Goal: Task Accomplishment & Management: Manage account settings

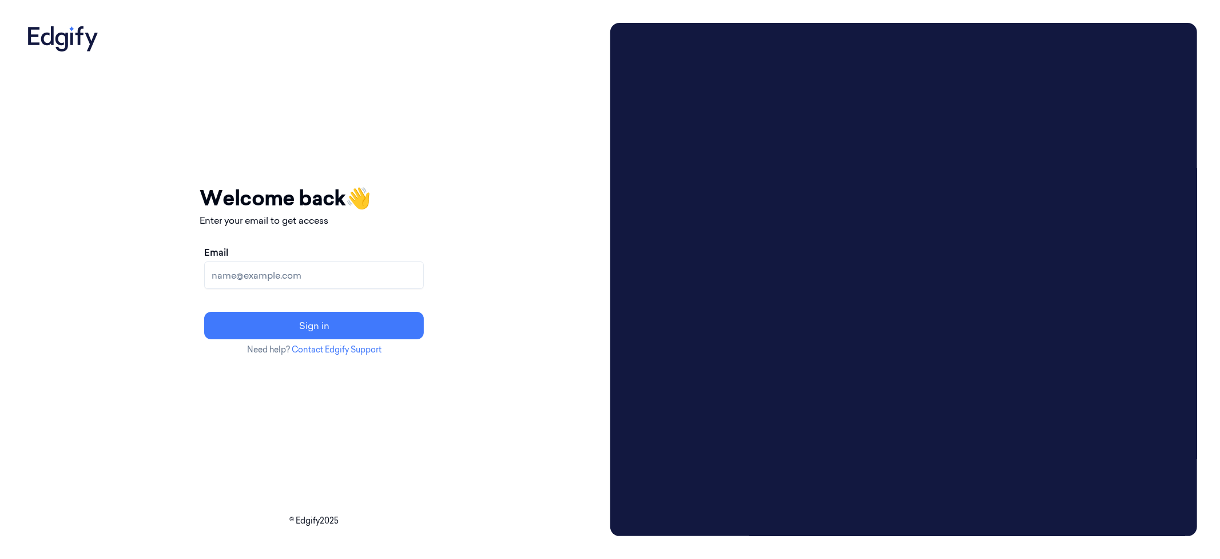
click at [327, 273] on input "Email" at bounding box center [314, 274] width 220 height 27
click at [304, 278] on input "[EMAIL_ADDRESS]" at bounding box center [314, 274] width 220 height 27
type input "[EMAIL_ADDRESS]"
click at [384, 324] on button "Sign in" at bounding box center [314, 325] width 220 height 27
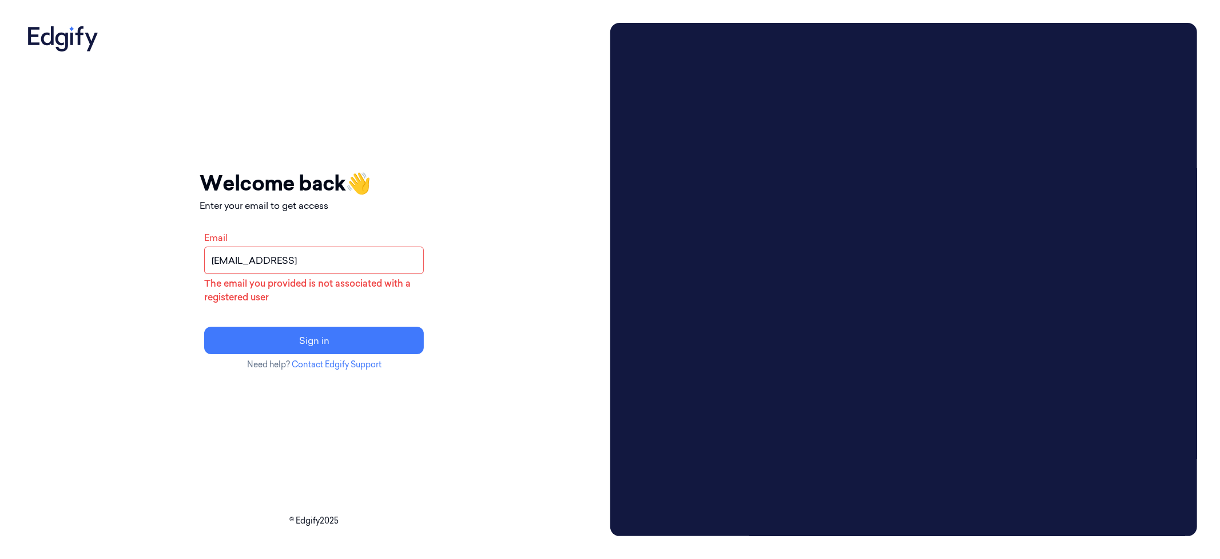
click at [363, 264] on input "batelb+annotator@edgify.ai" at bounding box center [314, 260] width 220 height 27
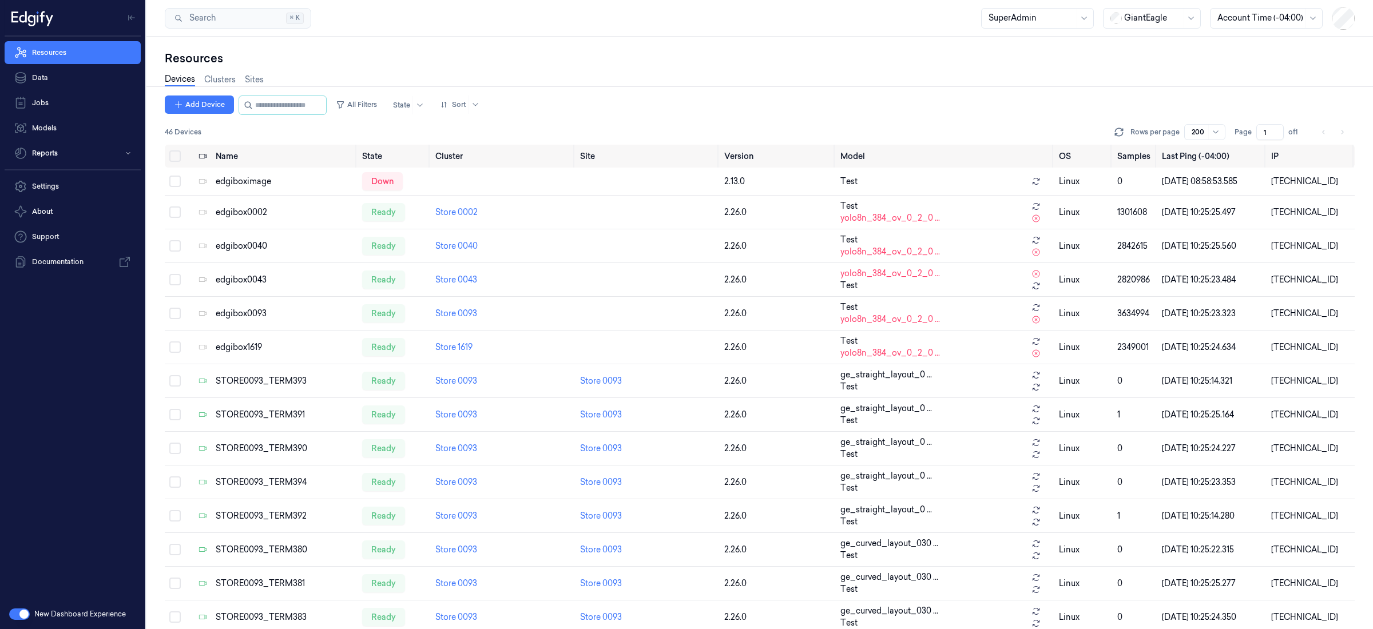
click at [1004, 17] on div at bounding box center [1032, 18] width 86 height 12
click at [1047, 65] on div "Annotator" at bounding box center [1037, 61] width 98 height 12
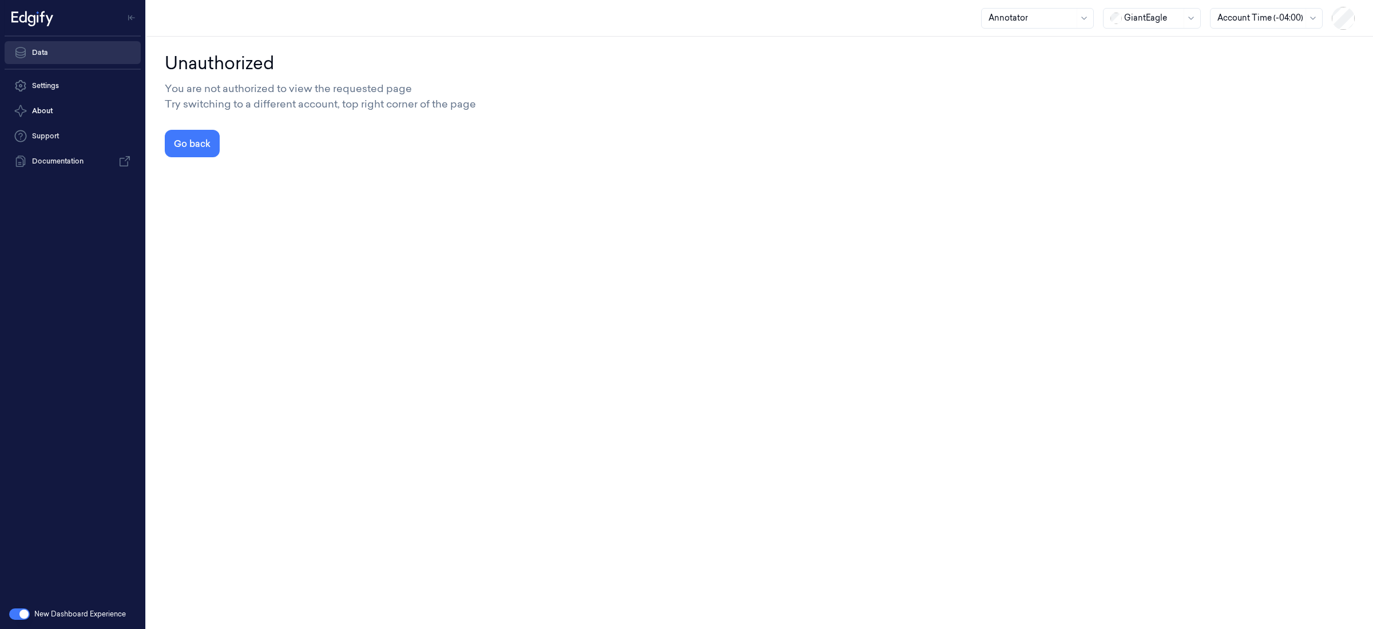
click at [83, 52] on link "Data" at bounding box center [73, 52] width 136 height 23
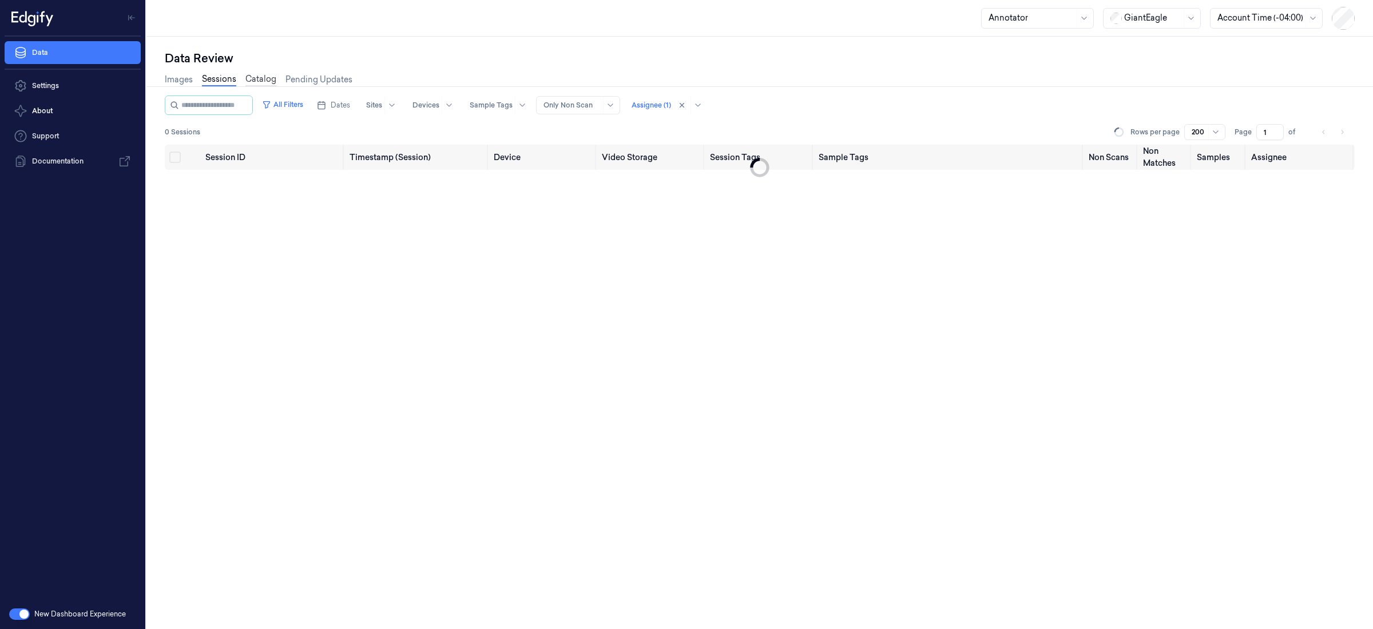
click at [261, 84] on link "Catalog" at bounding box center [260, 79] width 31 height 13
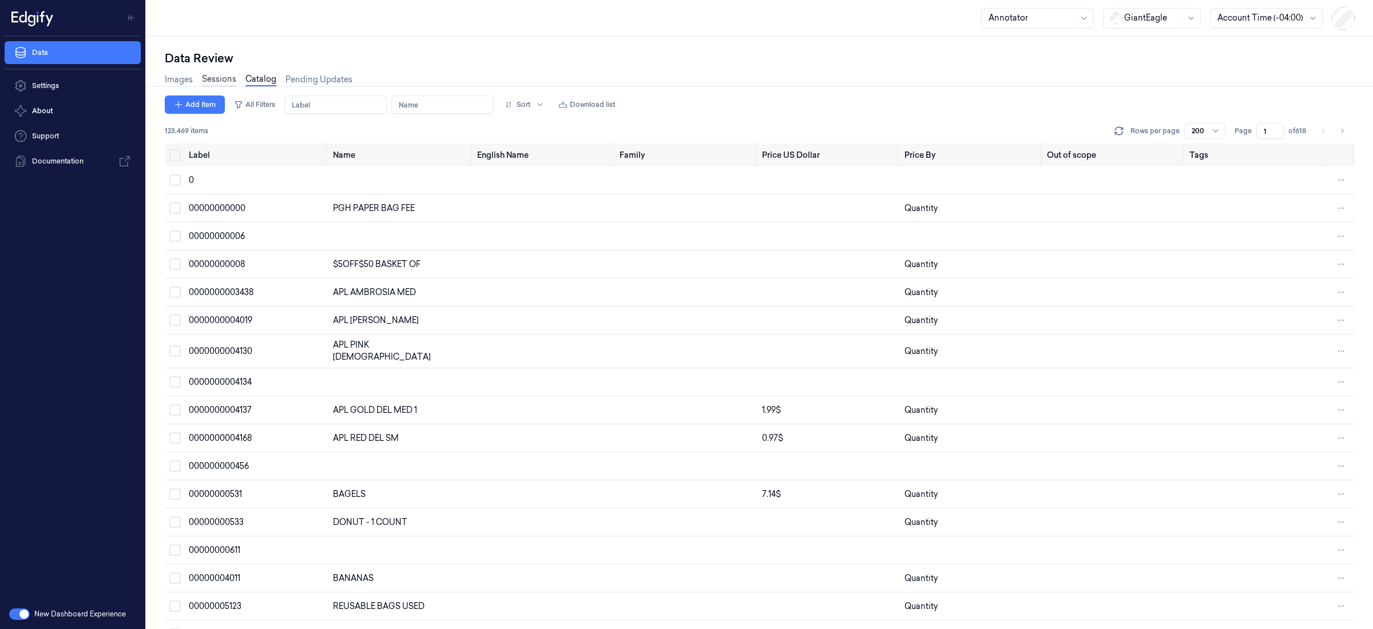
click at [230, 77] on link "Sessions" at bounding box center [219, 79] width 34 height 13
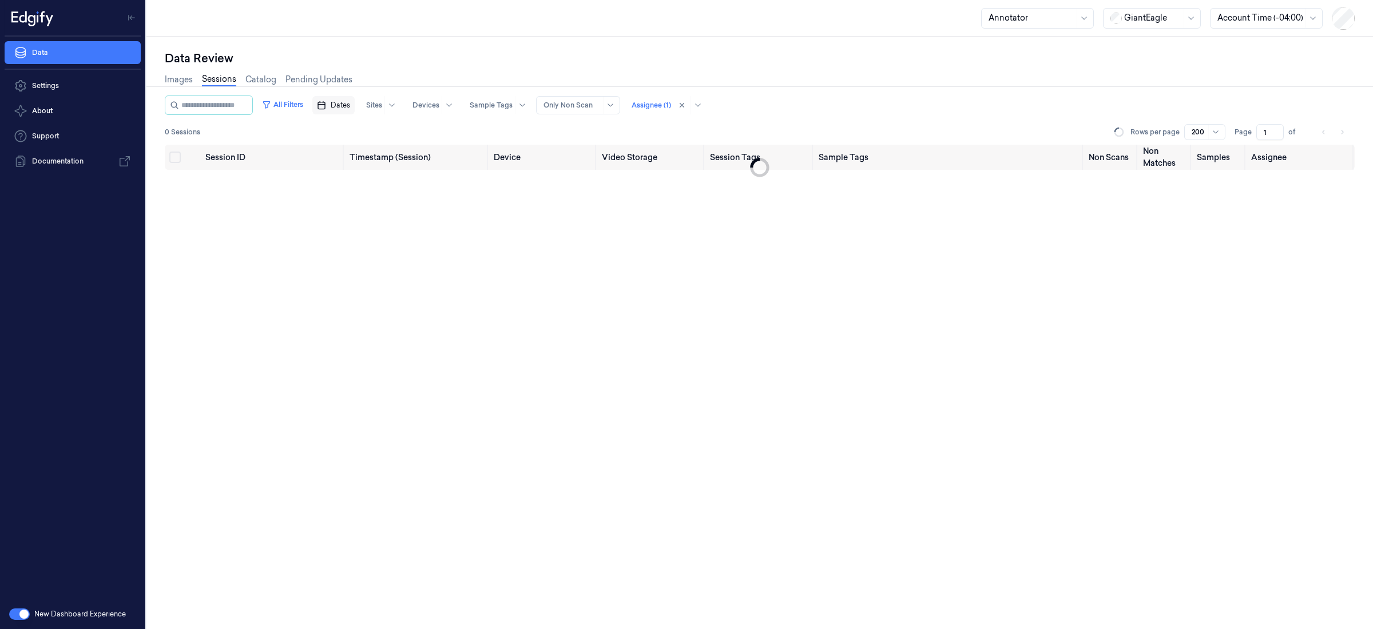
click at [342, 109] on span "Dates" at bounding box center [340, 105] width 19 height 10
click at [370, 174] on button "2" at bounding box center [374, 174] width 18 height 18
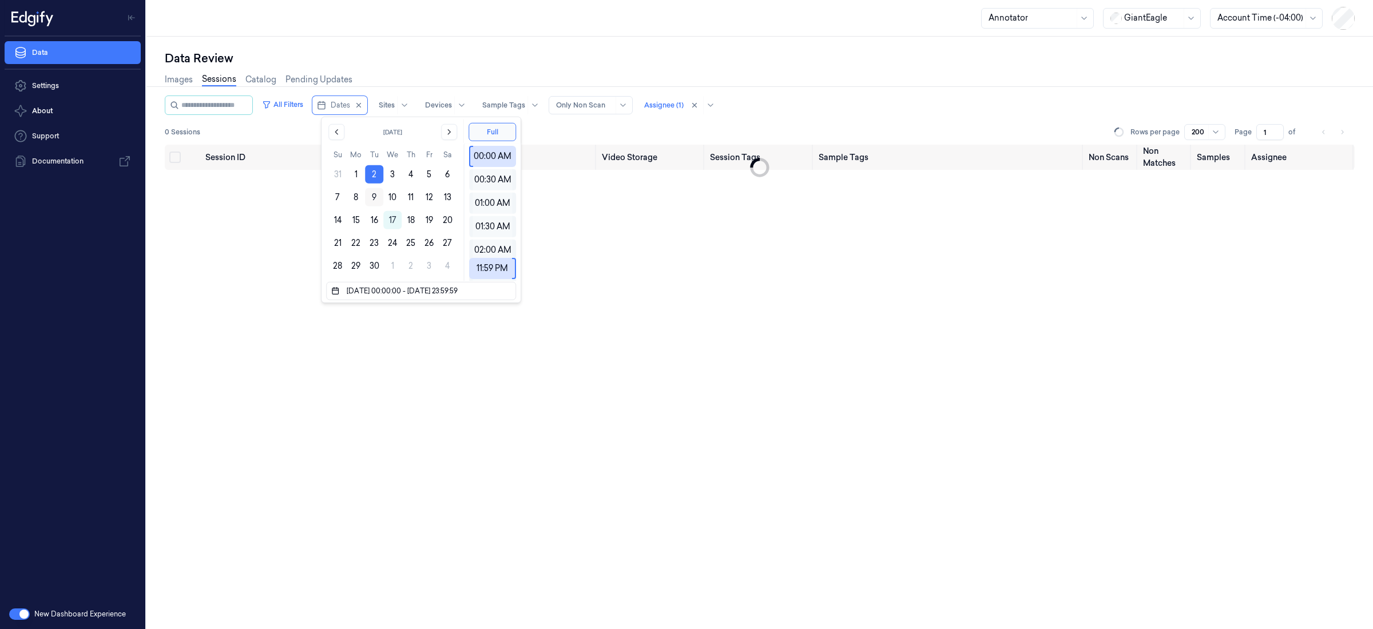
click at [376, 197] on button "9" at bounding box center [374, 197] width 18 height 18
type input "02/09/2025 00:00:00 - 09/09/2025 23:59:59"
click at [638, 63] on div "Data Review" at bounding box center [760, 58] width 1190 height 16
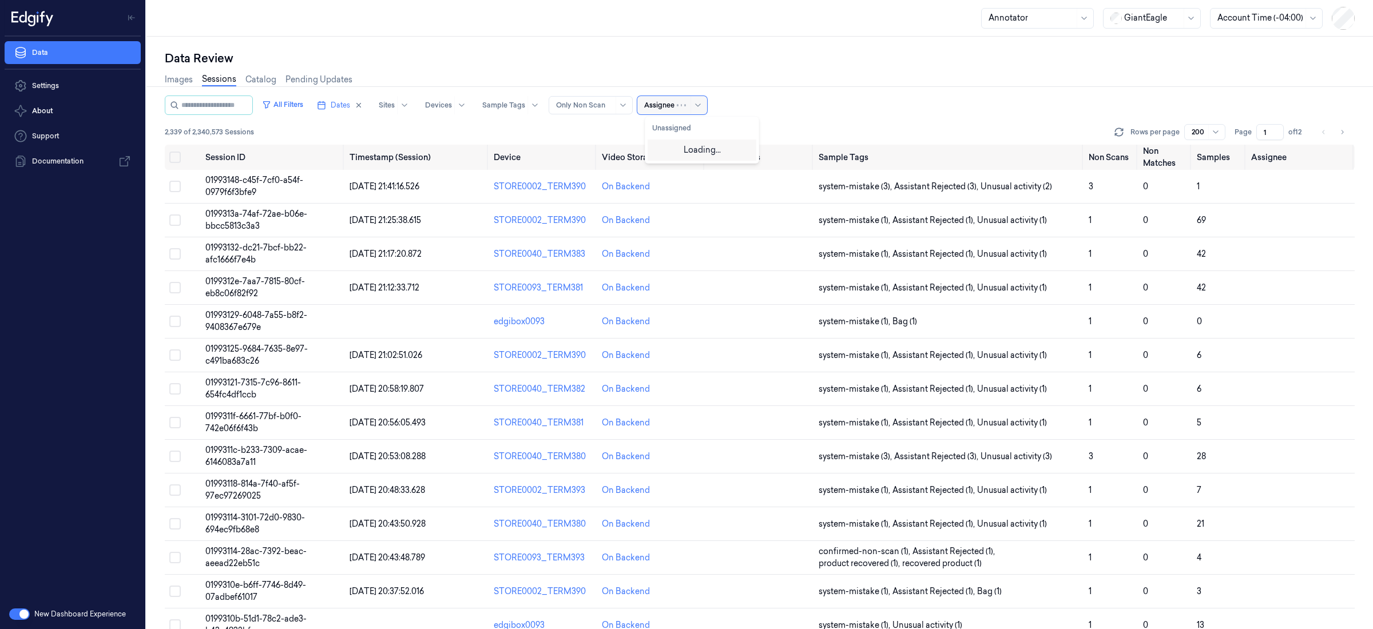
click at [673, 110] on div "Assignee" at bounding box center [659, 105] width 30 height 18
click at [695, 153] on div "Batel Benborhoum" at bounding box center [688, 149] width 72 height 12
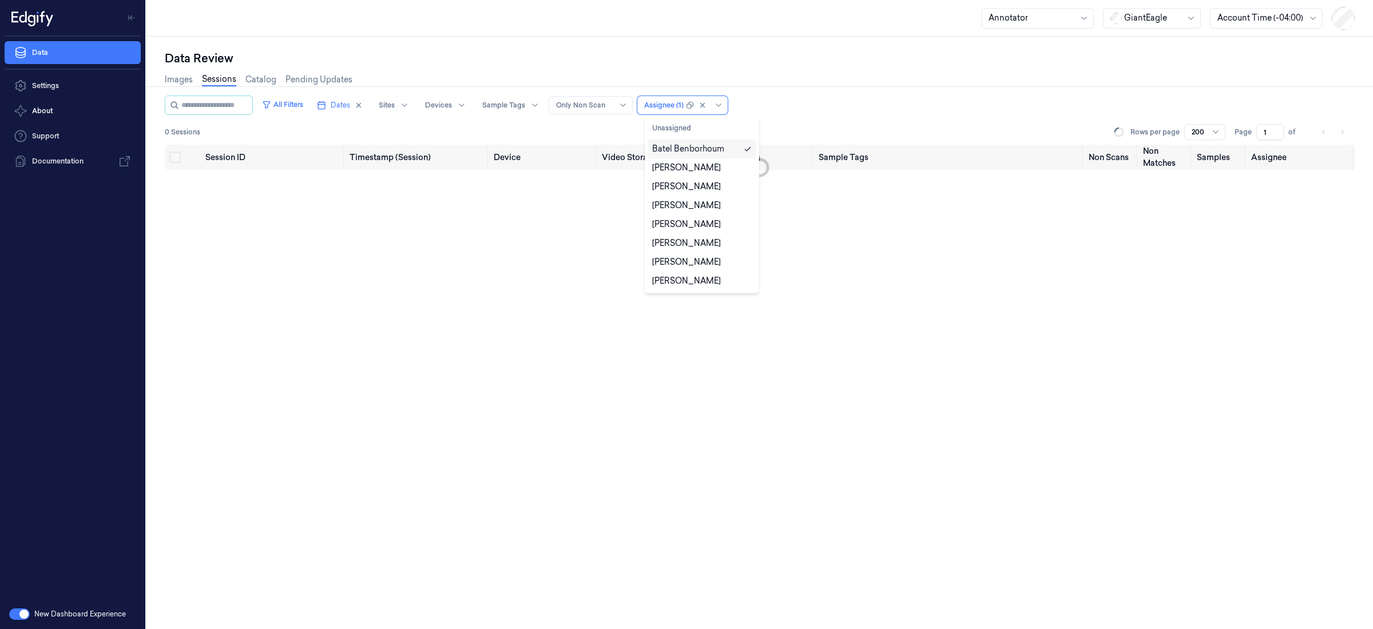
click at [822, 110] on div "All Filters Dates Sites Devices Sample Tags Alert Type Only Non Scan option Bat…" at bounding box center [760, 105] width 1190 height 19
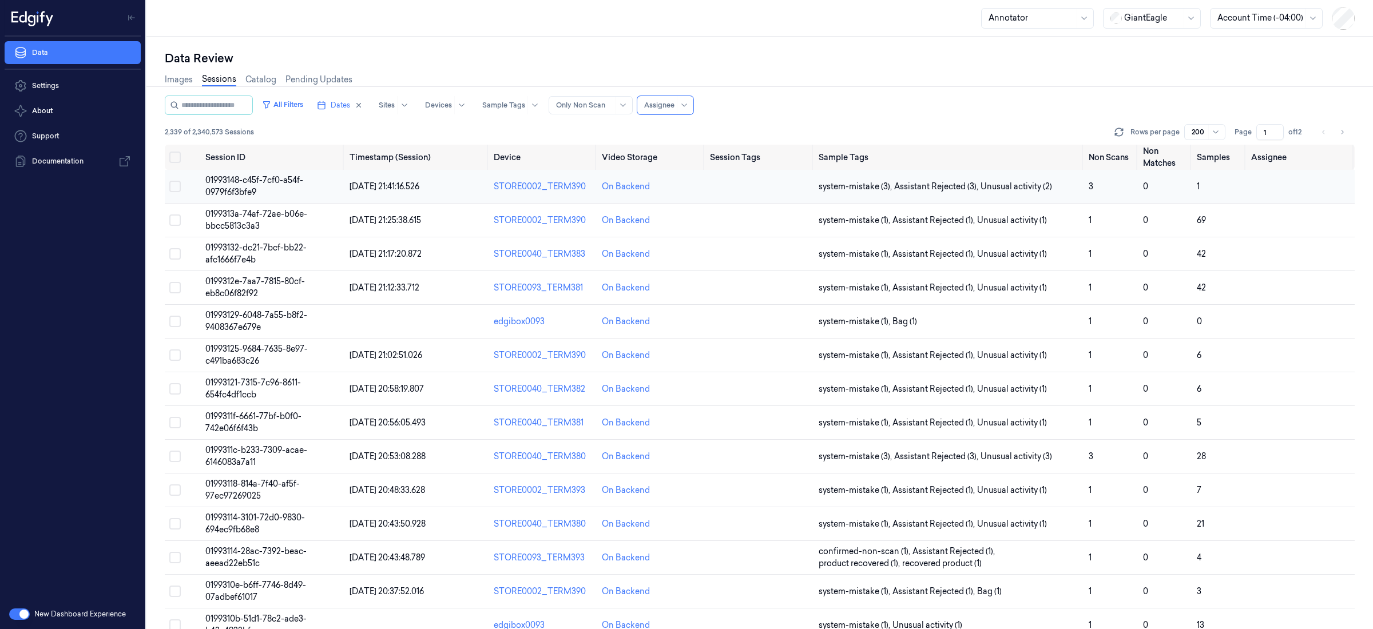
click at [252, 184] on span "01993148-c45f-7cf0-a54f-0979f6f3bfe9" at bounding box center [254, 186] width 98 height 22
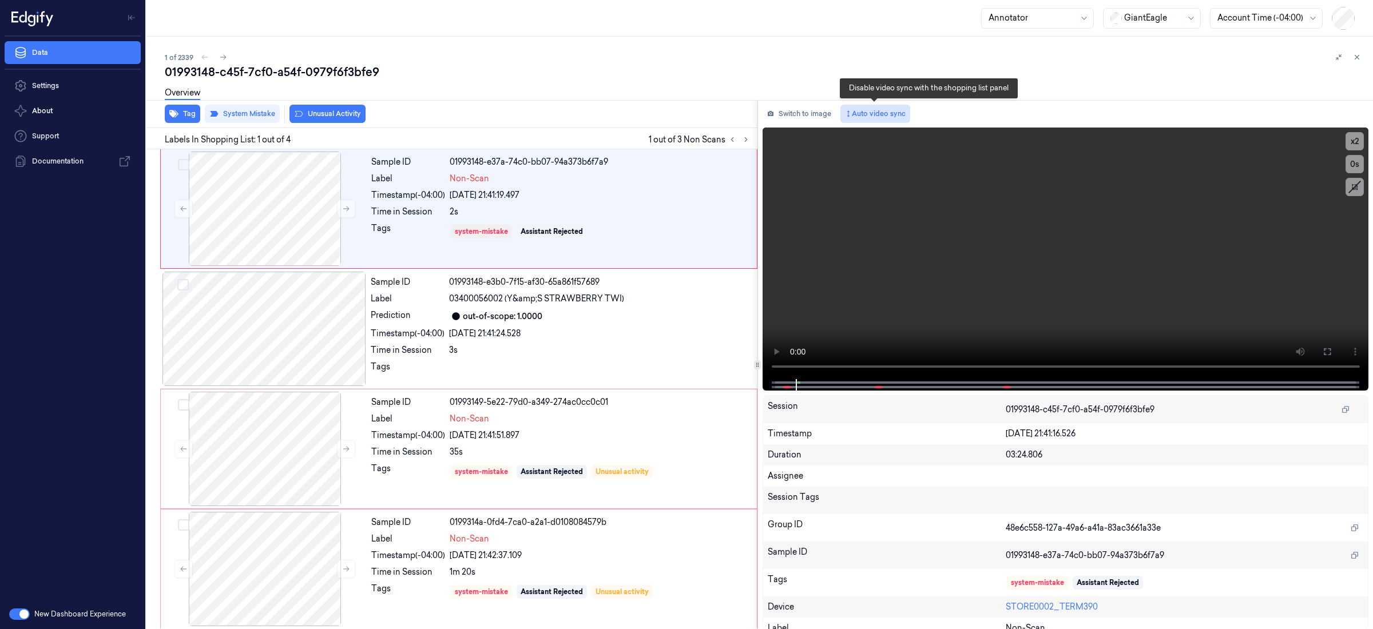
click at [886, 120] on button "Auto video sync" at bounding box center [876, 114] width 70 height 18
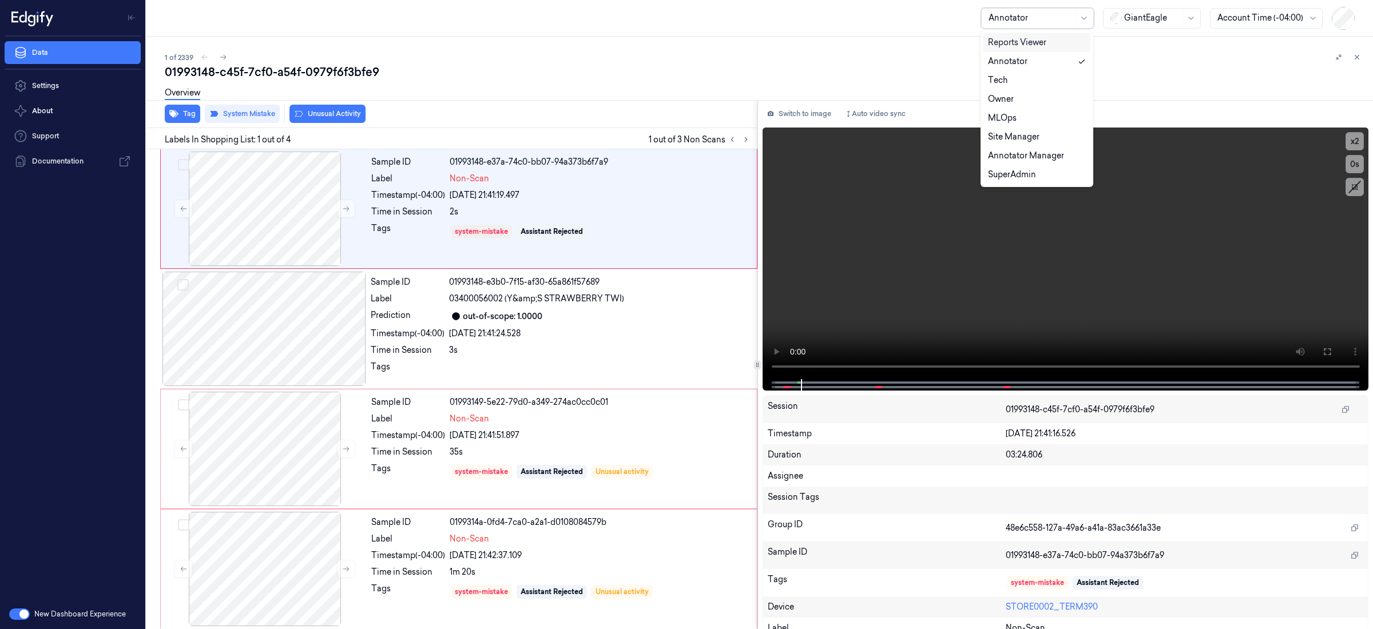
click at [1055, 24] on div "Annotator" at bounding box center [1032, 18] width 86 height 19
click at [1008, 169] on div "SuperAdmin" at bounding box center [1012, 175] width 48 height 12
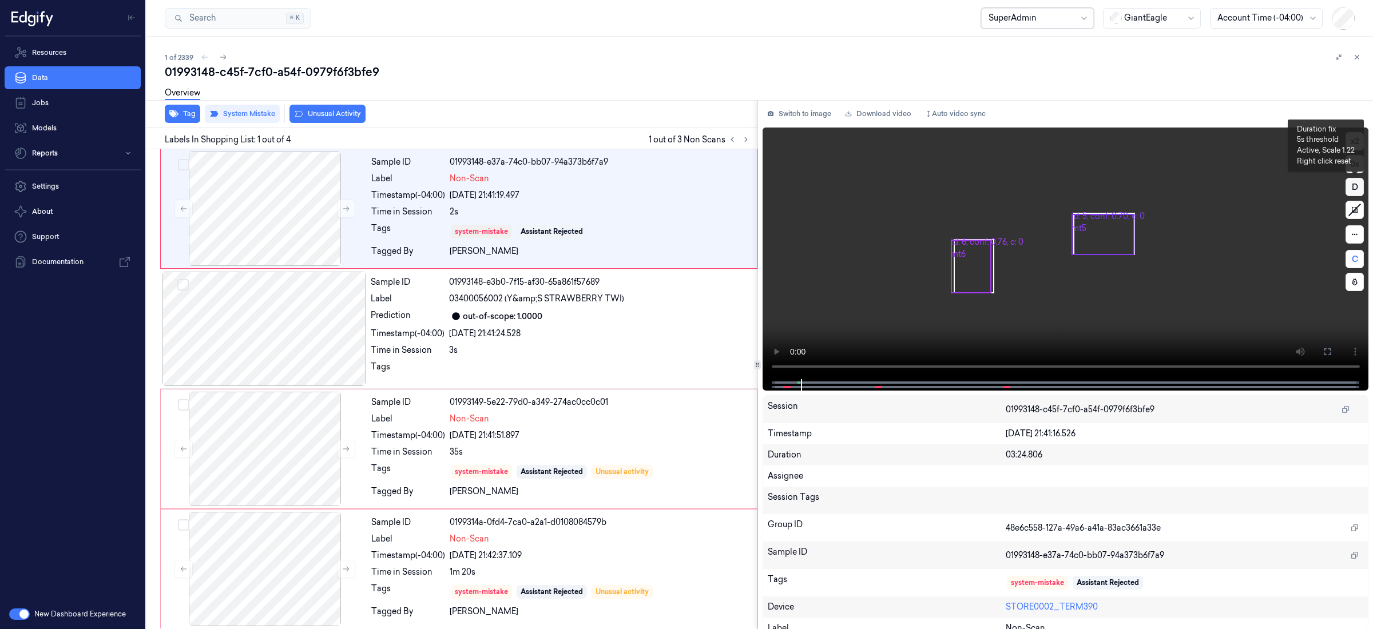
click at [1357, 190] on button "D" at bounding box center [1355, 187] width 18 height 18
click at [1348, 185] on button "D" at bounding box center [1355, 187] width 18 height 18
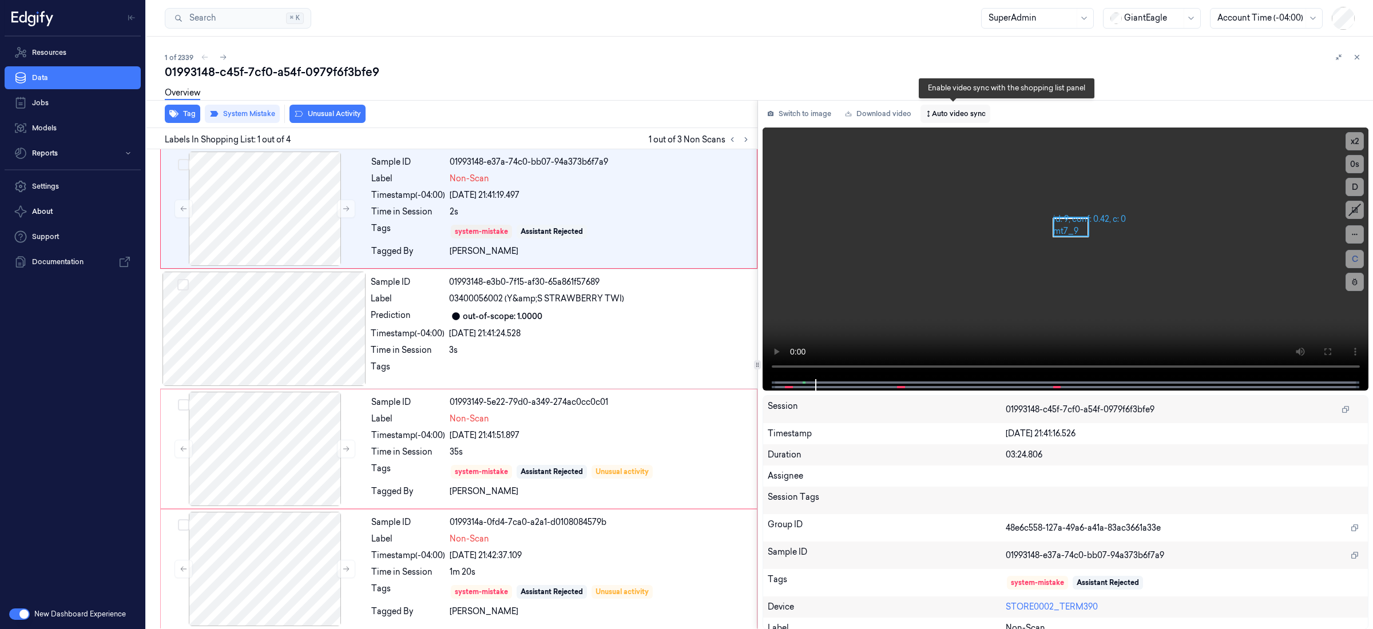
click at [937, 112] on button "Auto video sync" at bounding box center [956, 114] width 70 height 18
click at [255, 455] on div at bounding box center [265, 449] width 204 height 114
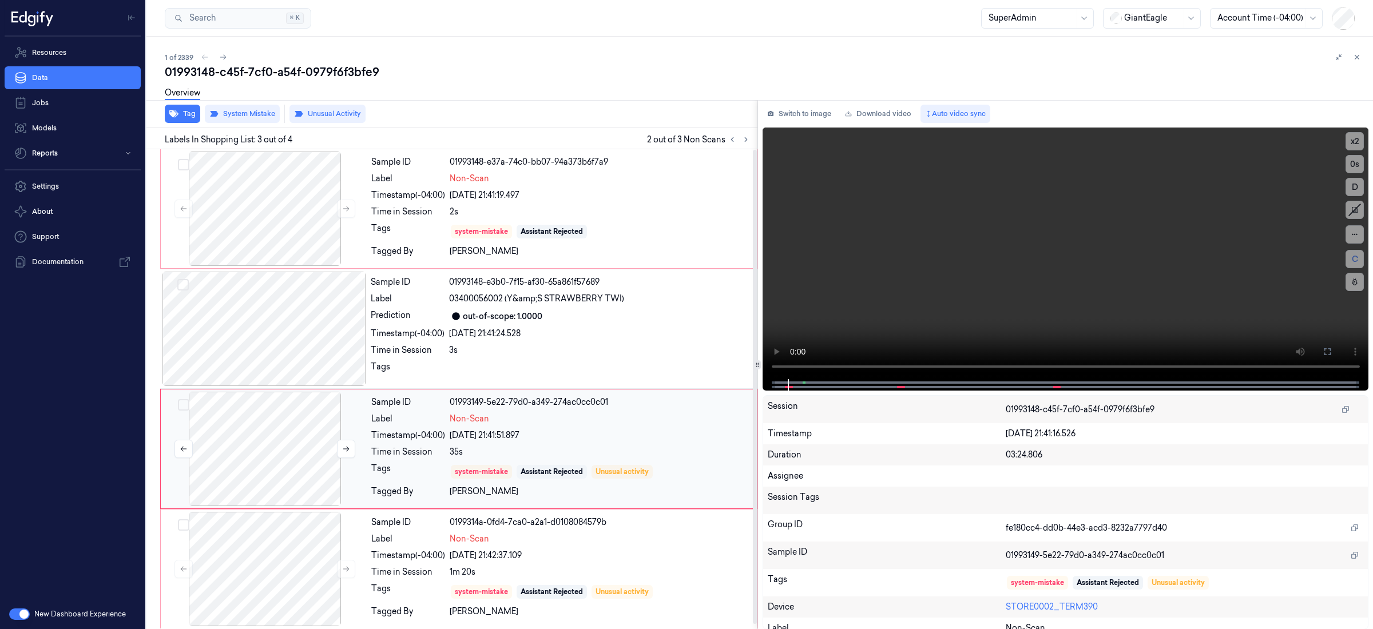
scroll to position [4, 0]
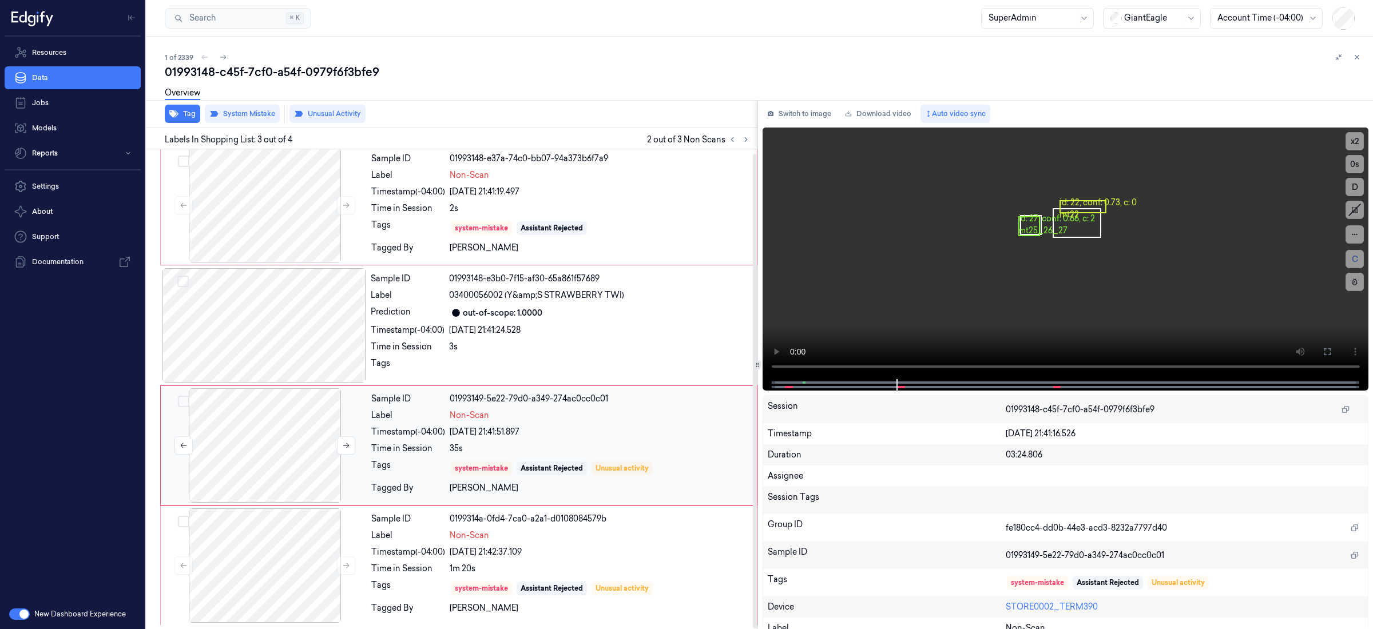
click at [284, 398] on div at bounding box center [265, 445] width 204 height 114
click at [308, 342] on div at bounding box center [264, 325] width 204 height 114
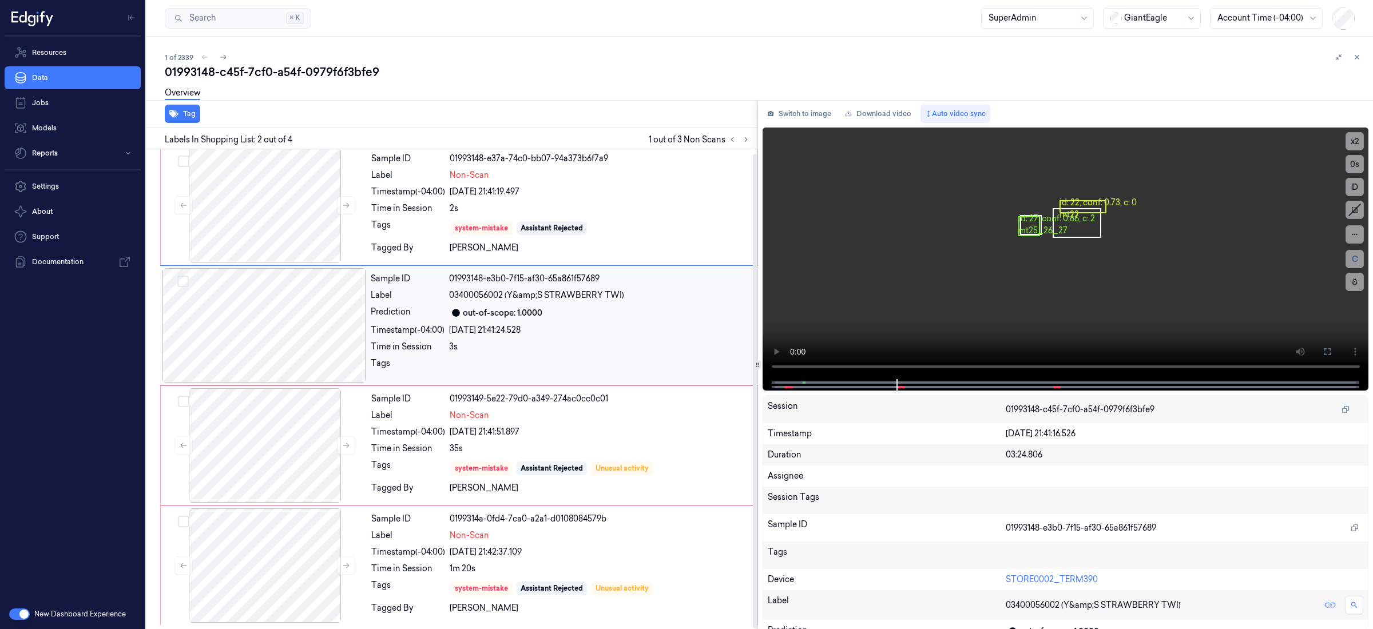
scroll to position [0, 0]
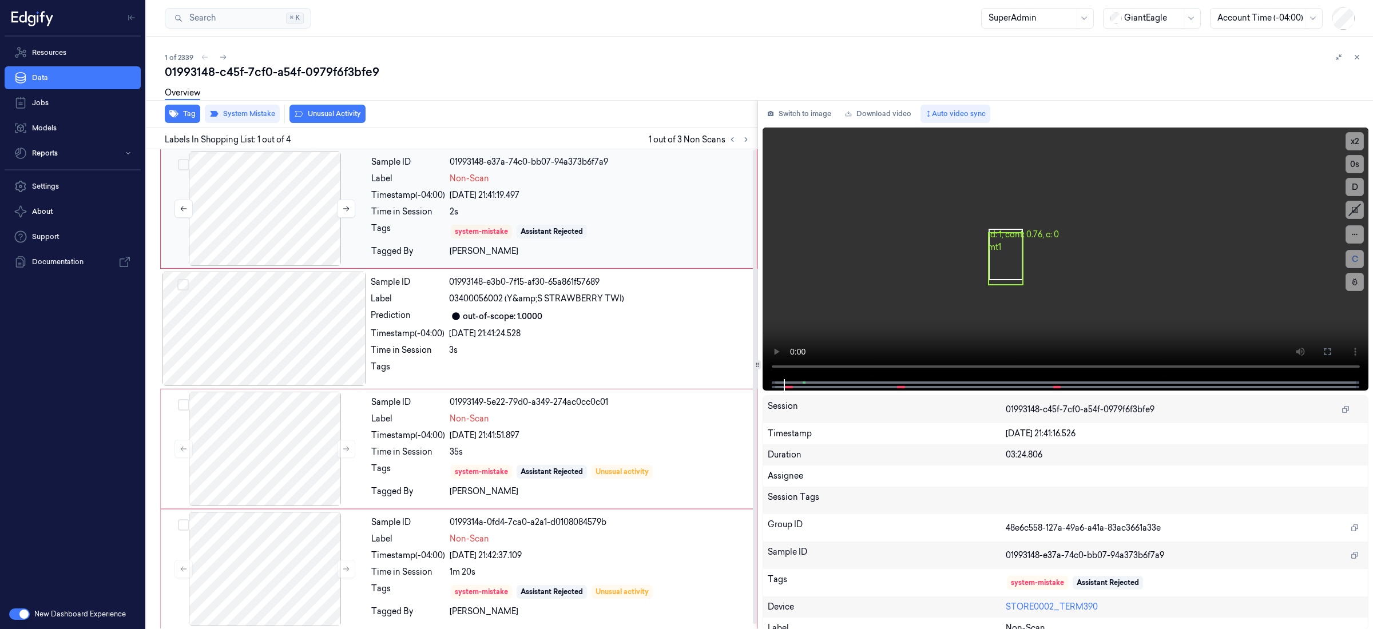
click at [243, 249] on div at bounding box center [265, 209] width 204 height 114
click at [229, 280] on div at bounding box center [264, 329] width 204 height 114
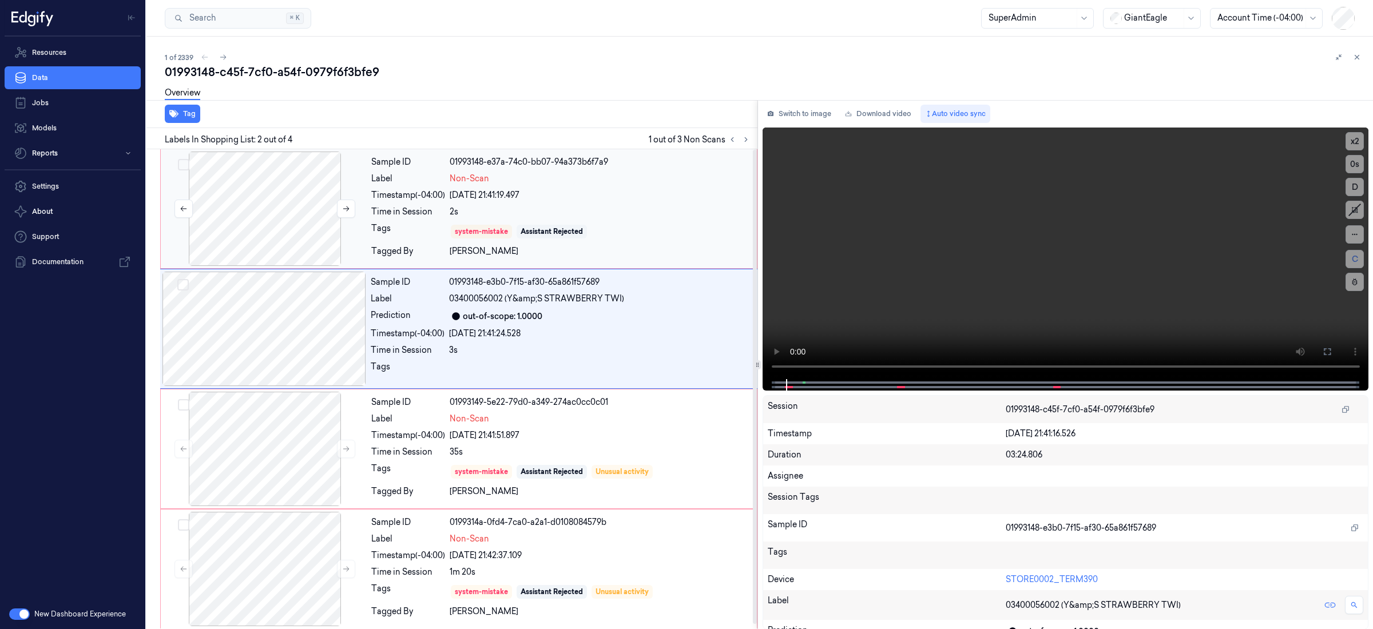
click at [247, 228] on div at bounding box center [265, 209] width 204 height 114
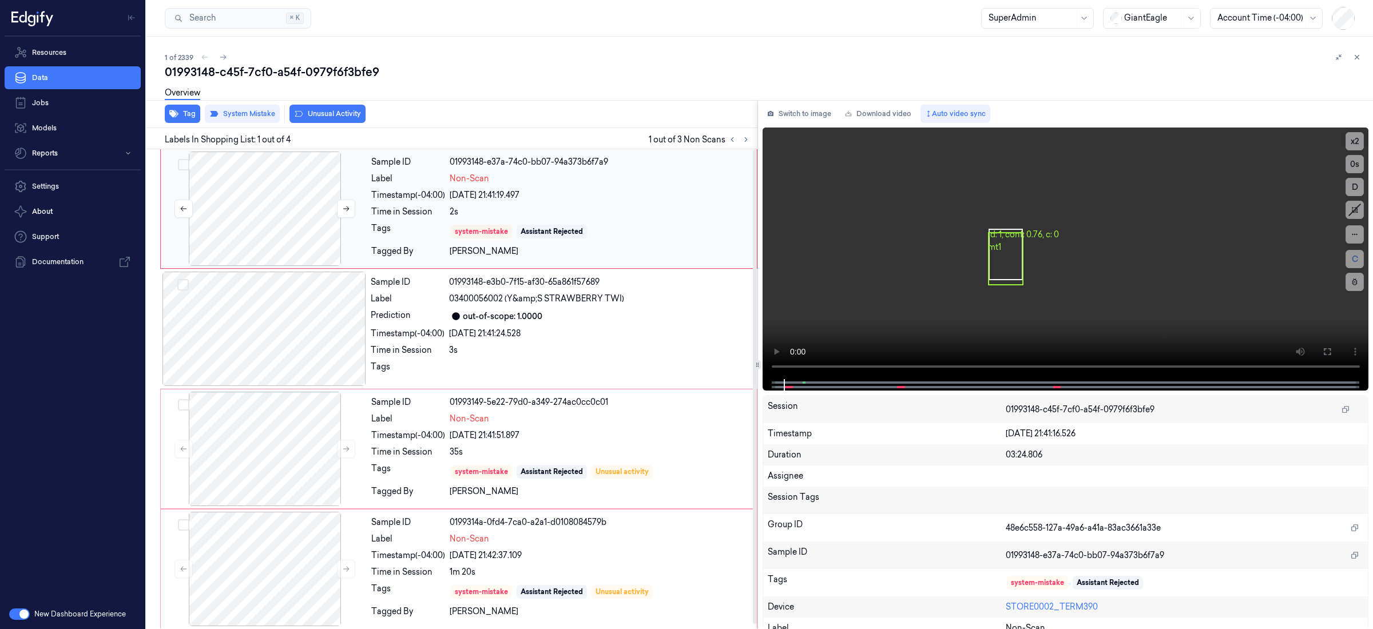
scroll to position [4, 0]
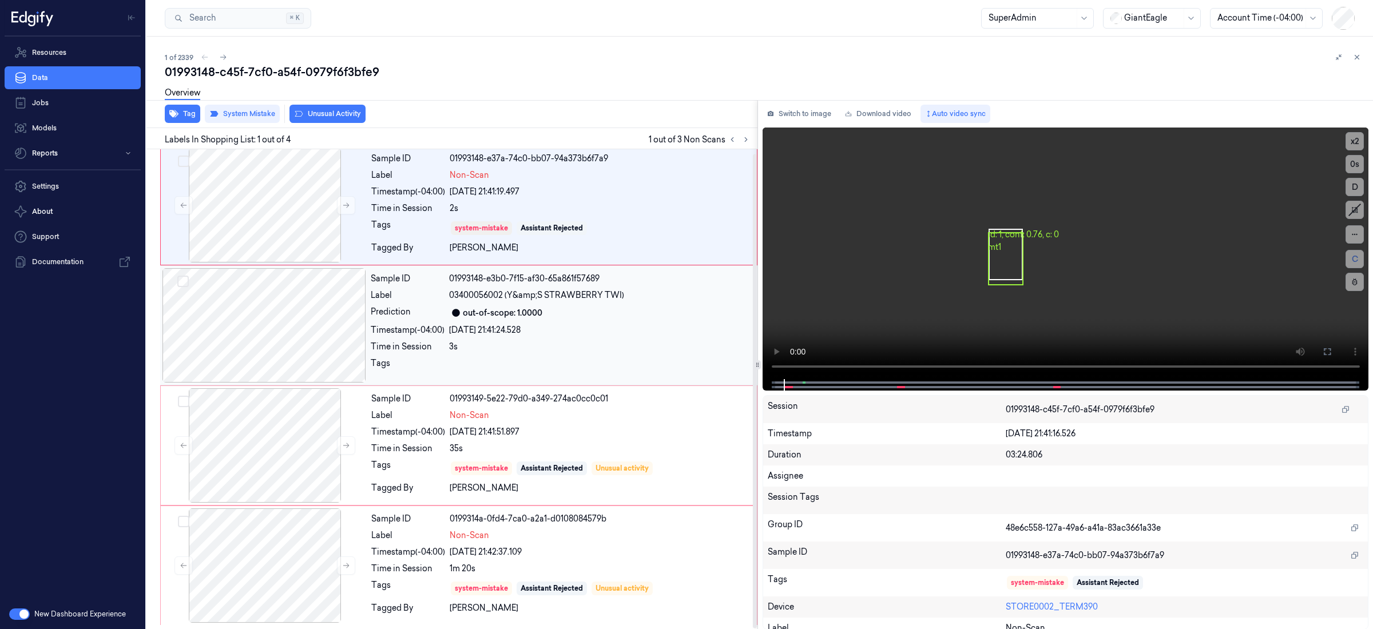
click at [244, 287] on div at bounding box center [264, 325] width 204 height 114
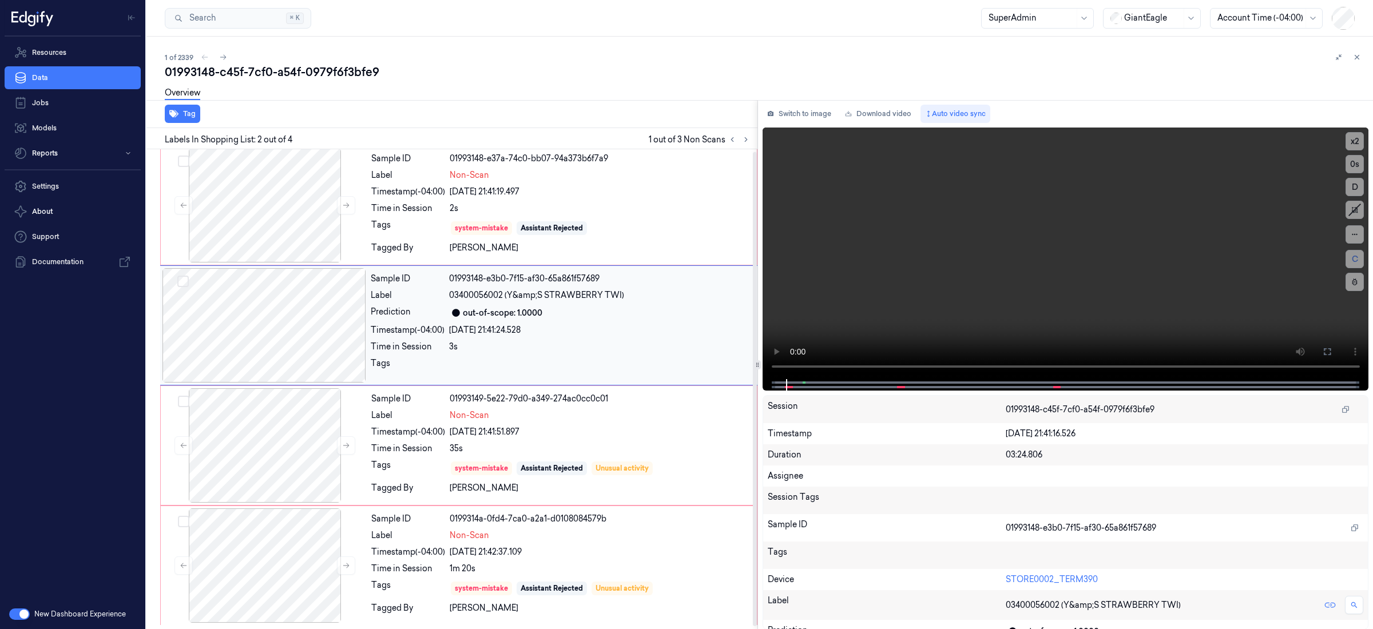
scroll to position [0, 0]
click at [284, 294] on div at bounding box center [264, 329] width 204 height 114
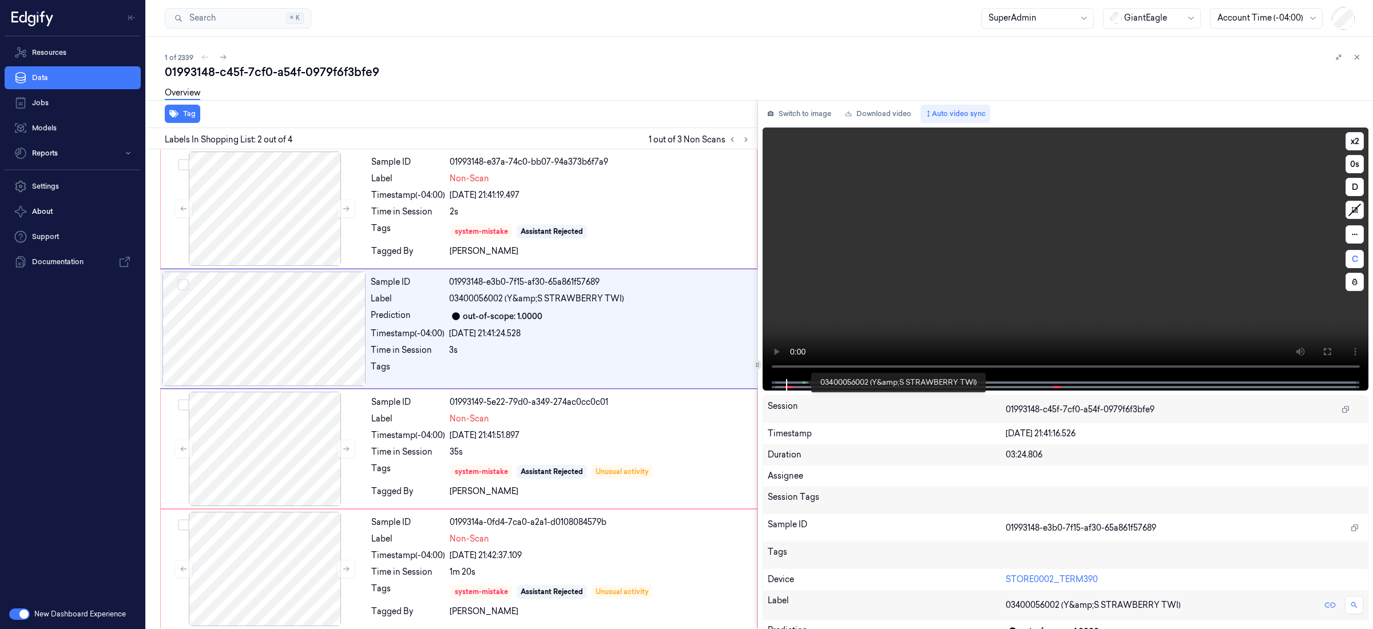
click at [804, 384] on span at bounding box center [805, 383] width 2 height 6
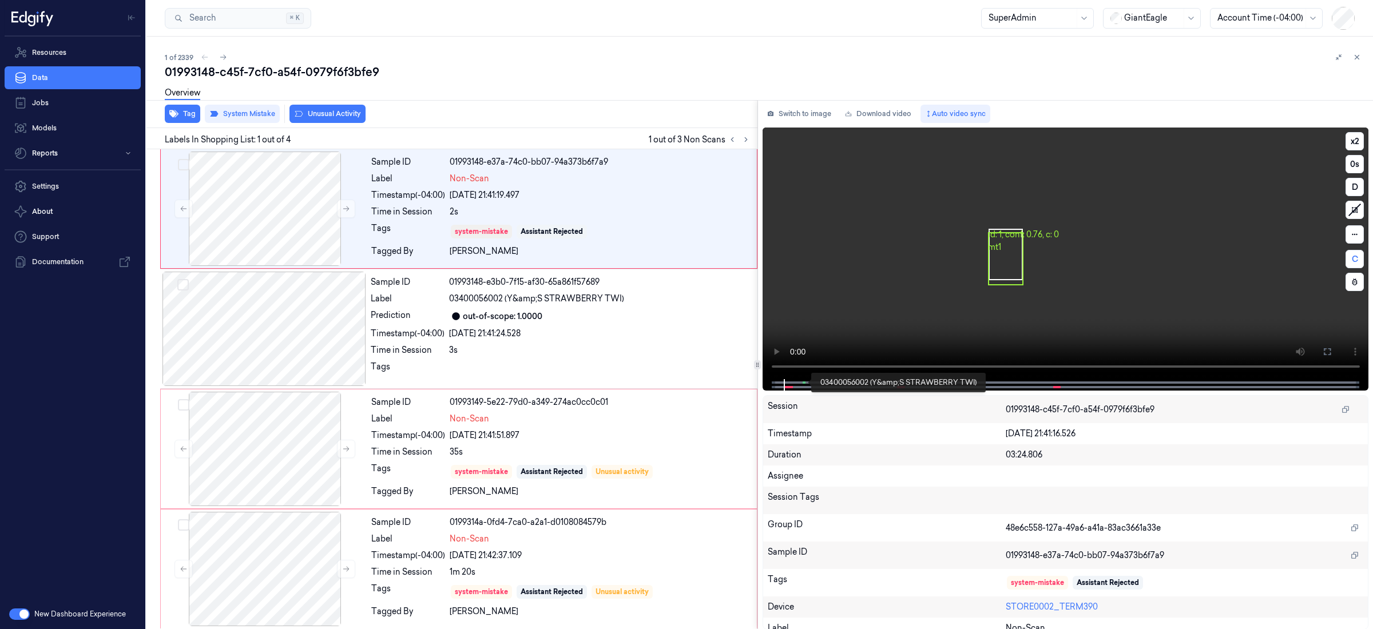
click at [803, 384] on span at bounding box center [804, 383] width 2 height 6
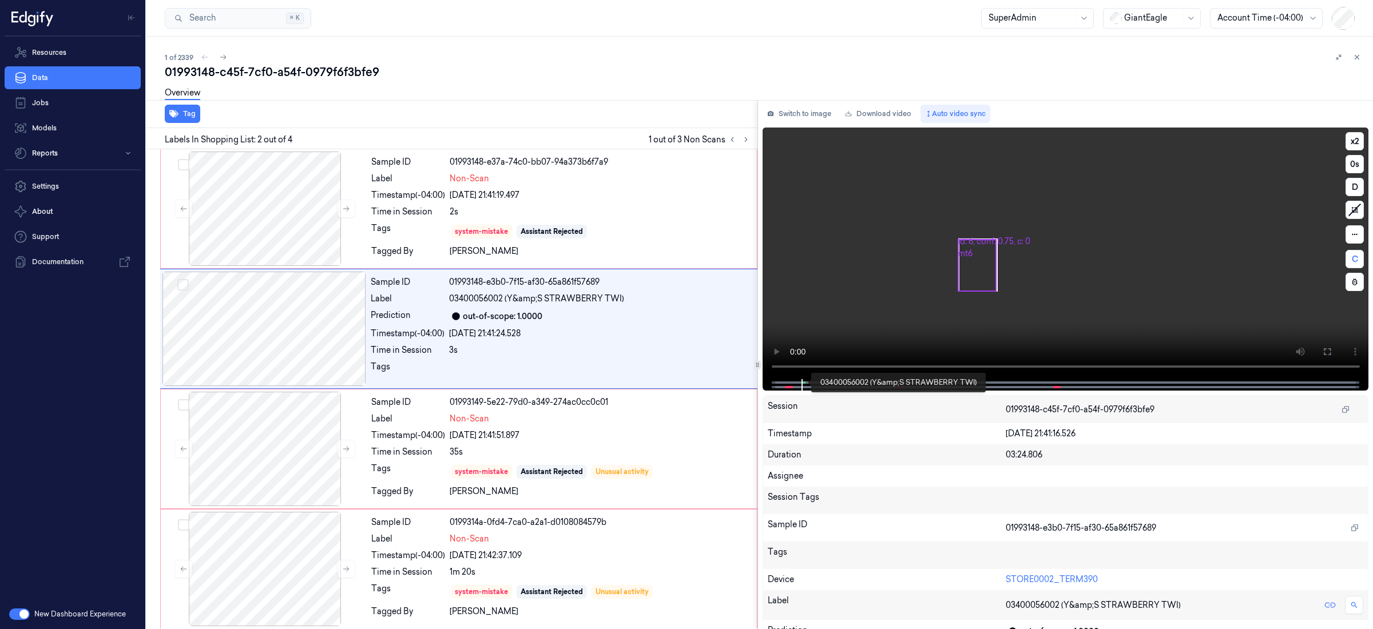
click at [803, 384] on span at bounding box center [804, 383] width 2 height 6
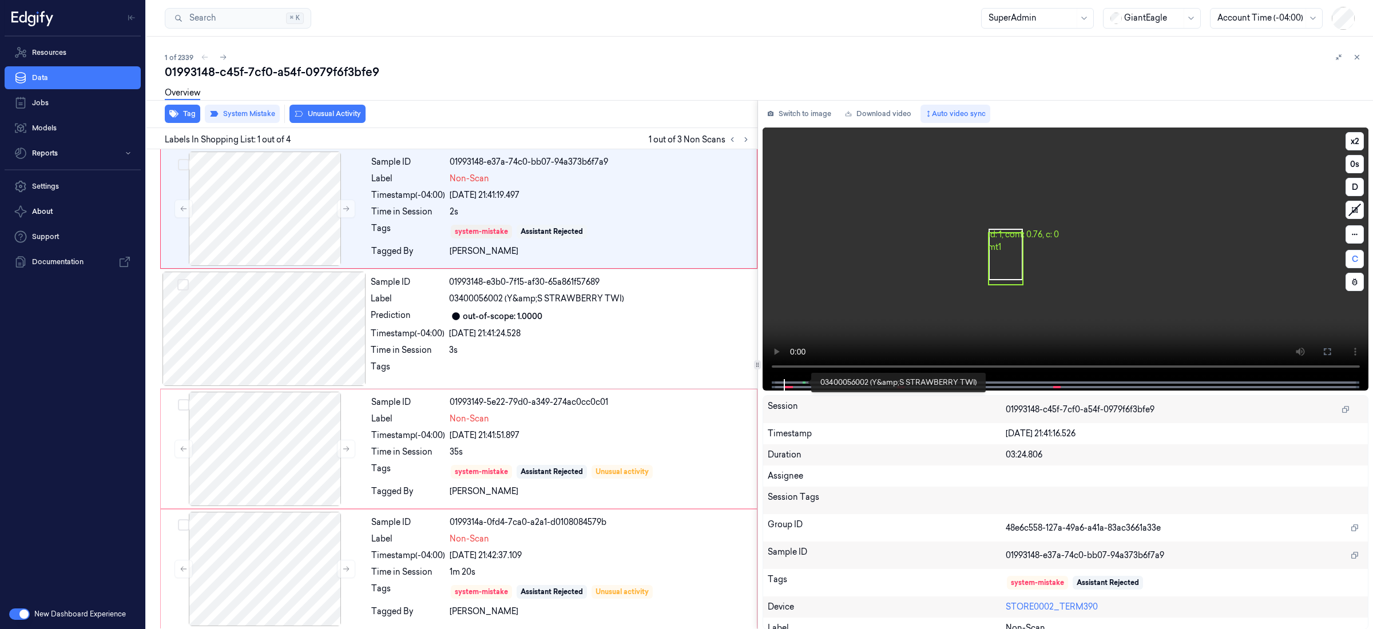
click at [803, 384] on span at bounding box center [804, 383] width 2 height 6
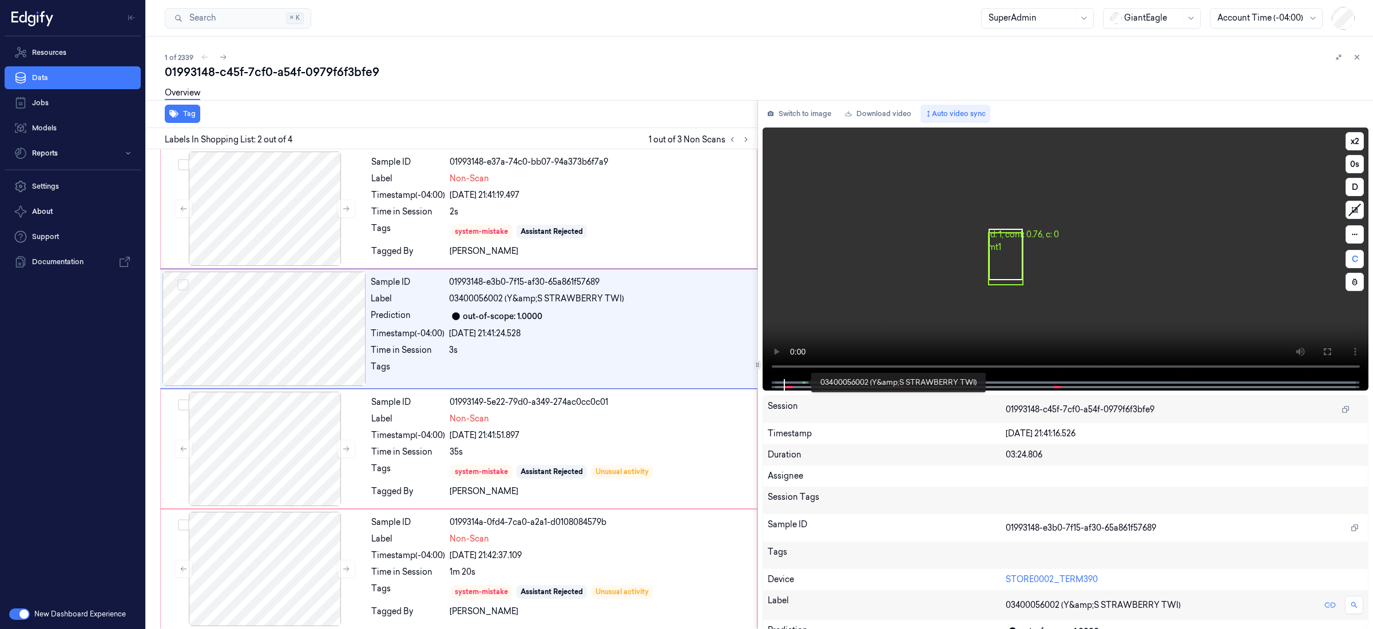
click at [803, 384] on span at bounding box center [804, 383] width 2 height 6
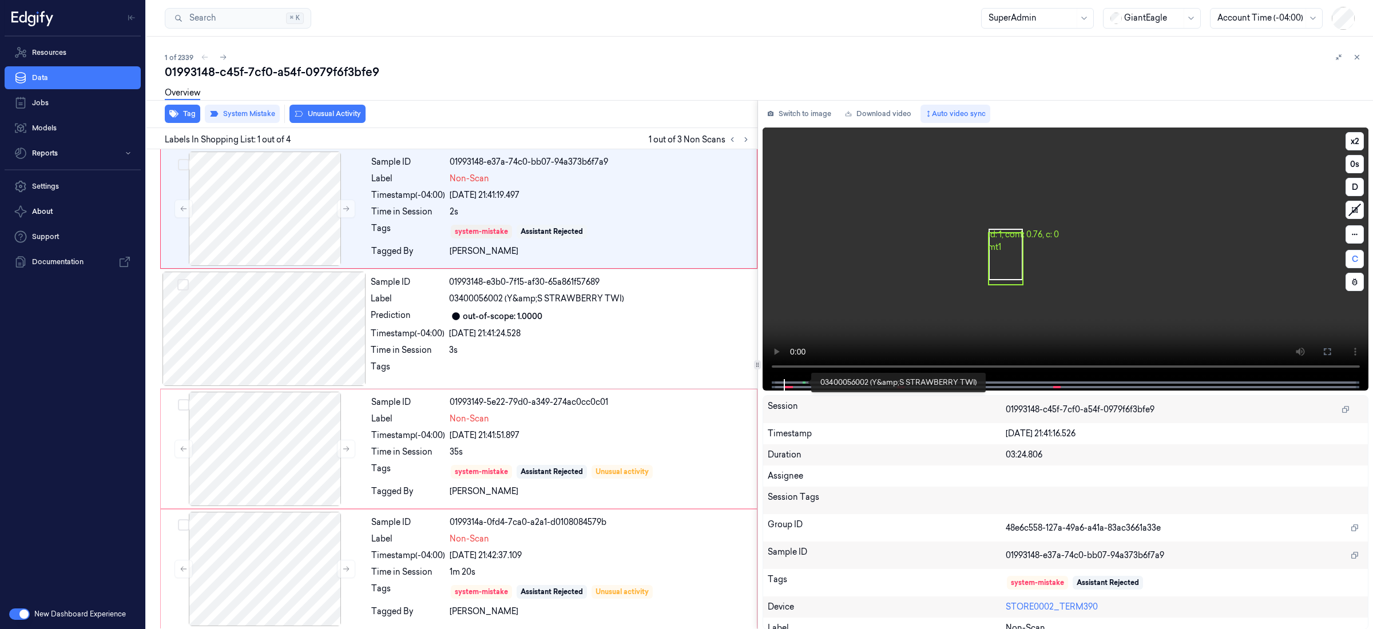
click at [803, 384] on span at bounding box center [804, 383] width 2 height 6
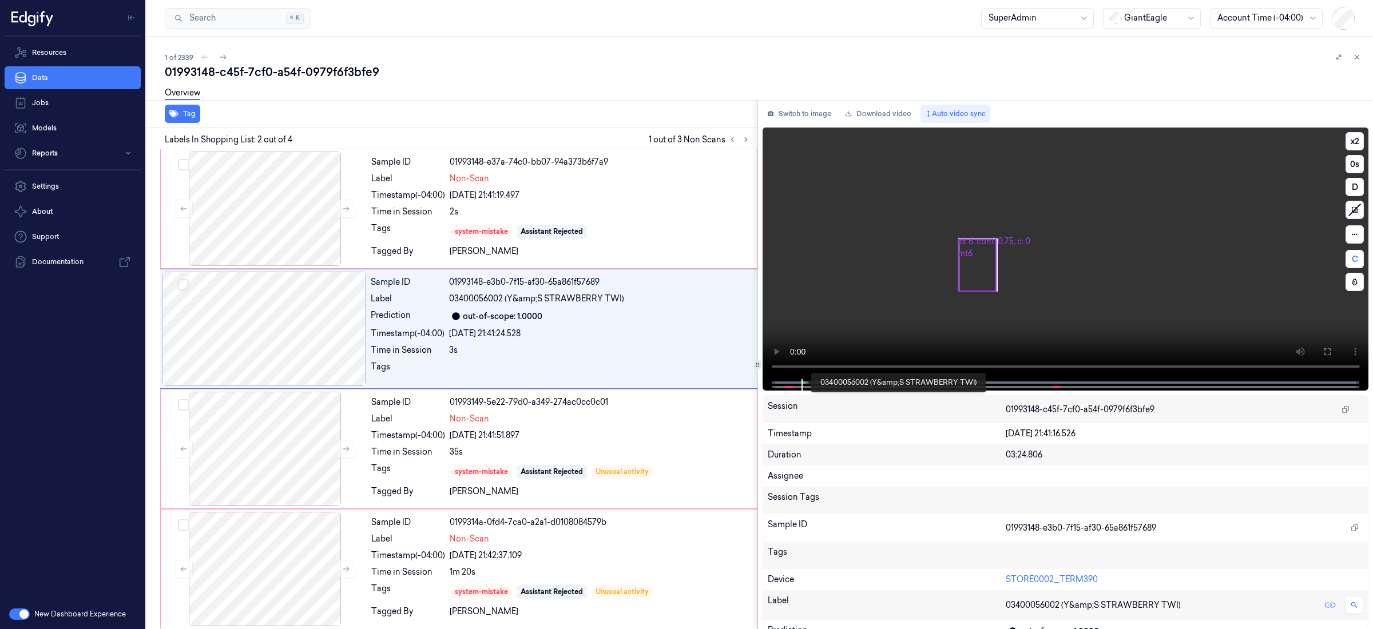
click at [803, 384] on span at bounding box center [804, 383] width 2 height 6
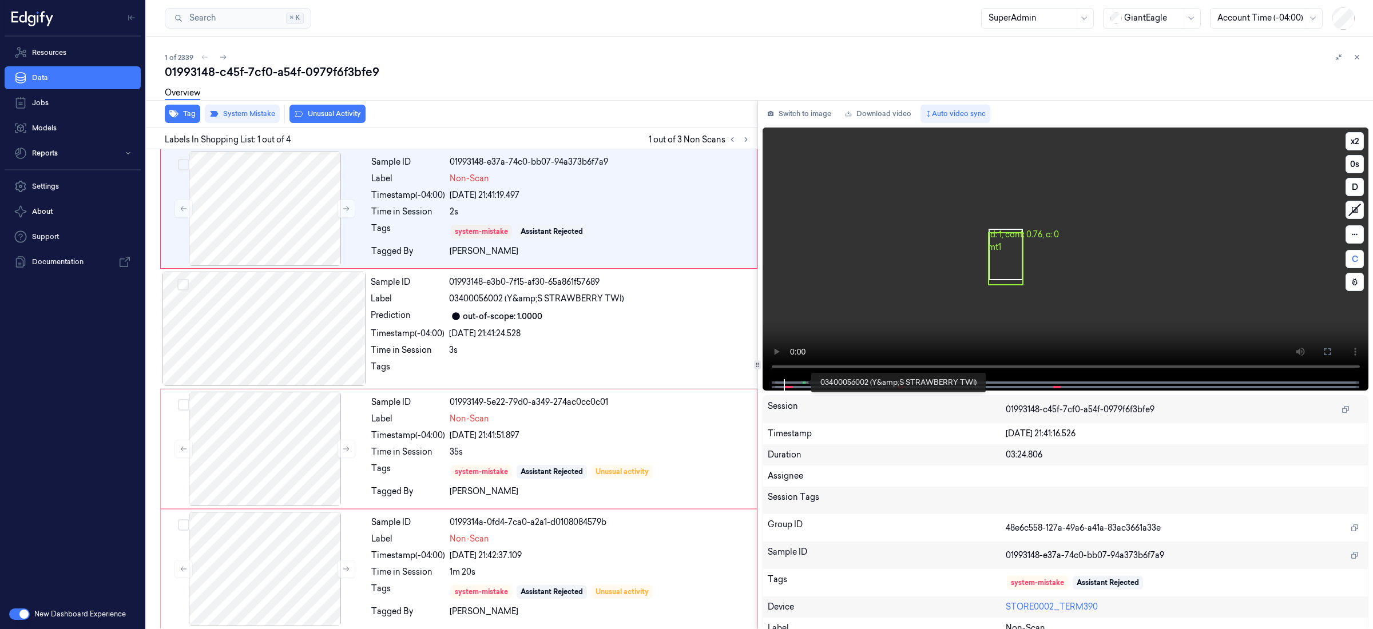
click at [803, 384] on span at bounding box center [804, 383] width 2 height 6
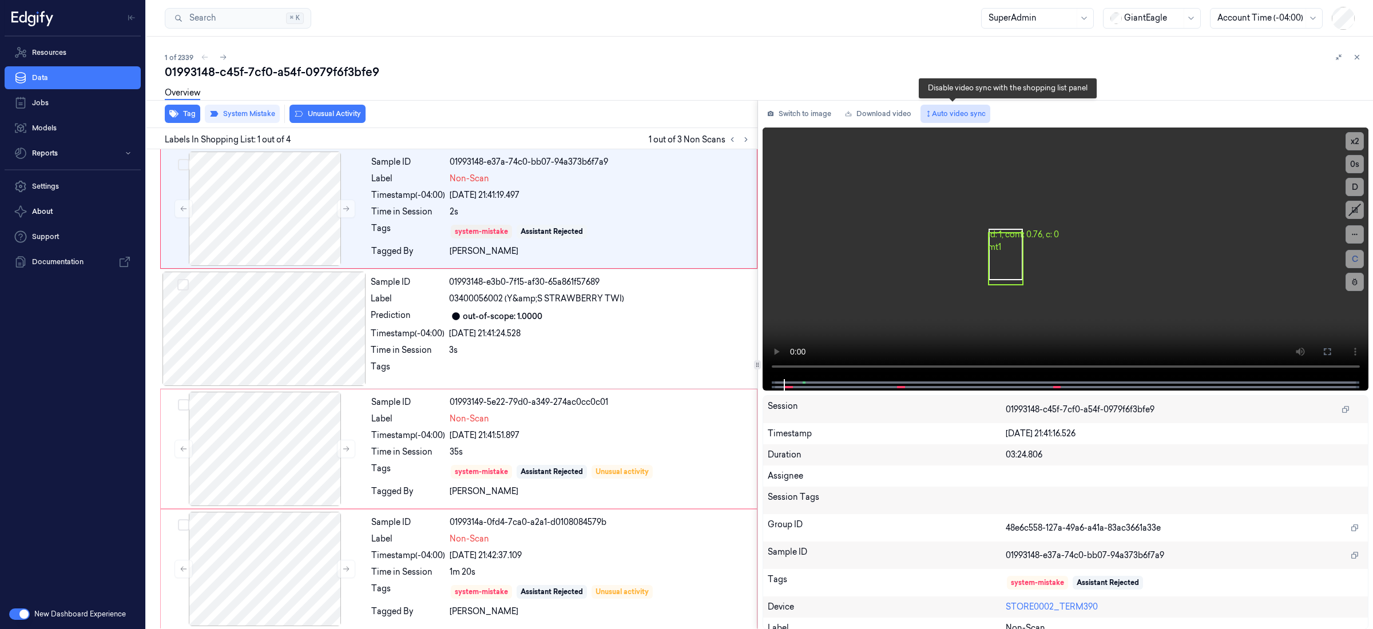
click at [974, 111] on button "Auto video sync" at bounding box center [956, 114] width 70 height 18
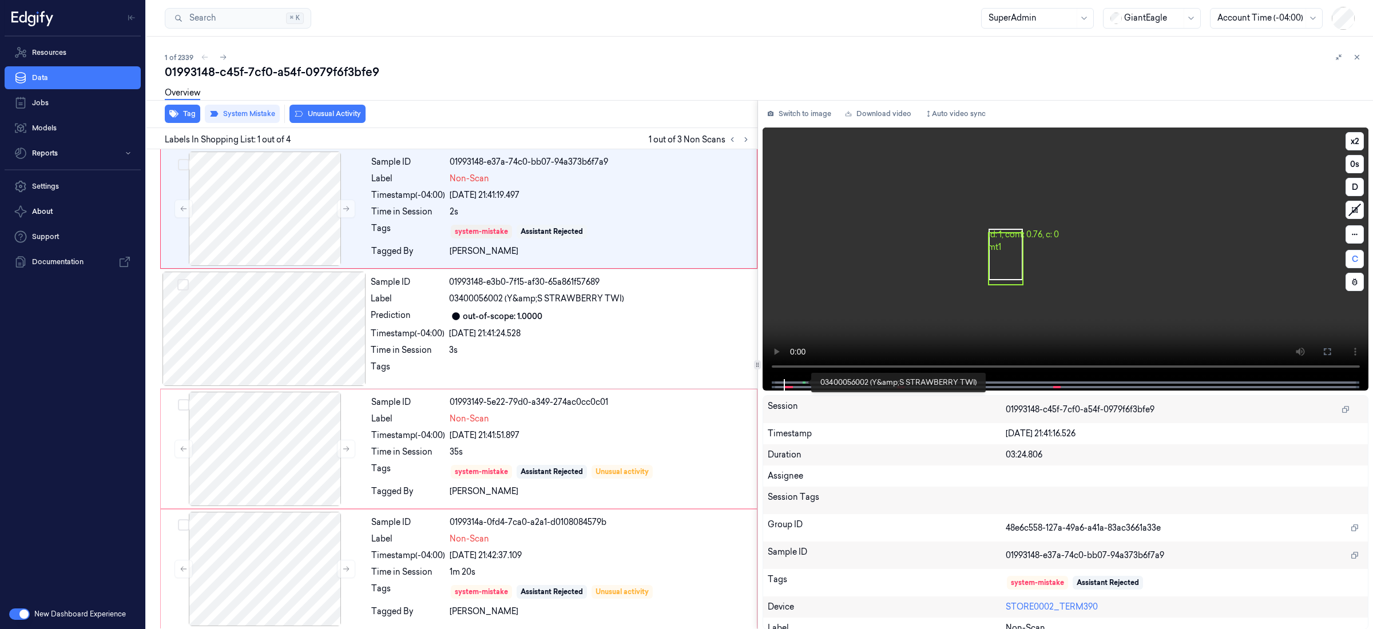
click at [804, 382] on span at bounding box center [805, 383] width 2 height 6
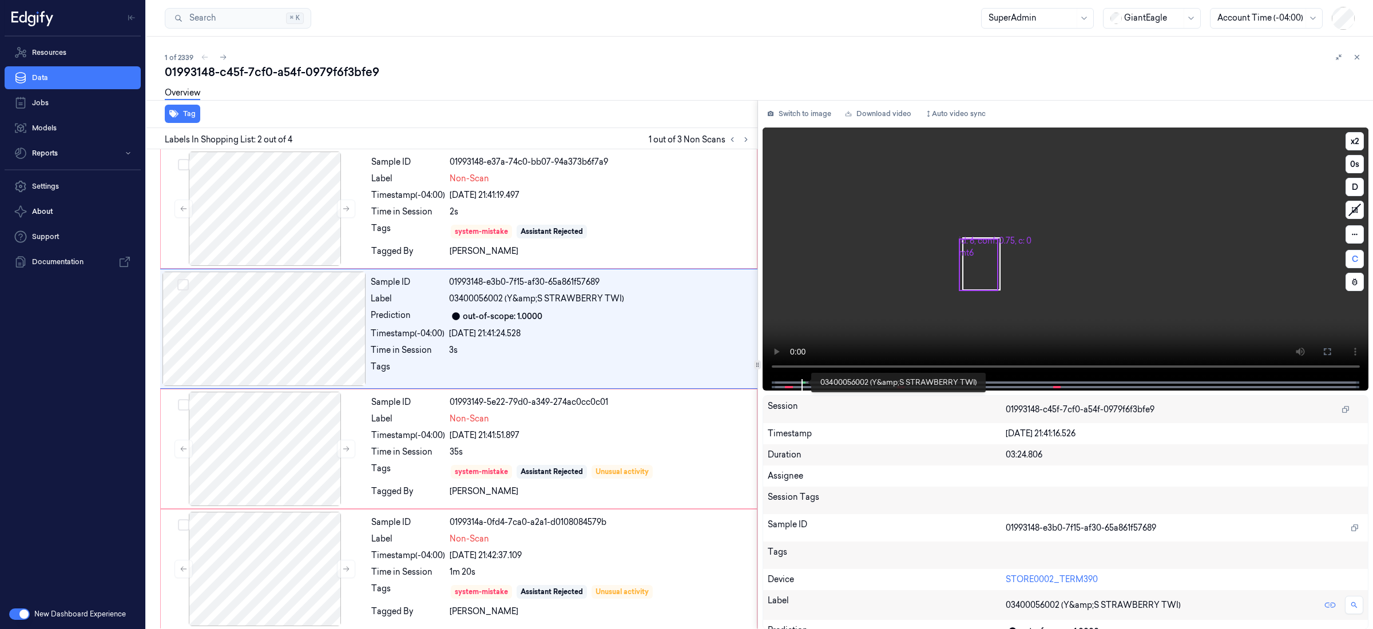
click at [804, 382] on span at bounding box center [805, 383] width 2 height 6
click at [690, 366] on div at bounding box center [600, 370] width 302 height 18
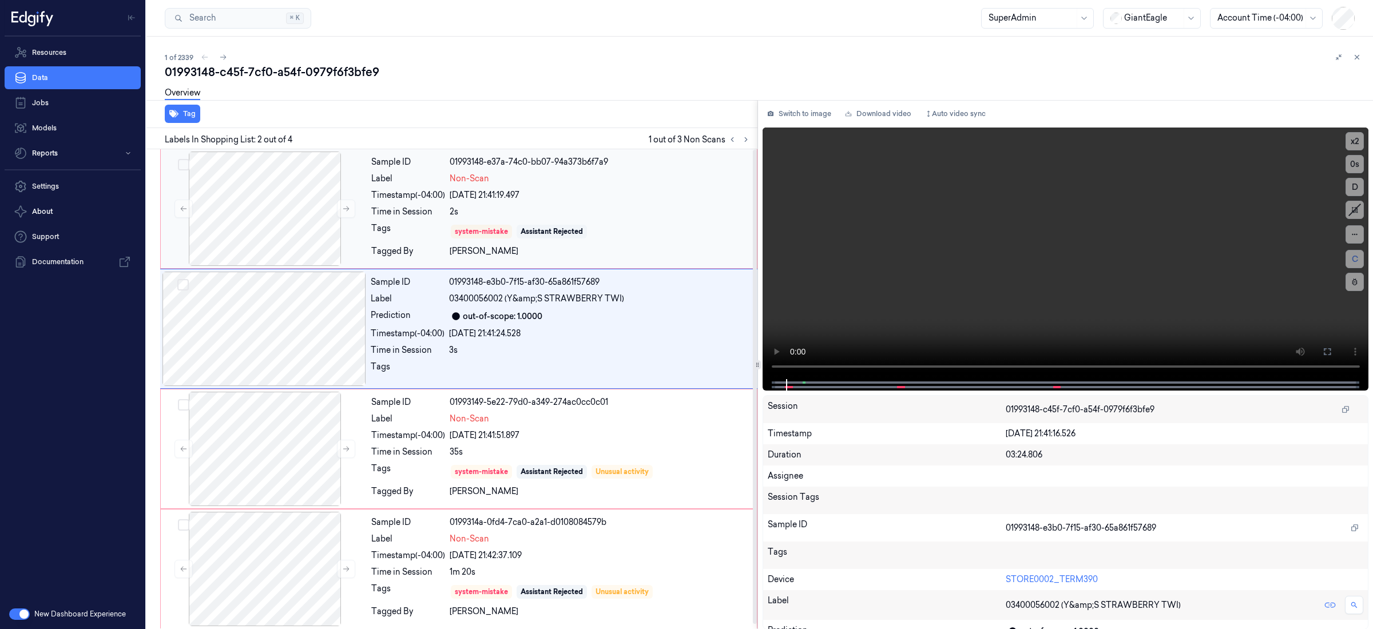
click at [673, 232] on div "system-mistake Assistant Rejected" at bounding box center [600, 232] width 300 height 18
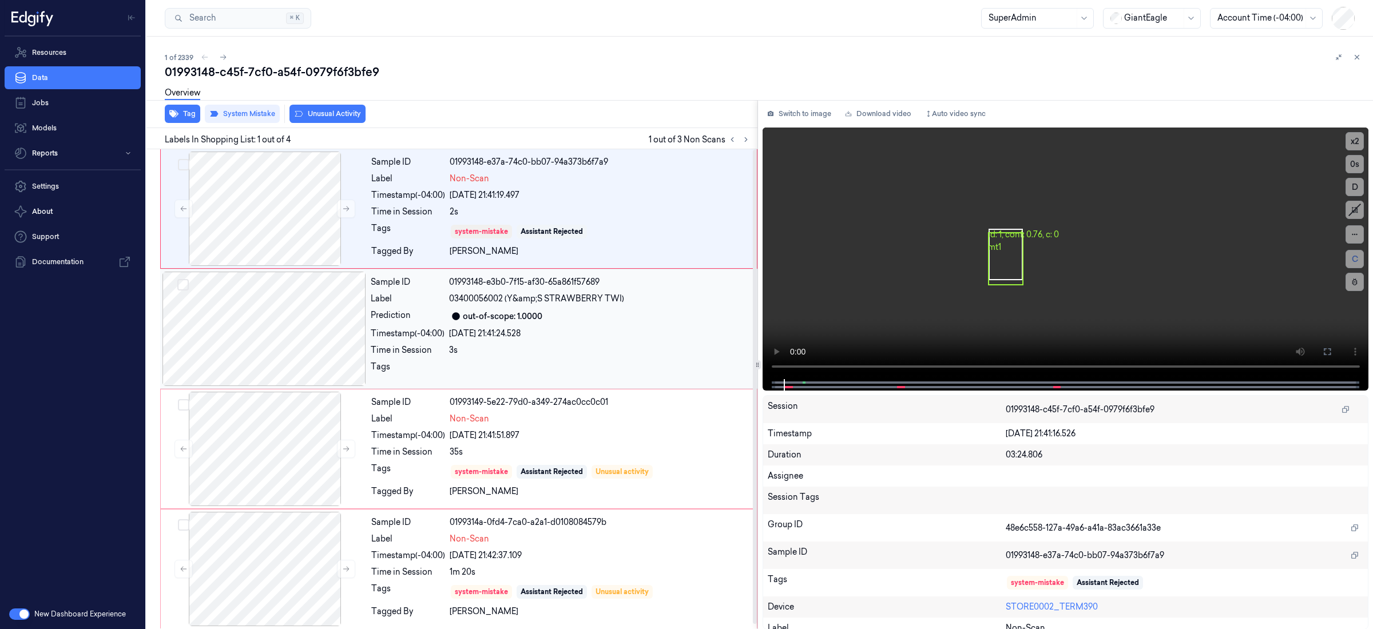
click at [650, 307] on div "Sample ID 01993148-e3b0-7f15-af30-65a861f57689 Label 03400056002 (Y&amp;S STRAW…" at bounding box center [560, 329] width 389 height 114
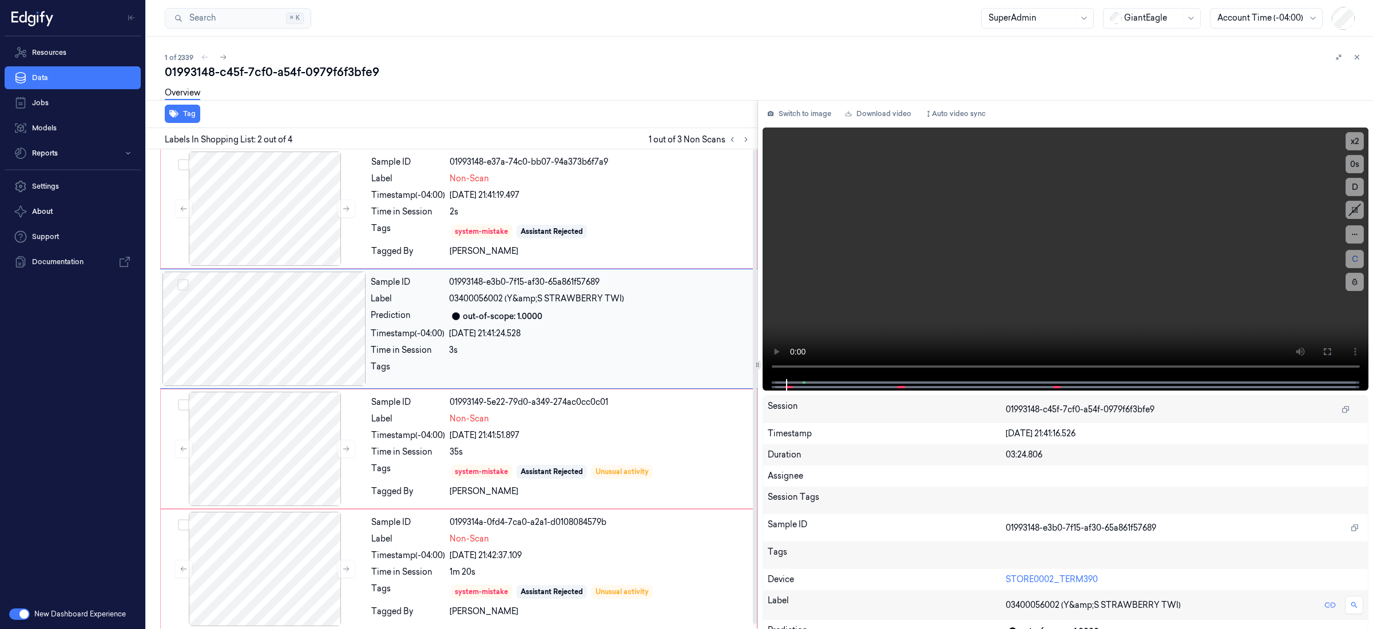
click at [650, 307] on div "Sample ID 01993148-e3b0-7f15-af30-65a861f57689 Label 03400056002 (Y&amp;S STRAW…" at bounding box center [560, 329] width 389 height 114
click at [670, 238] on div "system-mistake Assistant Rejected" at bounding box center [600, 232] width 300 height 18
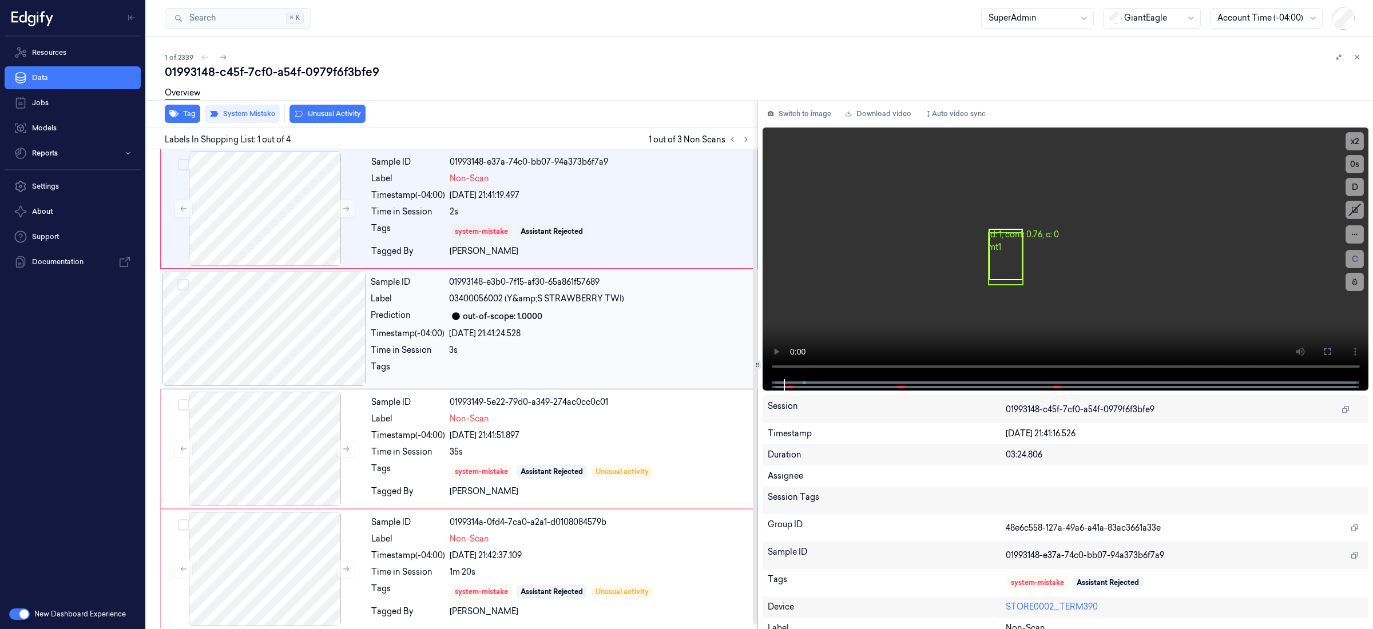
click at [648, 307] on div "Sample ID 01993148-e3b0-7f15-af30-65a861f57689 Label 03400056002 (Y&amp;S STRAW…" at bounding box center [560, 329] width 389 height 114
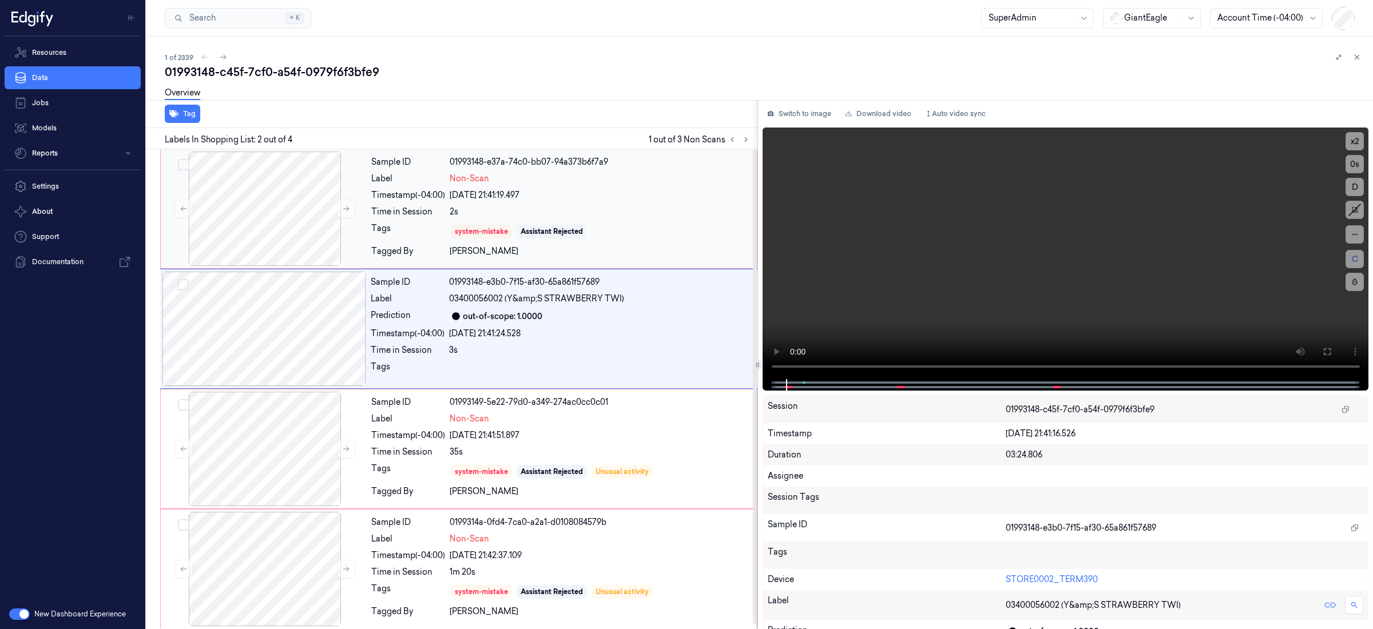
click at [671, 235] on div "system-mistake Assistant Rejected" at bounding box center [600, 232] width 300 height 18
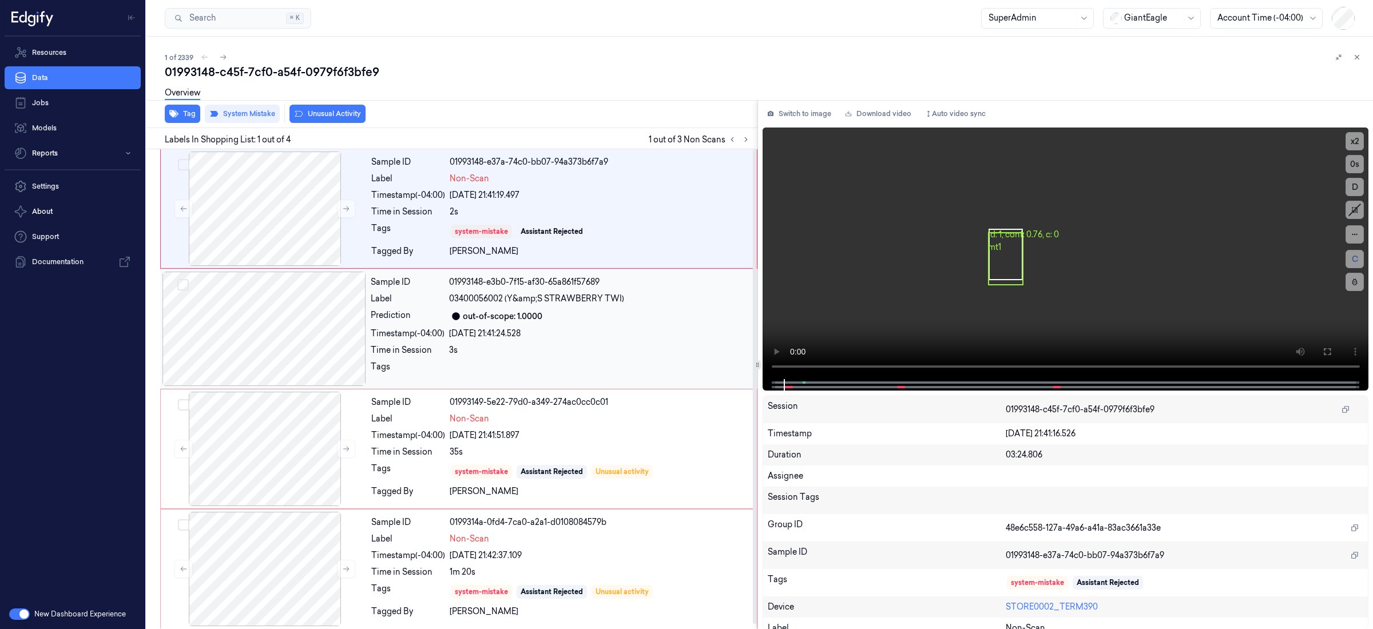
click at [659, 298] on div "03400056002 (Y&amp;S STRAWBERRY TWI)" at bounding box center [600, 299] width 302 height 12
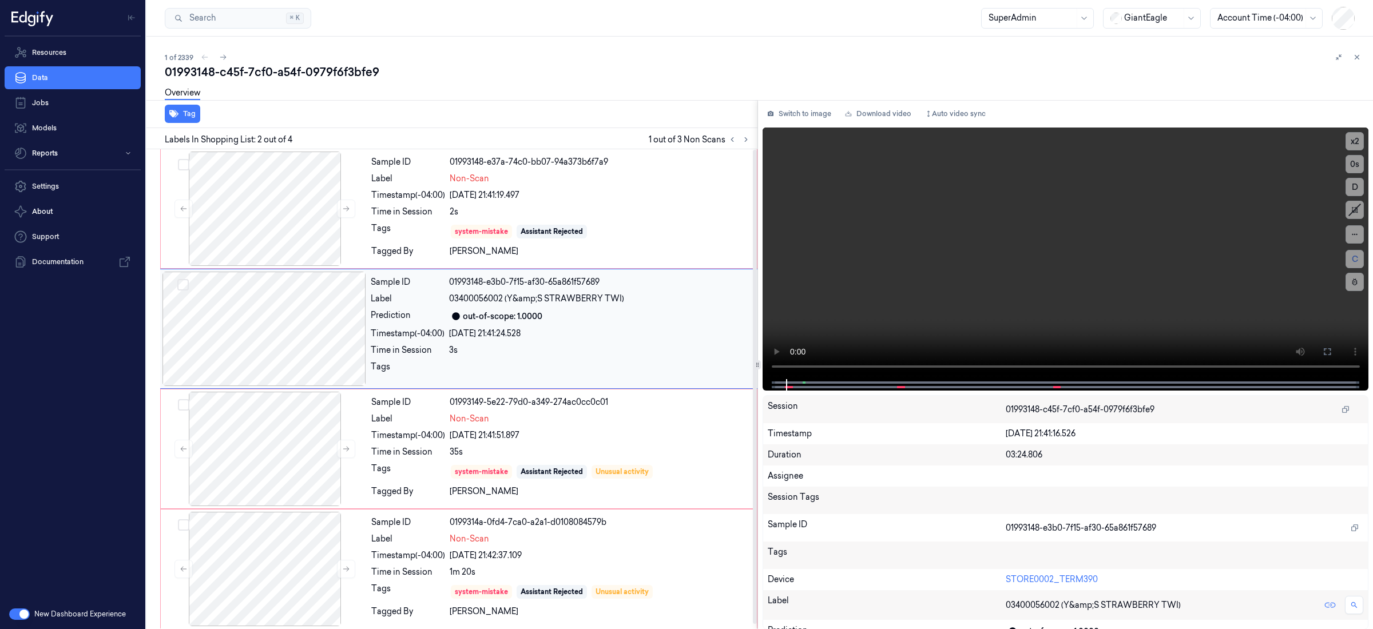
click at [687, 324] on div "Sample ID 01993148-e3b0-7f15-af30-65a861f57689 Label 03400056002 (Y&amp;S STRAW…" at bounding box center [560, 329] width 389 height 114
click at [804, 384] on span at bounding box center [805, 383] width 2 height 6
click at [1353, 191] on button "D" at bounding box center [1355, 187] width 18 height 18
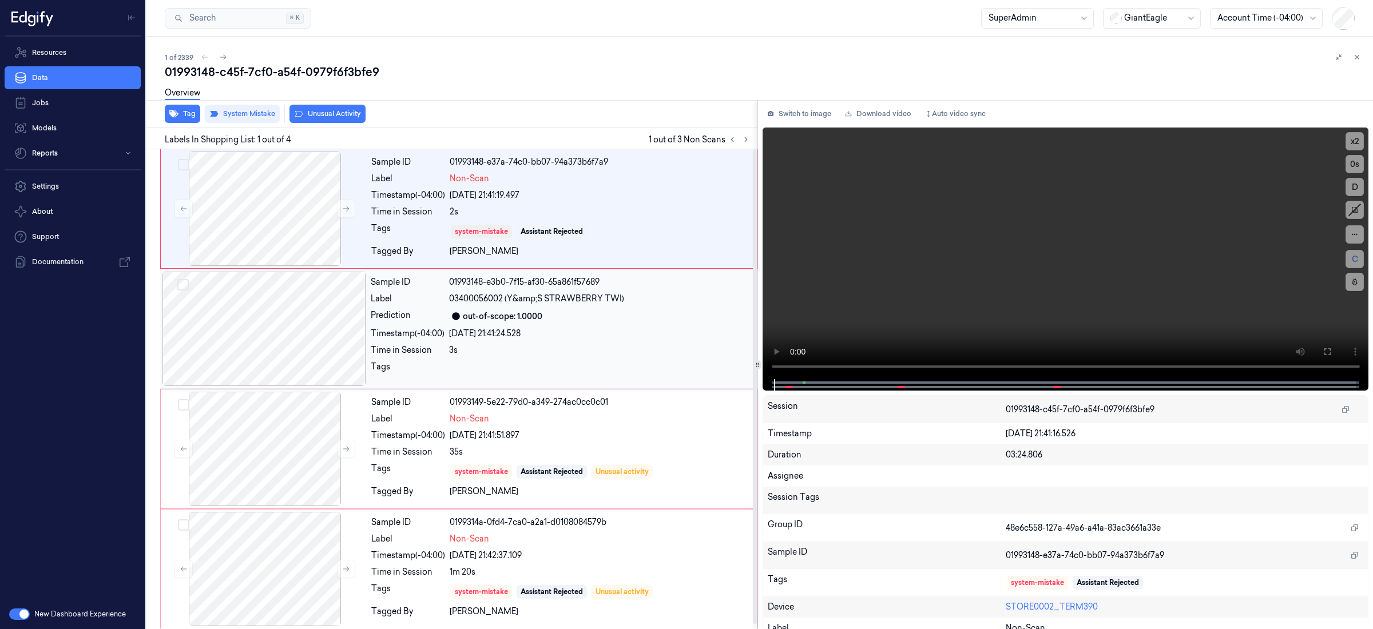
click at [589, 347] on div "3s" at bounding box center [600, 350] width 302 height 12
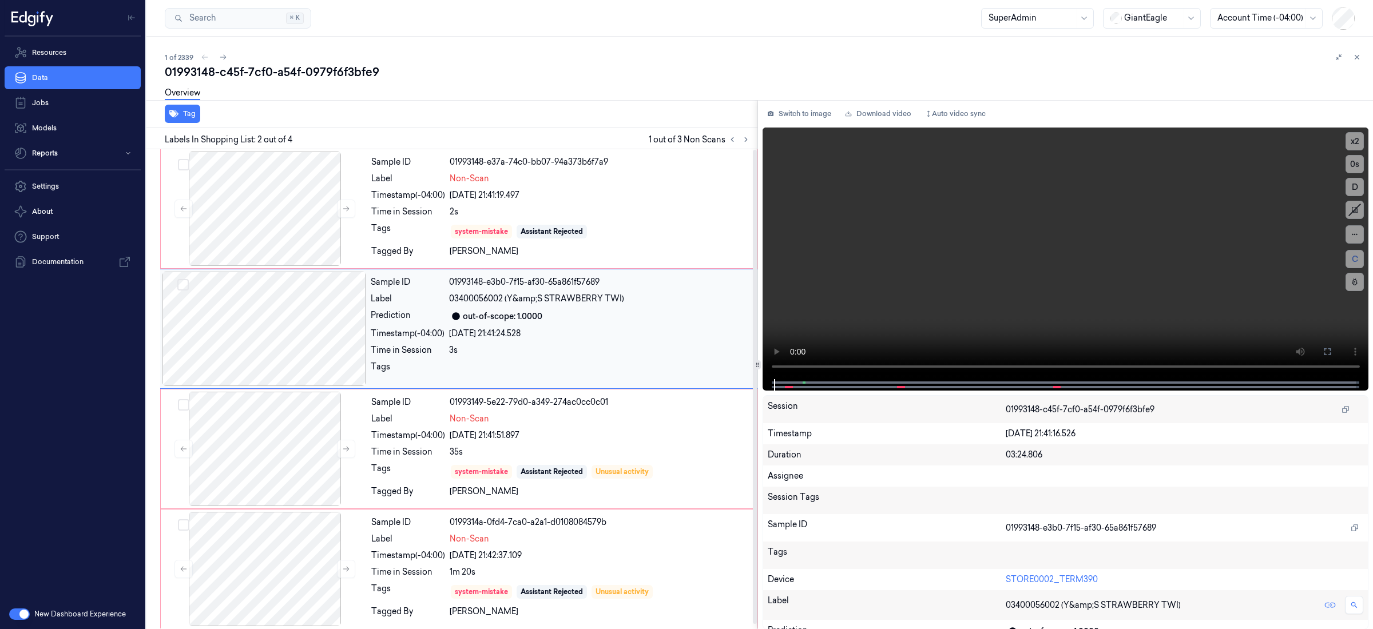
click at [589, 347] on div "3s" at bounding box center [600, 350] width 302 height 12
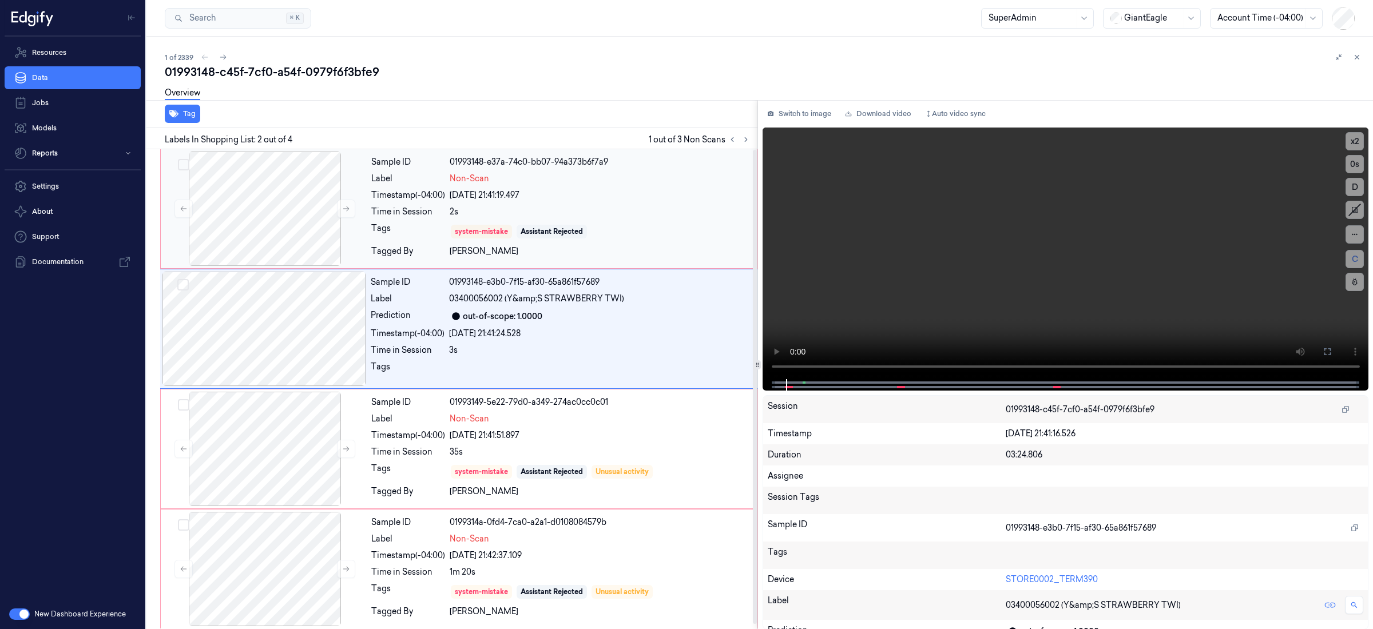
click at [585, 243] on div "Sample ID 01993148-e37a-74c0-bb07-94a373b6f7a9 Label Non-Scan Timestamp (-04:00…" at bounding box center [561, 209] width 388 height 114
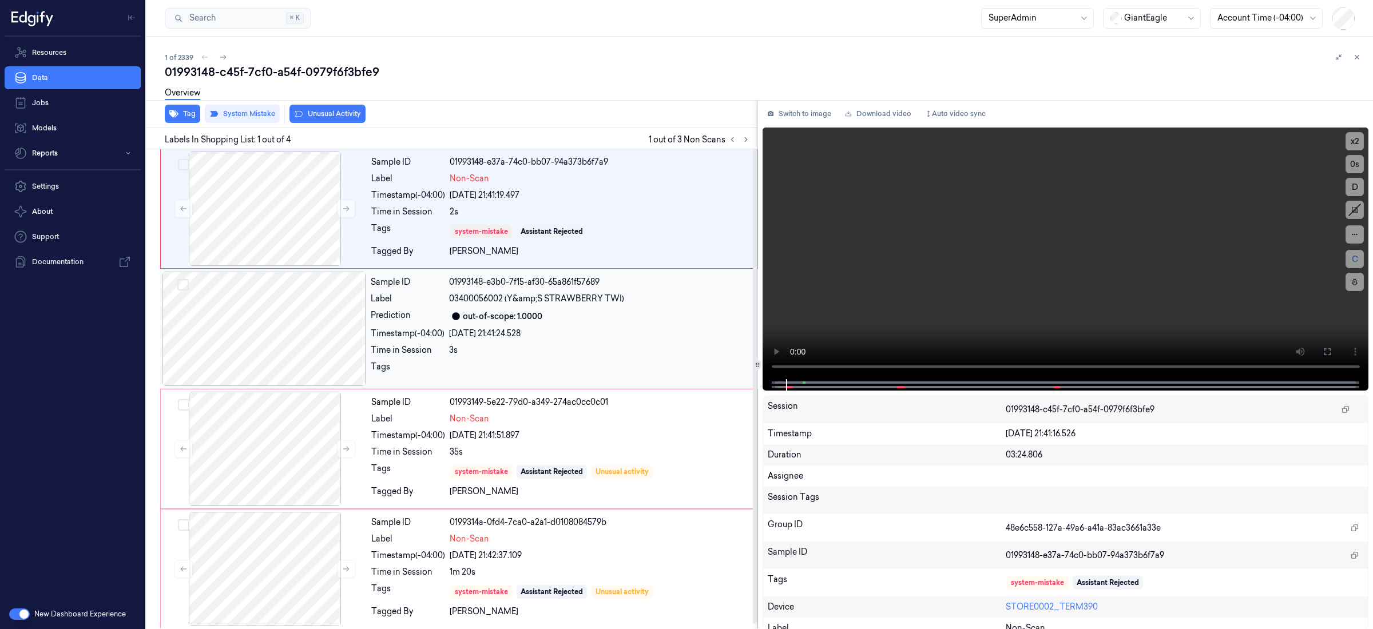
click at [572, 320] on div "out-of-scope: 1.0000" at bounding box center [600, 317] width 302 height 14
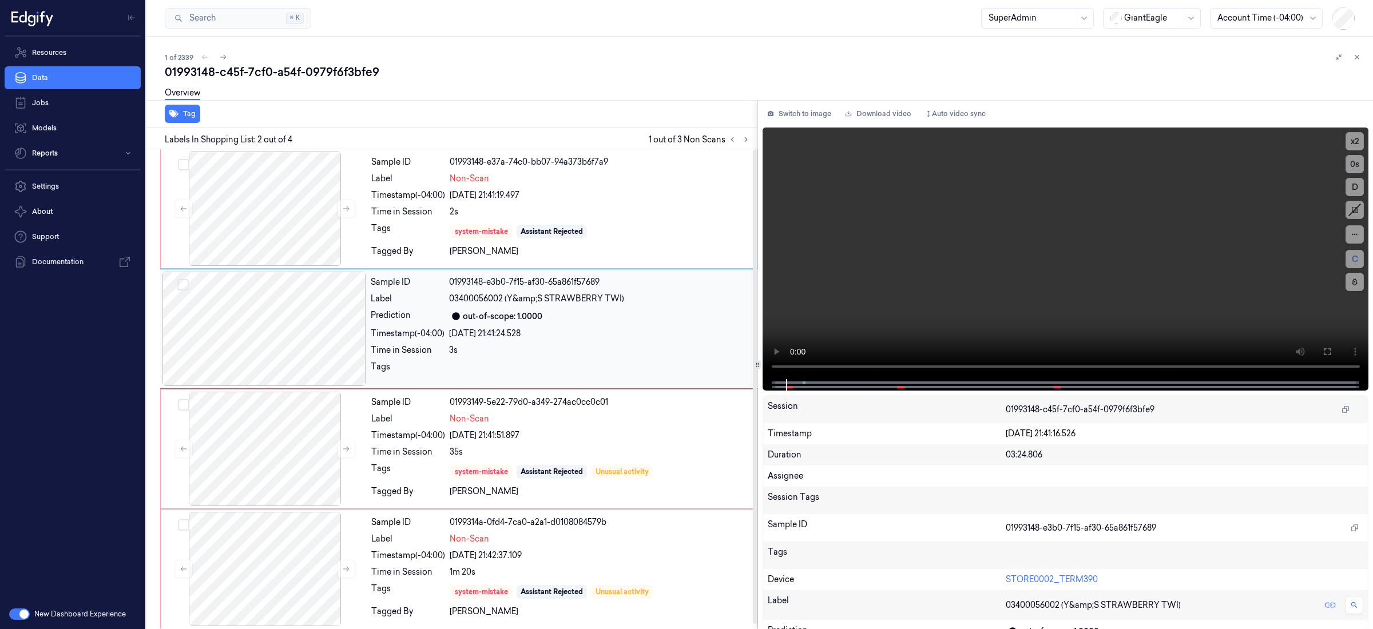
click at [572, 320] on div "out-of-scope: 1.0000" at bounding box center [600, 317] width 302 height 14
click at [555, 445] on div "Sample ID 01993149-5e22-79d0-a349-274ac0cc0c01 Label Non-Scan Timestamp (-04:00…" at bounding box center [561, 449] width 388 height 114
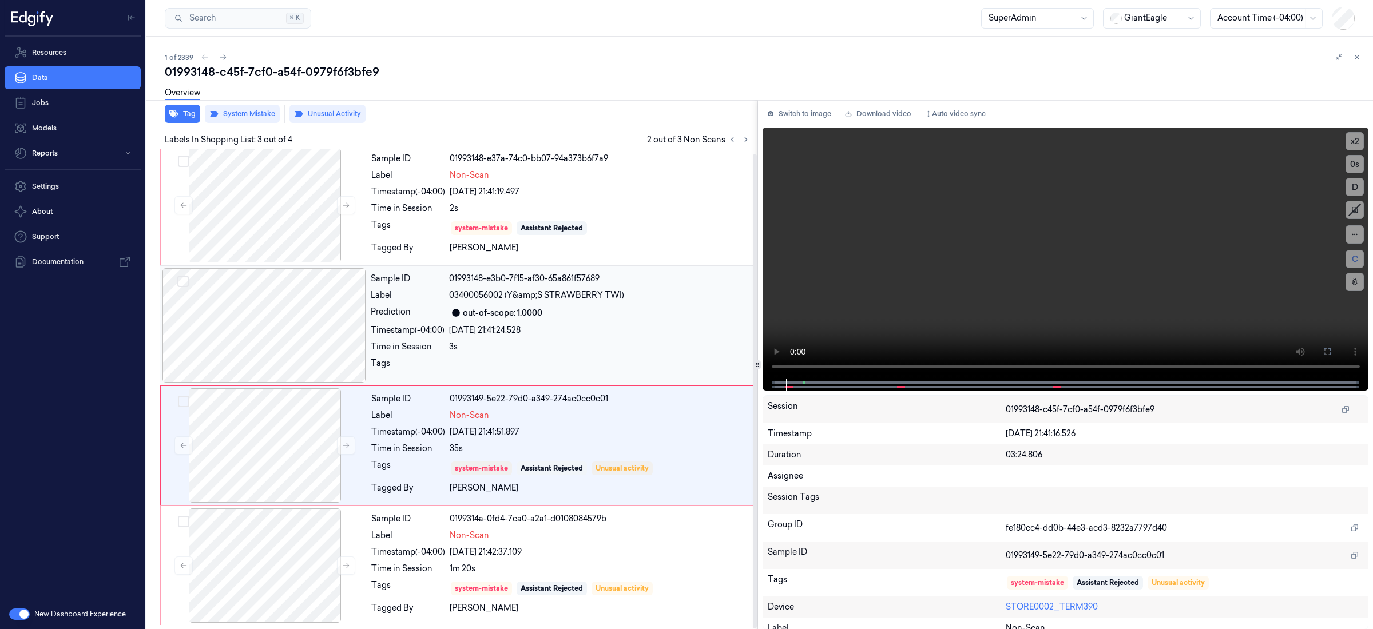
click at [605, 319] on div "Sample ID 01993148-e3b0-7f15-af30-65a861f57689 Label 03400056002 (Y&amp;S STRAW…" at bounding box center [560, 325] width 389 height 114
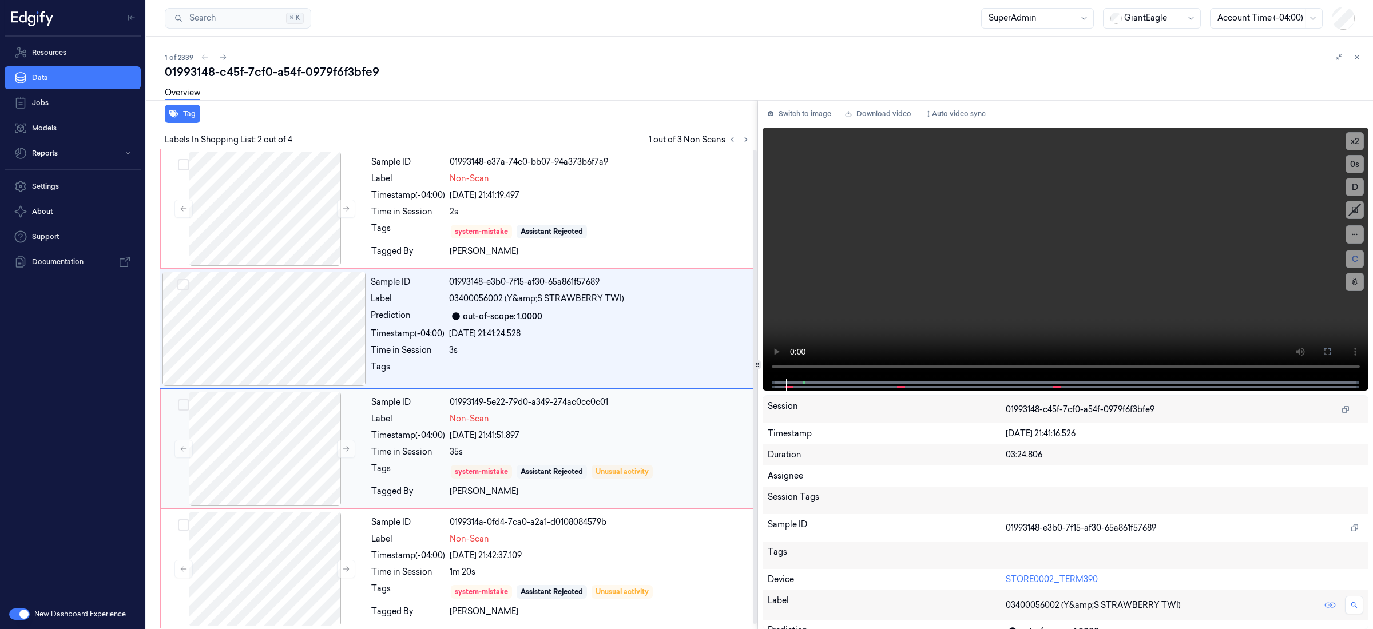
click at [580, 450] on div "35s" at bounding box center [600, 452] width 300 height 12
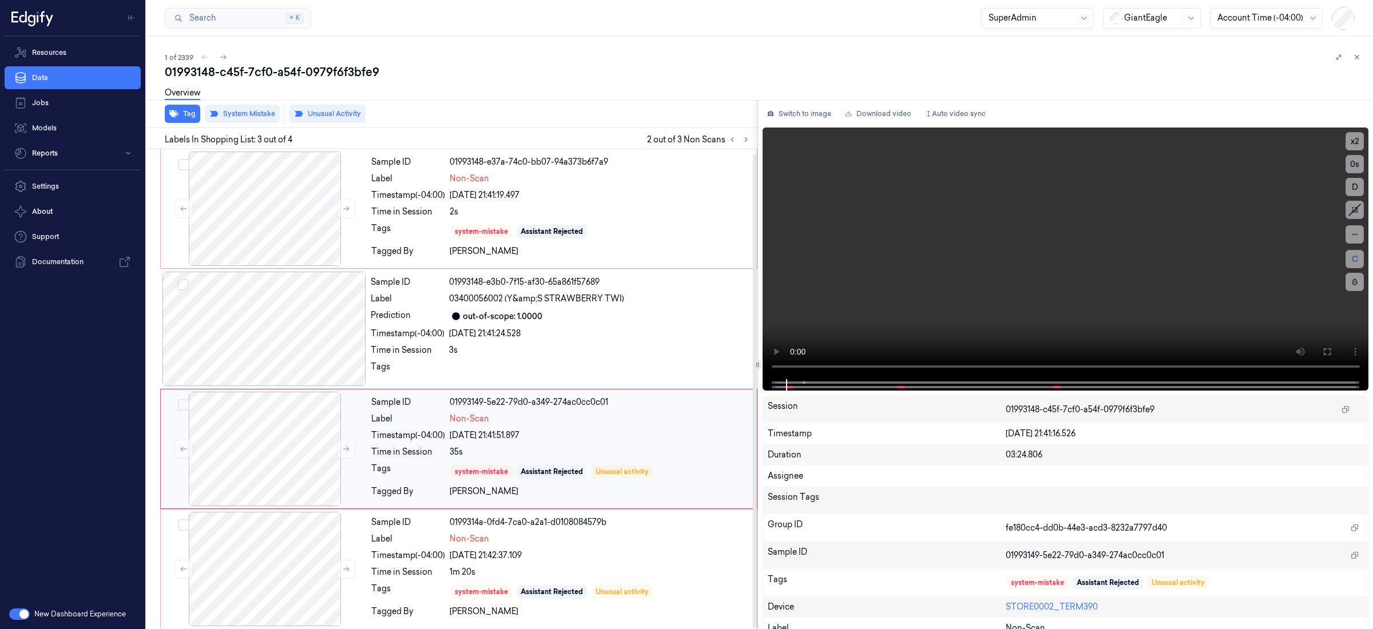
scroll to position [4, 0]
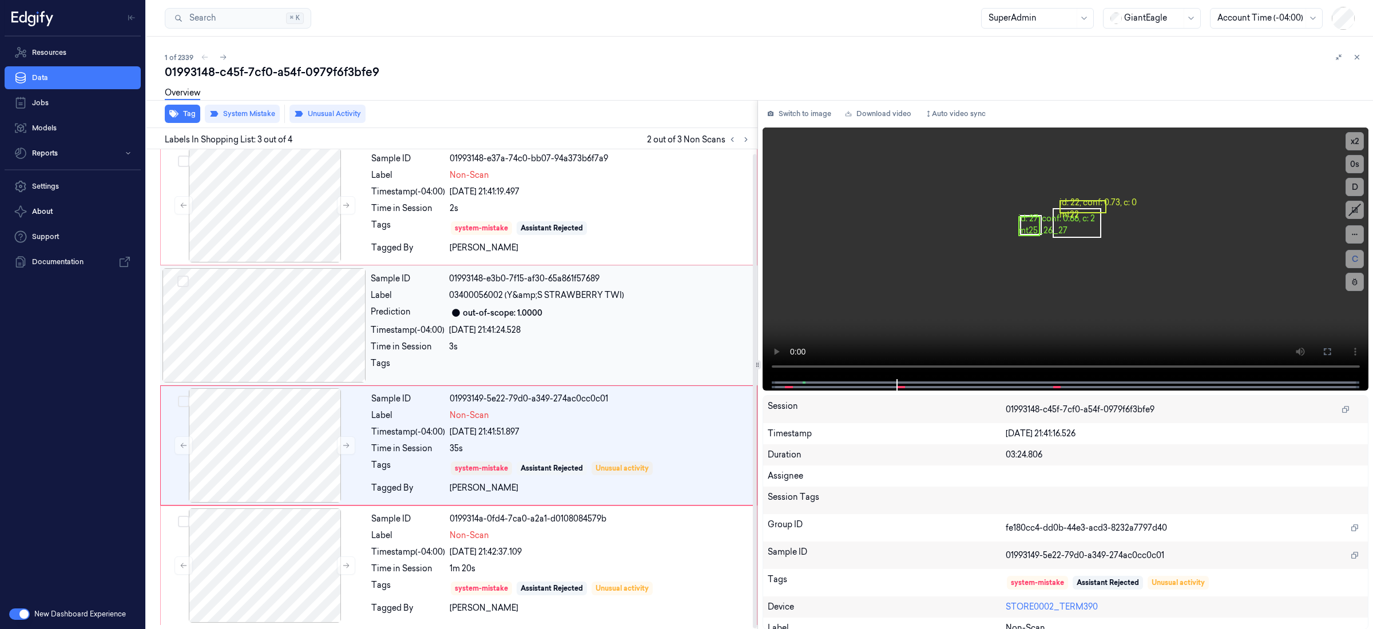
click at [609, 321] on div "Sample ID 01993148-e3b0-7f15-af30-65a861f57689 Label 03400056002 (Y&amp;S STRAW…" at bounding box center [560, 325] width 389 height 114
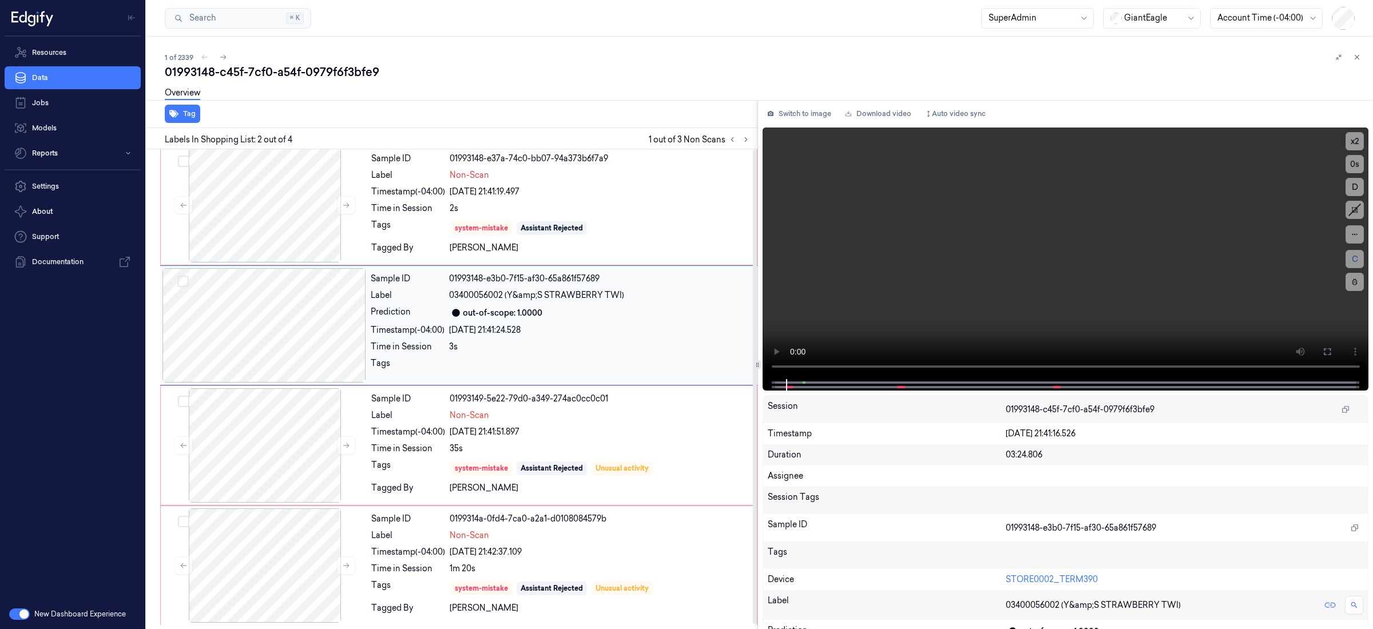
scroll to position [0, 0]
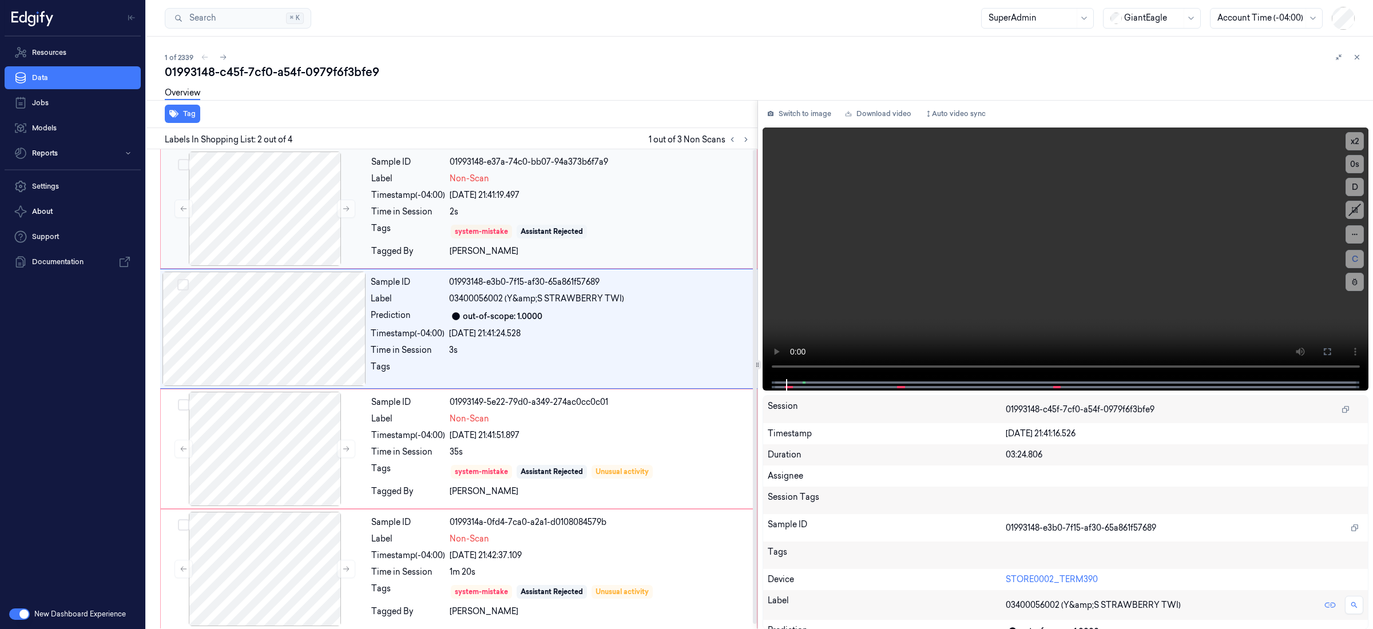
click at [595, 224] on div "system-mistake Assistant Rejected" at bounding box center [600, 232] width 300 height 18
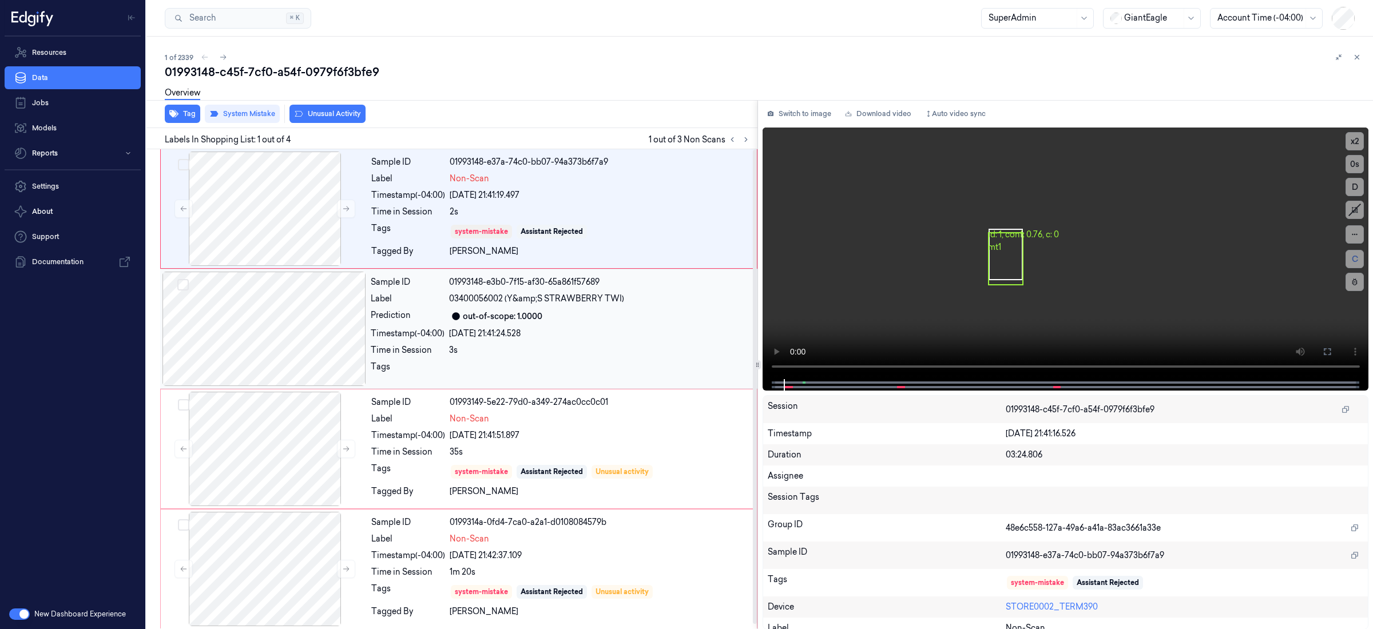
click at [587, 302] on span "03400056002 (Y&amp;S STRAWBERRY TWI)" at bounding box center [536, 299] width 175 height 12
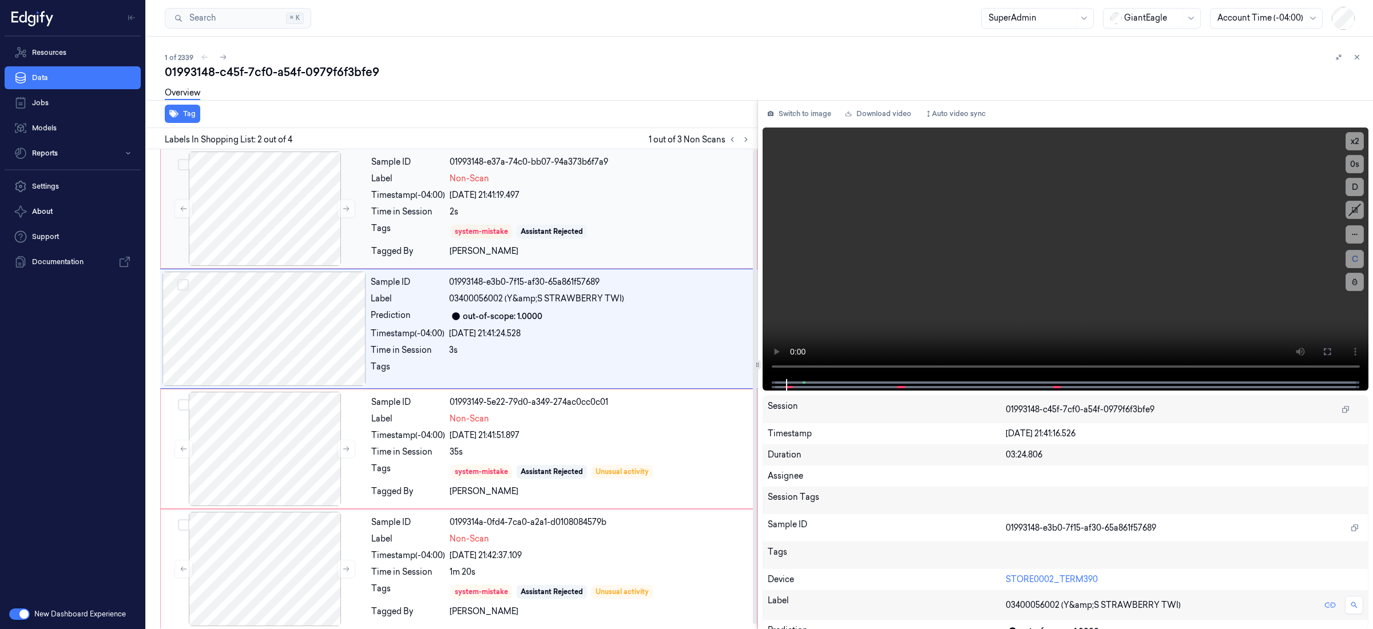
click at [605, 248] on div "ayyub ayyub" at bounding box center [600, 251] width 300 height 12
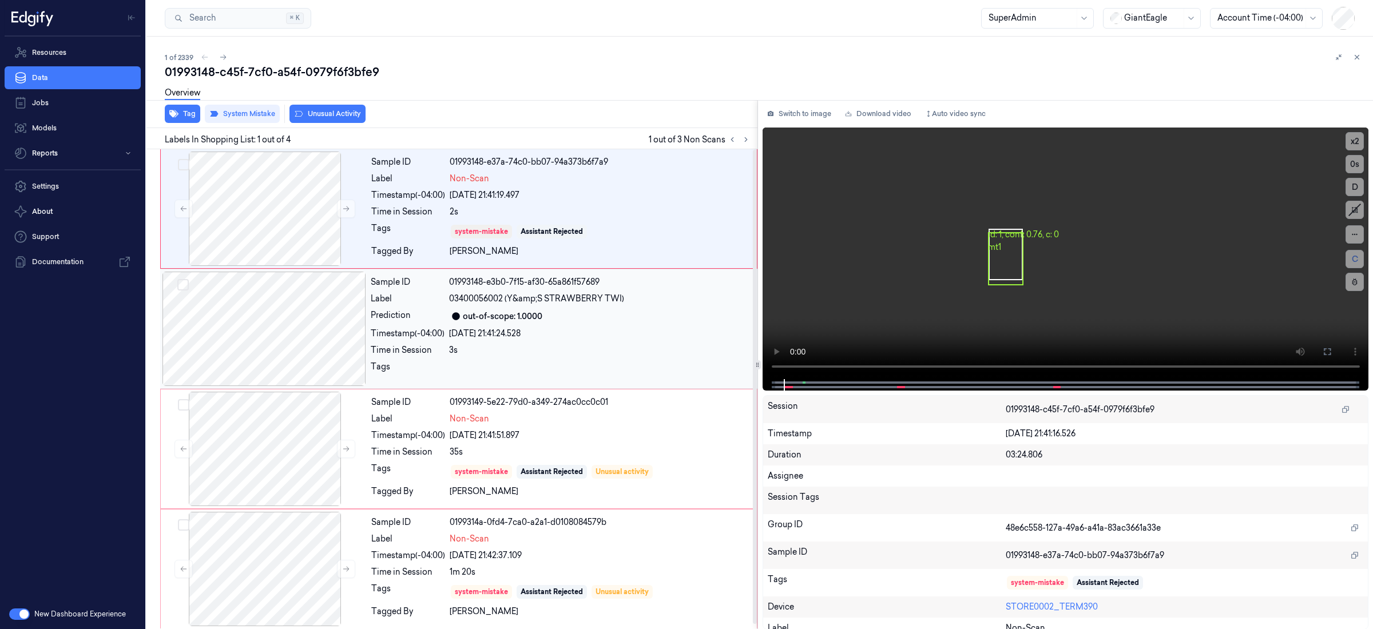
click at [586, 300] on span "03400056002 (Y&amp;S STRAWBERRY TWI)" at bounding box center [536, 299] width 175 height 12
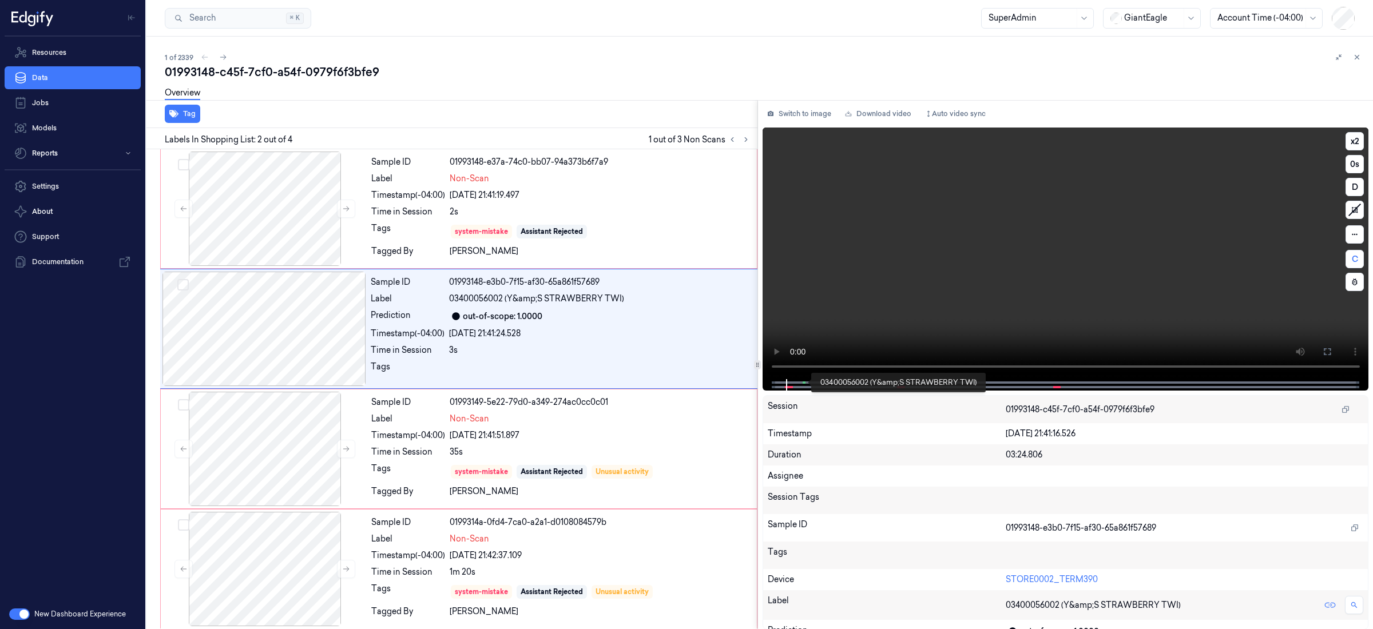
click at [804, 383] on span at bounding box center [805, 383] width 2 height 6
click at [805, 384] on div at bounding box center [1065, 384] width 582 height 11
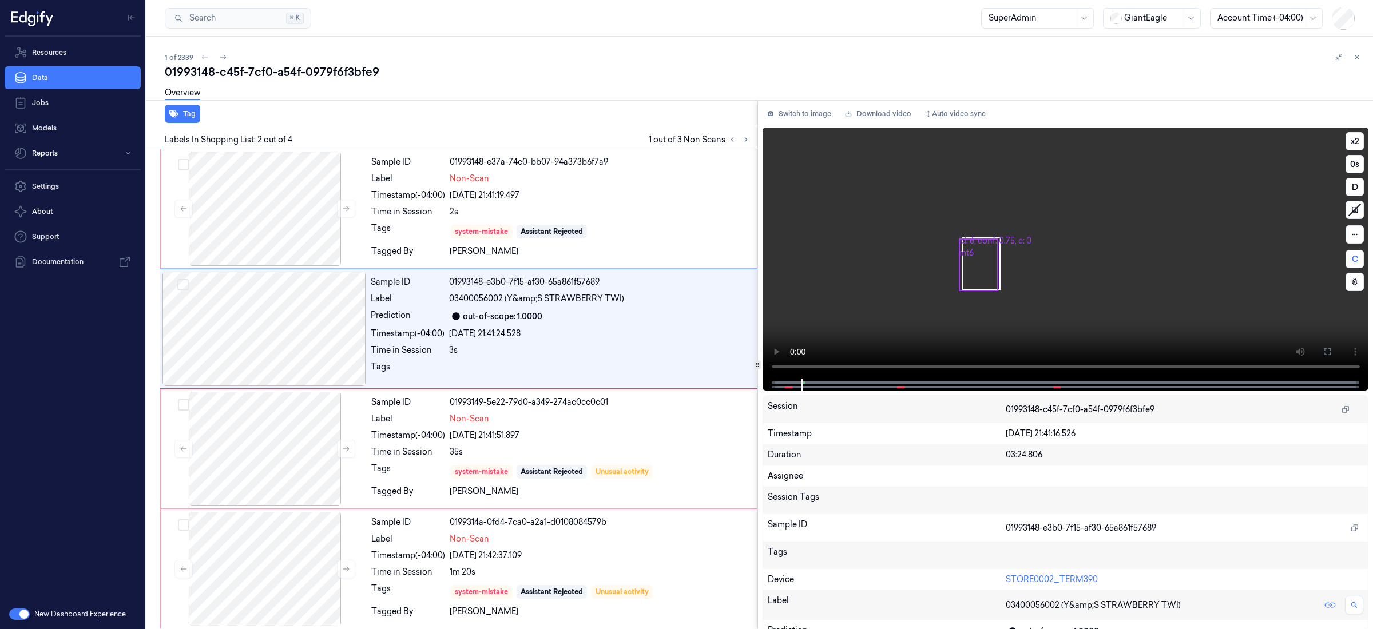
click at [806, 384] on div at bounding box center [1065, 384] width 582 height 11
click at [804, 384] on span at bounding box center [805, 383] width 2 height 6
click at [417, 443] on div "Sample ID 01993149-5e22-79d0-a349-274ac0cc0c01 Label Non-Scan Timestamp (-04:00…" at bounding box center [561, 449] width 388 height 114
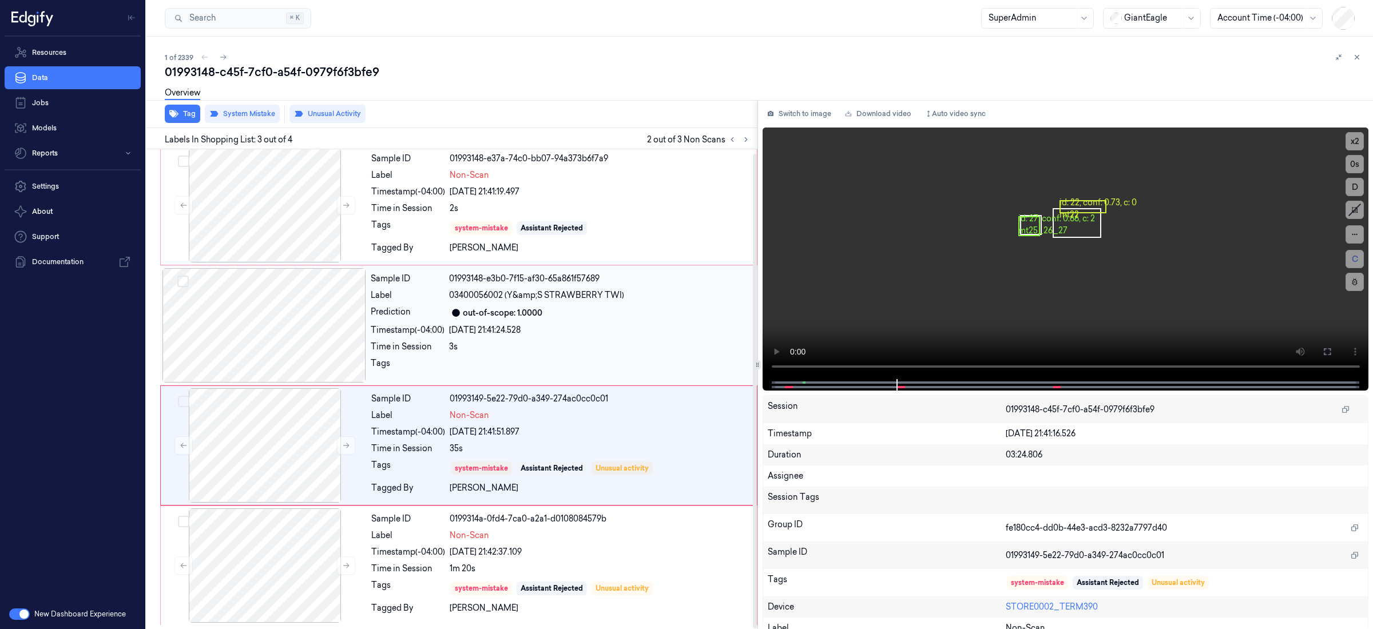
click at [432, 383] on div "Sample ID 01993148-e3b0-7f15-af30-65a861f57689 Label 03400056002 (Y&amp;S STRAW…" at bounding box center [458, 325] width 597 height 120
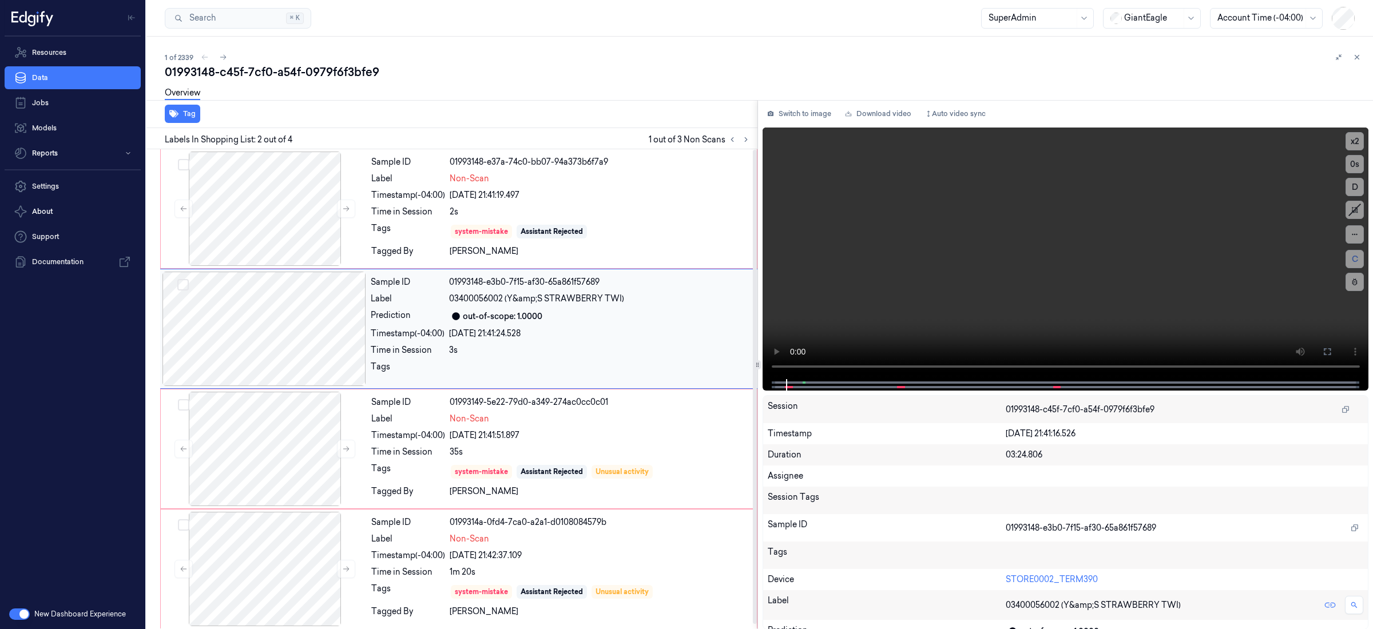
click at [432, 383] on div "Sample ID 01993148-e3b0-7f15-af30-65a861f57689 Label 03400056002 (Y&amp;S STRAW…" at bounding box center [560, 329] width 389 height 114
click at [224, 58] on icon at bounding box center [223, 57] width 8 height 8
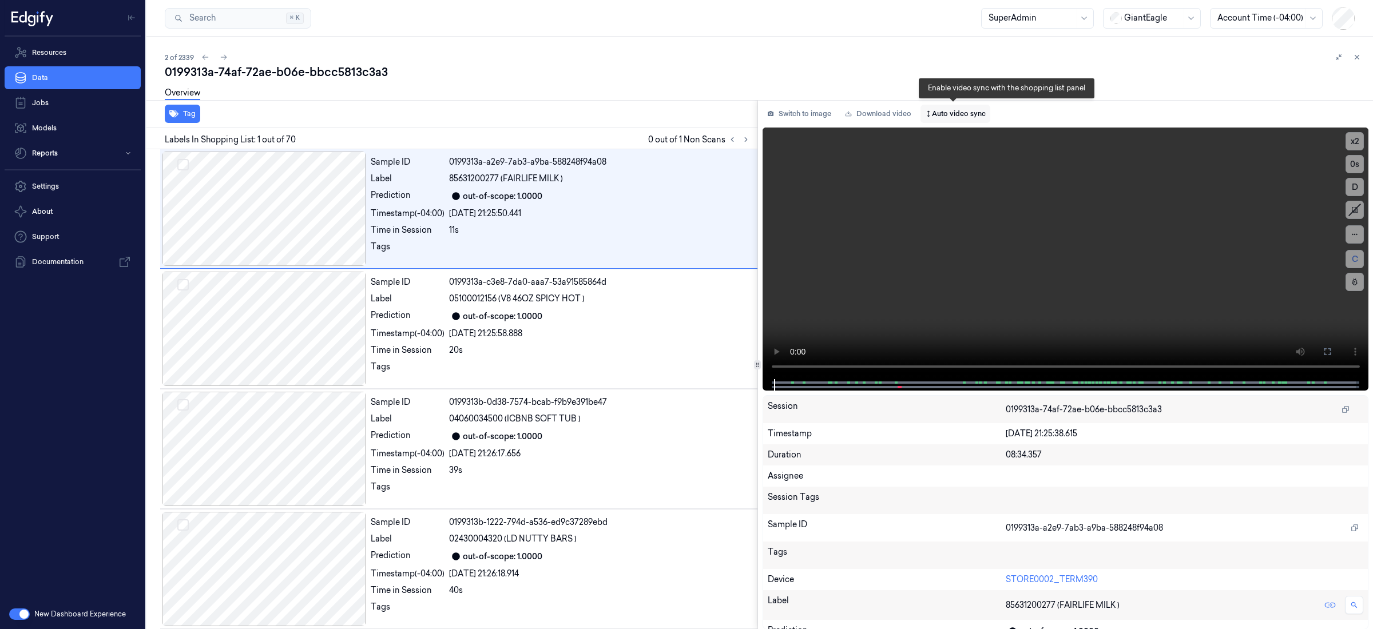
click at [956, 112] on button "Auto video sync" at bounding box center [956, 114] width 70 height 18
click at [1029, 17] on div at bounding box center [1032, 18] width 86 height 12
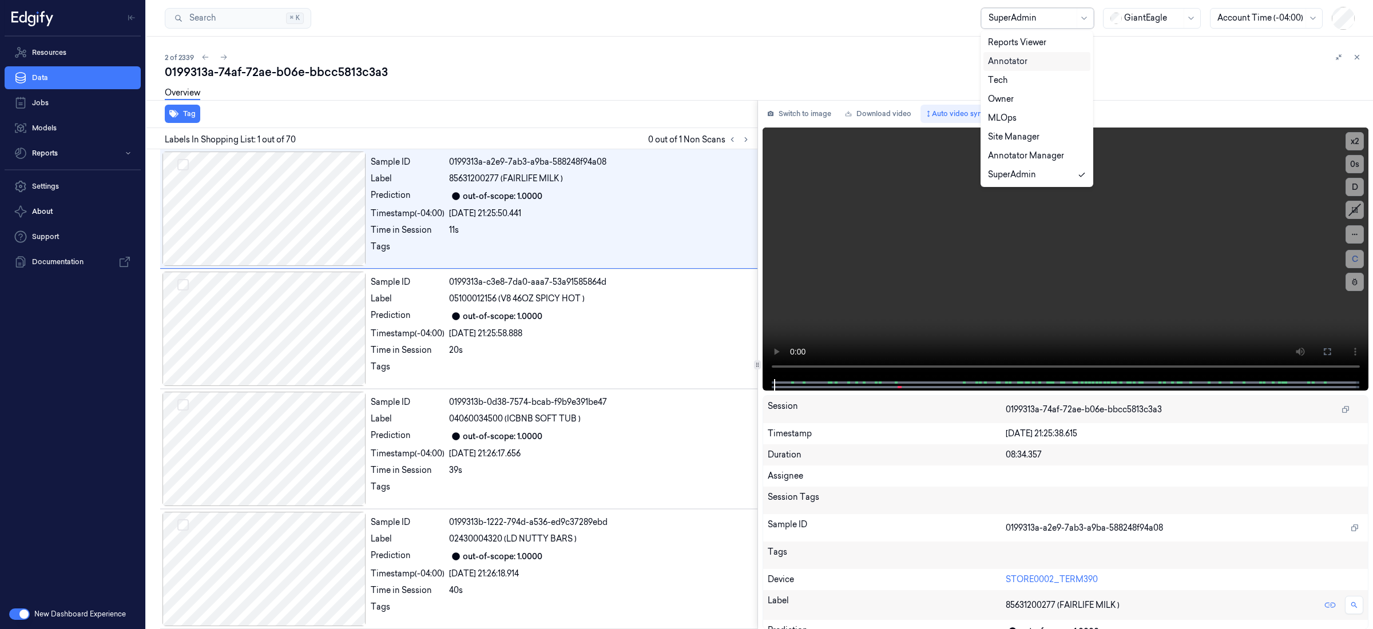
click at [1028, 64] on div "Annotator" at bounding box center [1037, 61] width 98 height 12
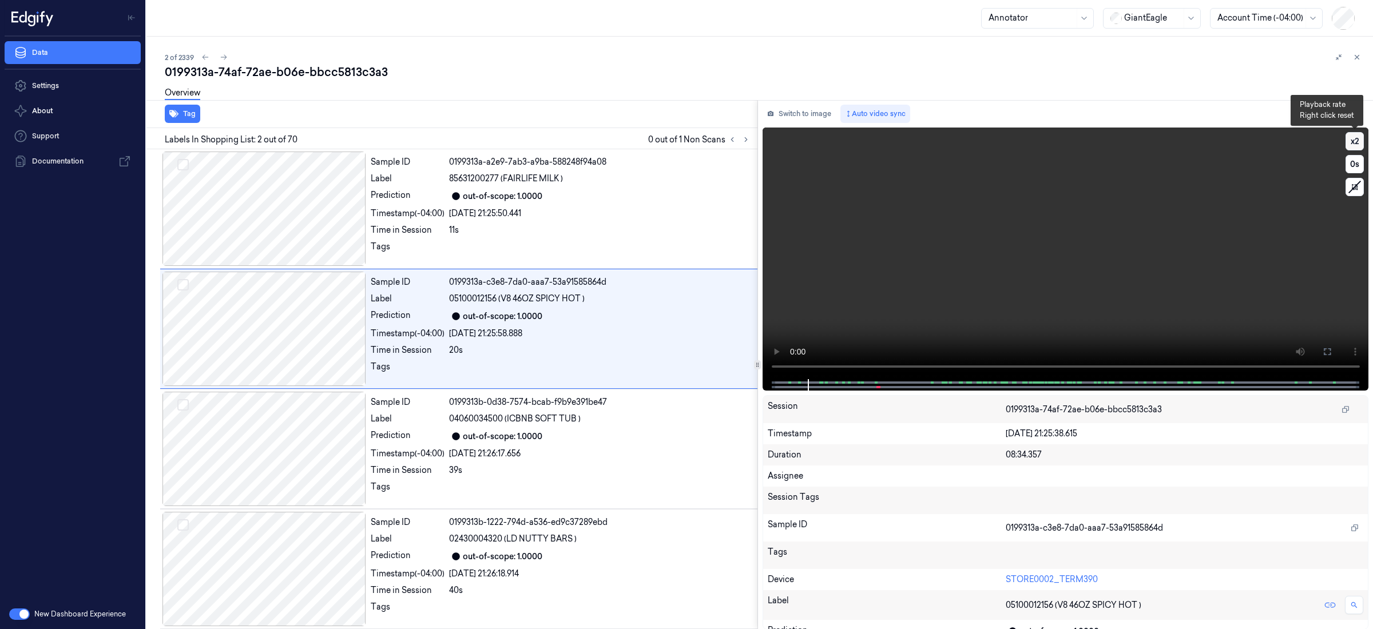
click at [1354, 142] on button "x 2" at bounding box center [1355, 141] width 18 height 18
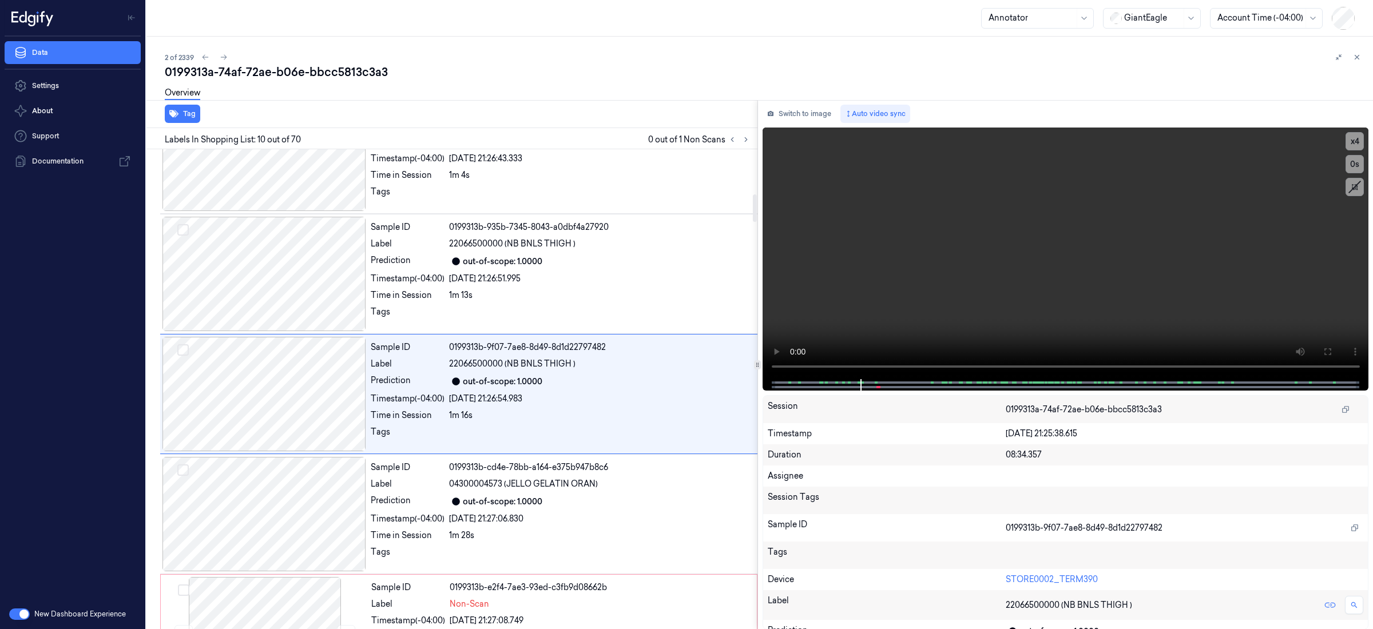
scroll to position [903, 0]
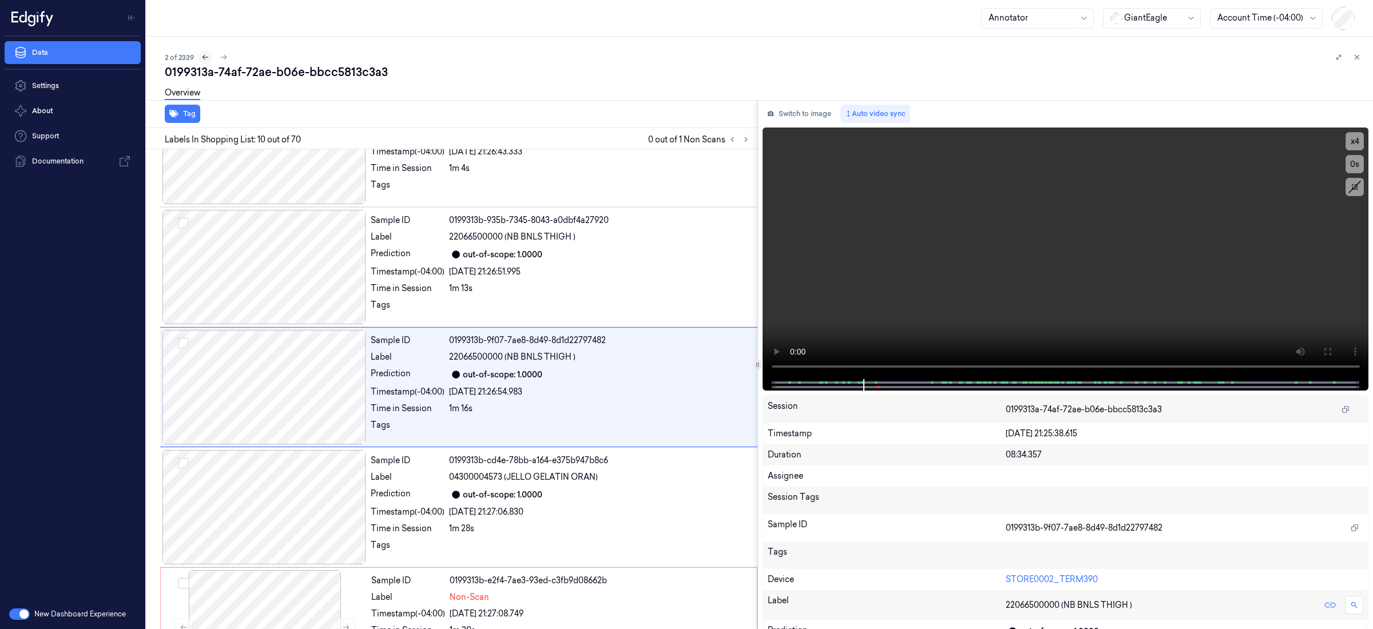
click at [207, 58] on icon at bounding box center [205, 57] width 8 height 8
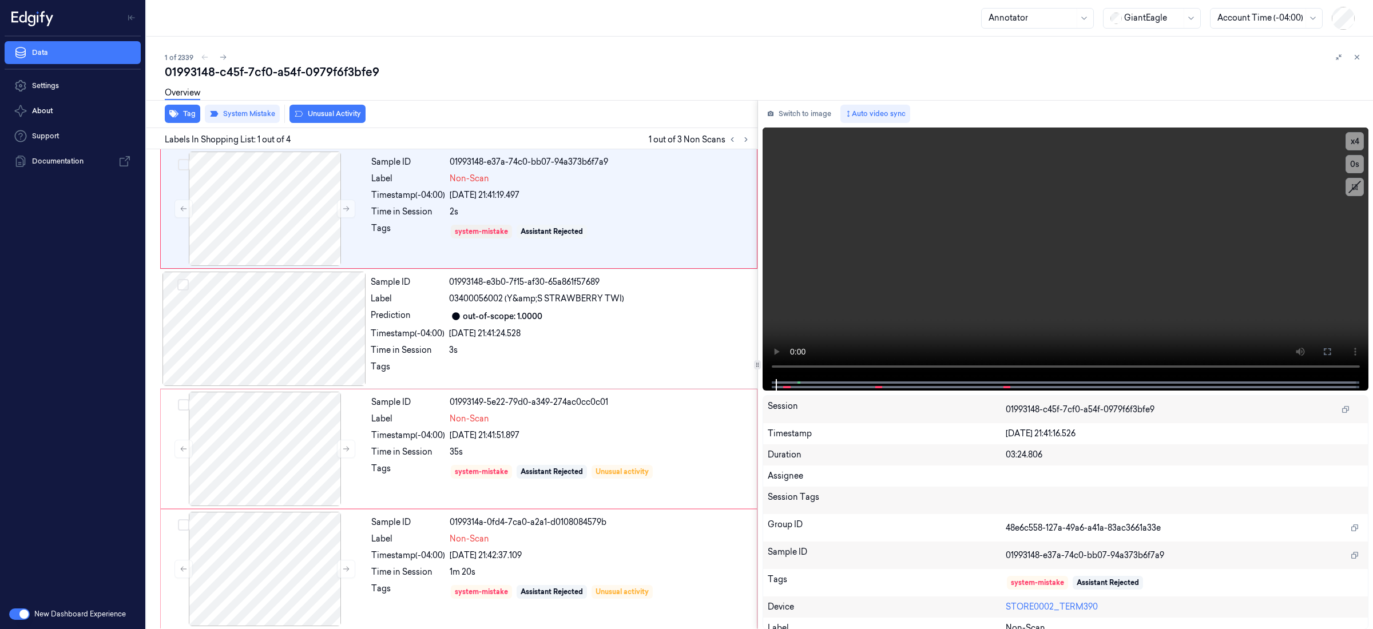
click at [330, 71] on div "01993148-c45f-7cf0-a54f-0979f6f3bfe9" at bounding box center [764, 72] width 1199 height 16
copy div "0979f6f3bfe9"
click at [220, 60] on icon at bounding box center [223, 57] width 8 height 8
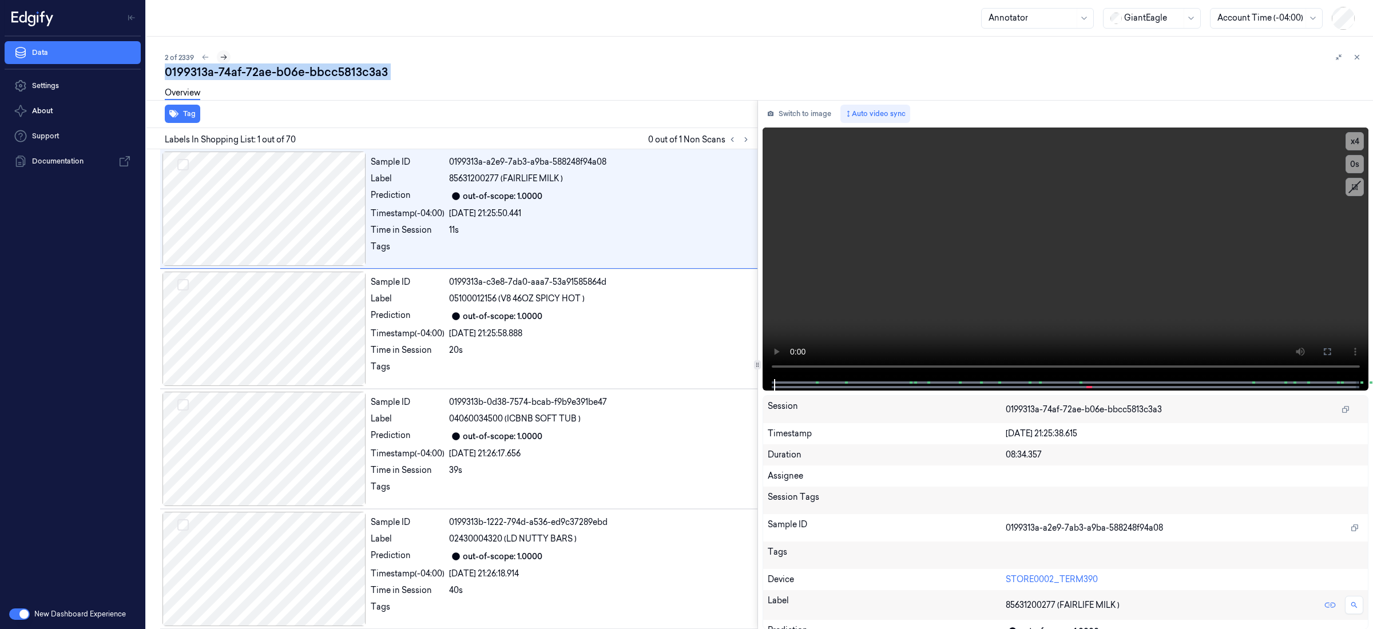
click at [220, 60] on icon at bounding box center [224, 57] width 8 height 8
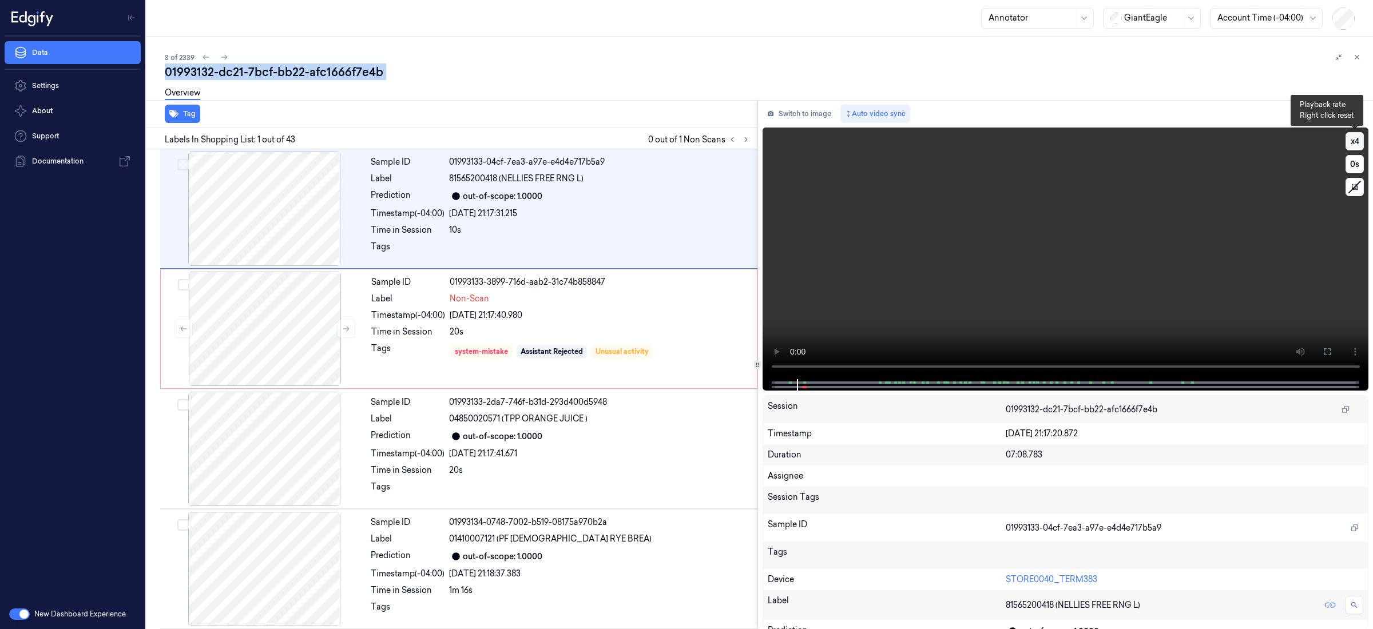
click at [1354, 141] on button "x 4" at bounding box center [1355, 141] width 18 height 18
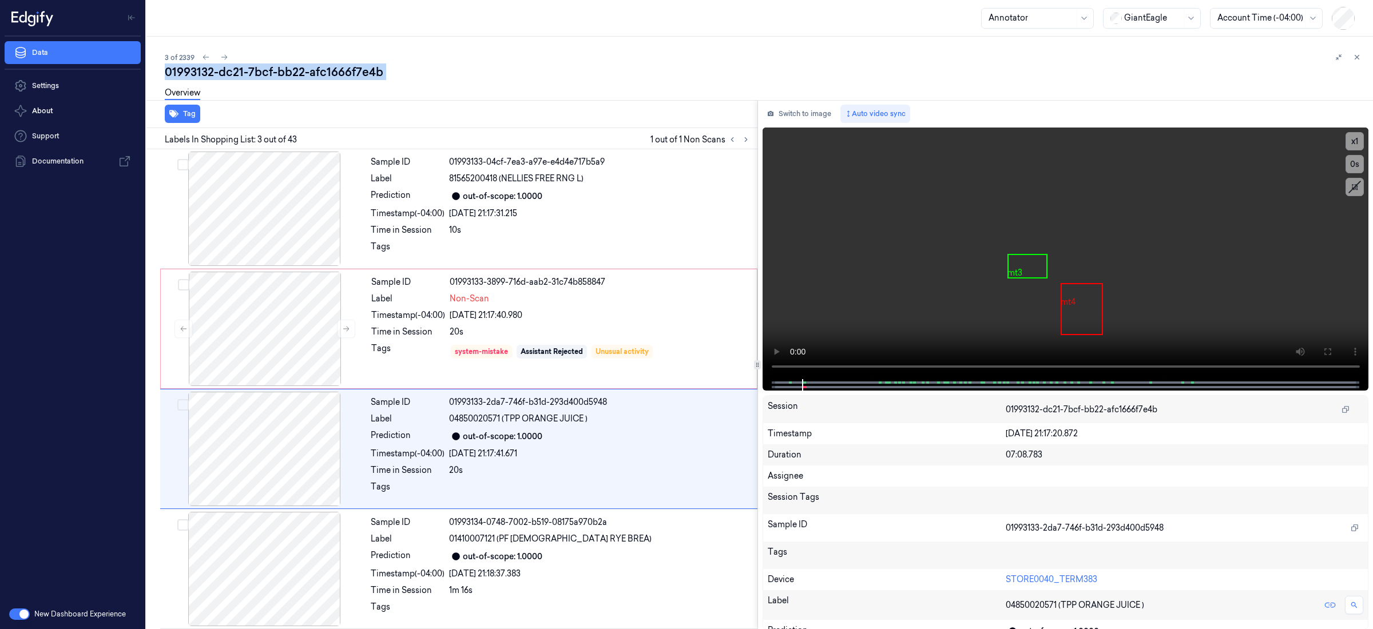
scroll to position [11, 0]
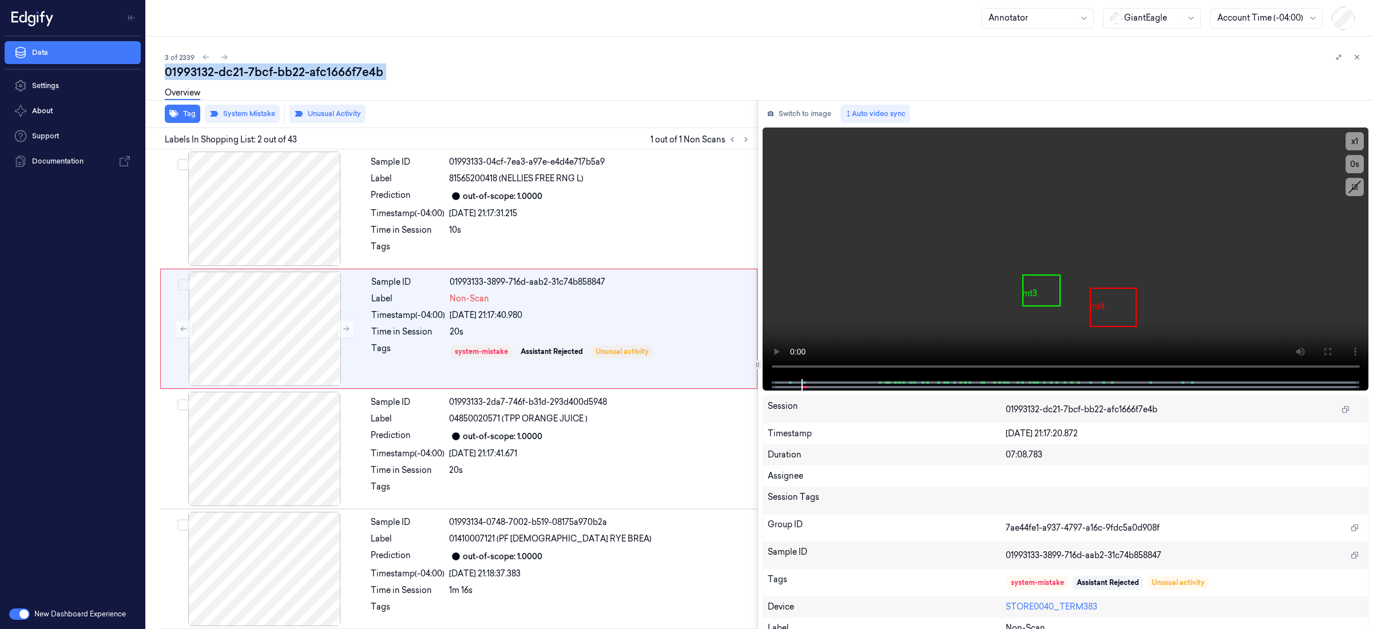
click at [244, 72] on div "01993132-dc21-7bcf-bb22-afc1666f7e4b" at bounding box center [764, 72] width 1199 height 16
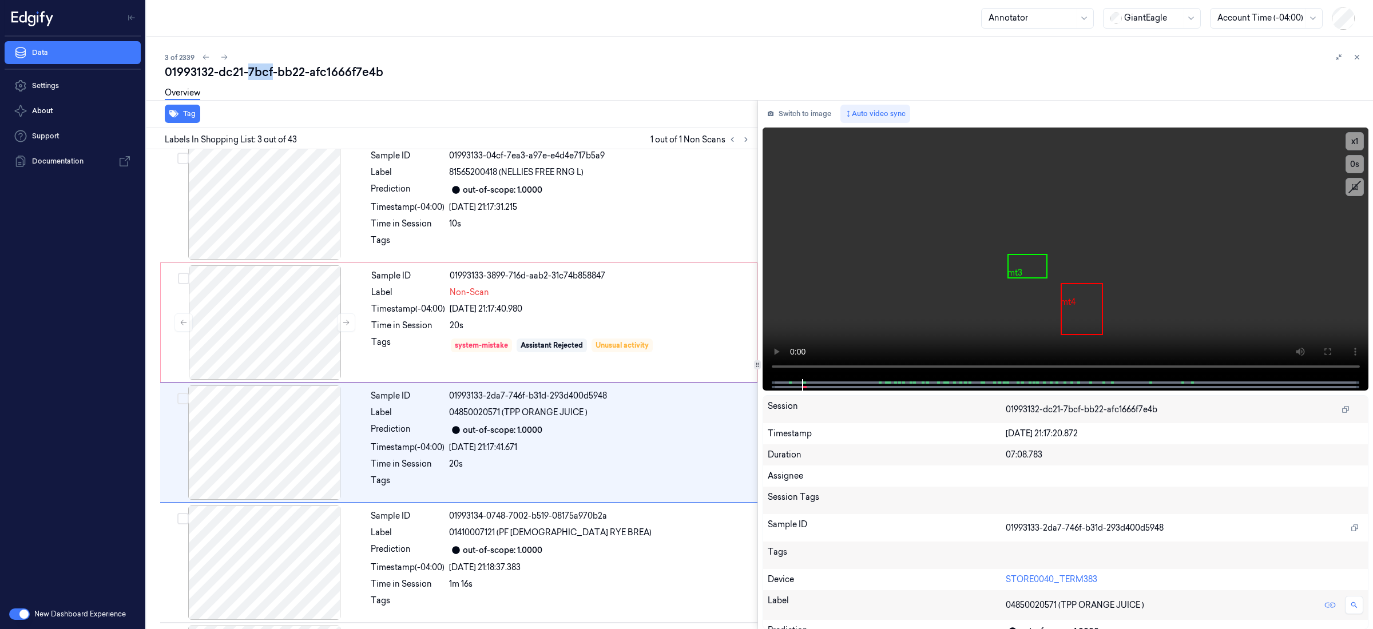
click at [244, 72] on div "01993132-dc21-7bcf-bb22-afc1666f7e4b" at bounding box center [764, 72] width 1199 height 16
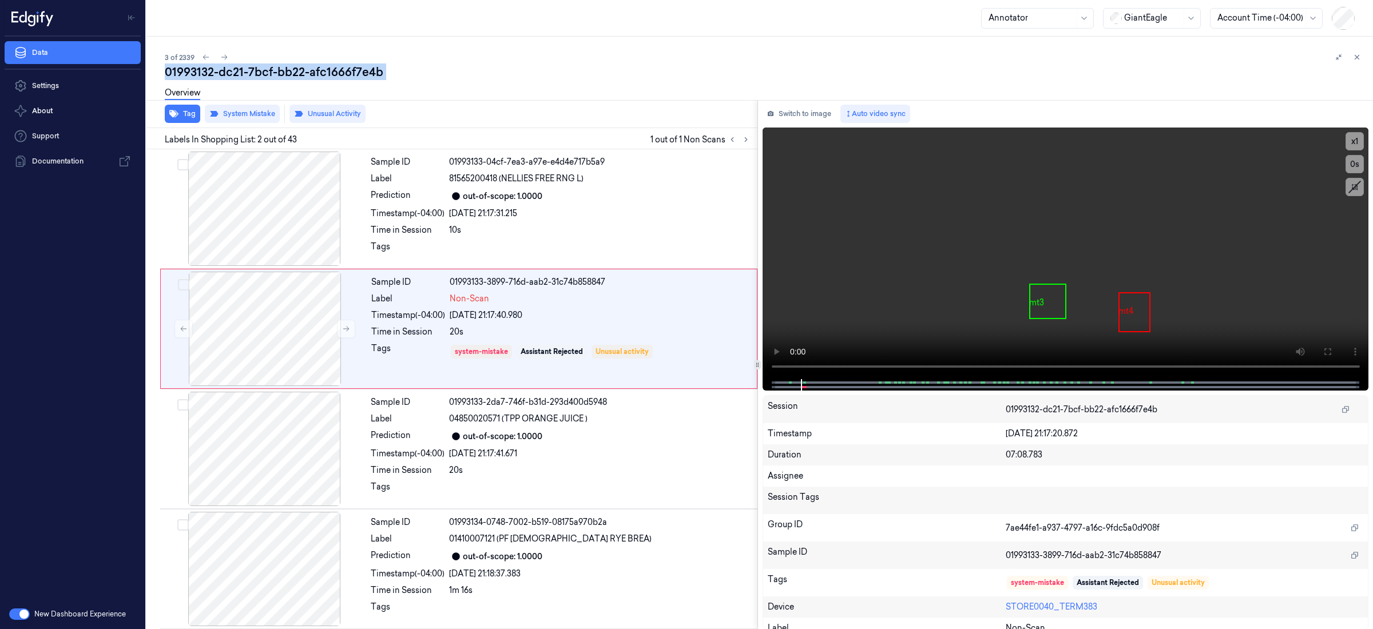
click at [244, 72] on div "01993132-dc21-7bcf-bb22-afc1666f7e4b" at bounding box center [764, 72] width 1199 height 16
click at [223, 57] on icon at bounding box center [224, 57] width 8 height 8
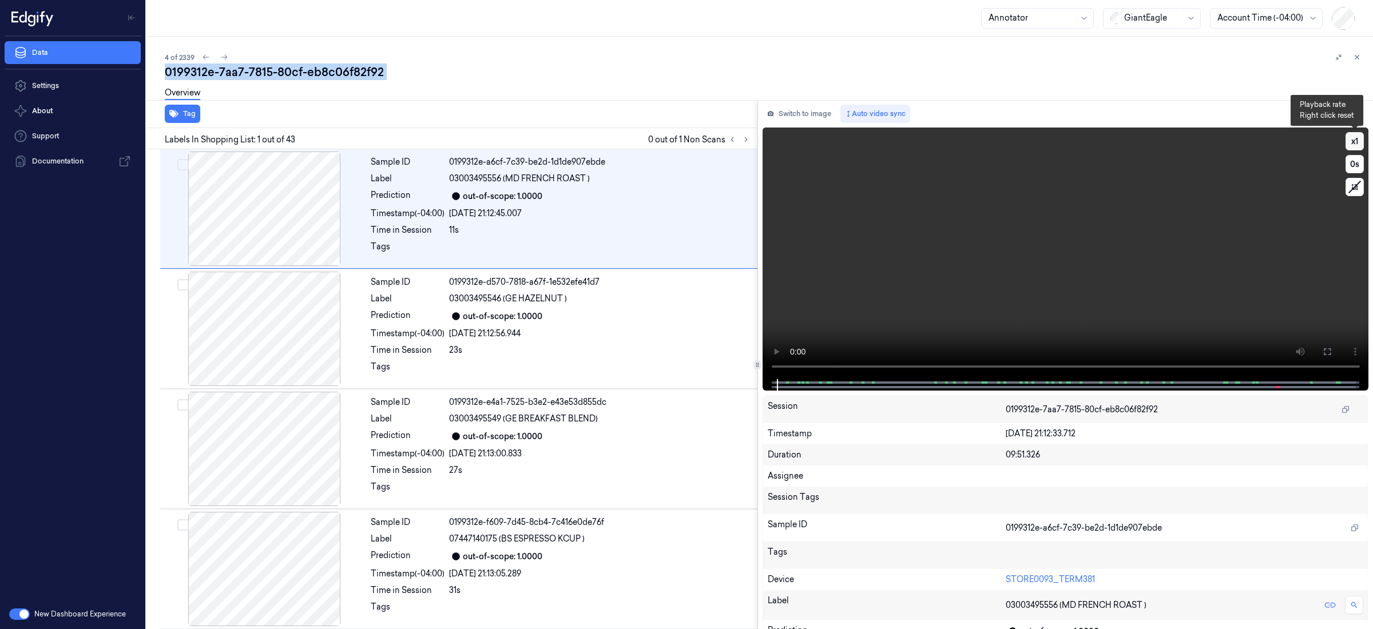
click at [1349, 143] on button "x 1" at bounding box center [1355, 141] width 18 height 18
click at [1349, 143] on button "x 2" at bounding box center [1355, 141] width 18 height 18
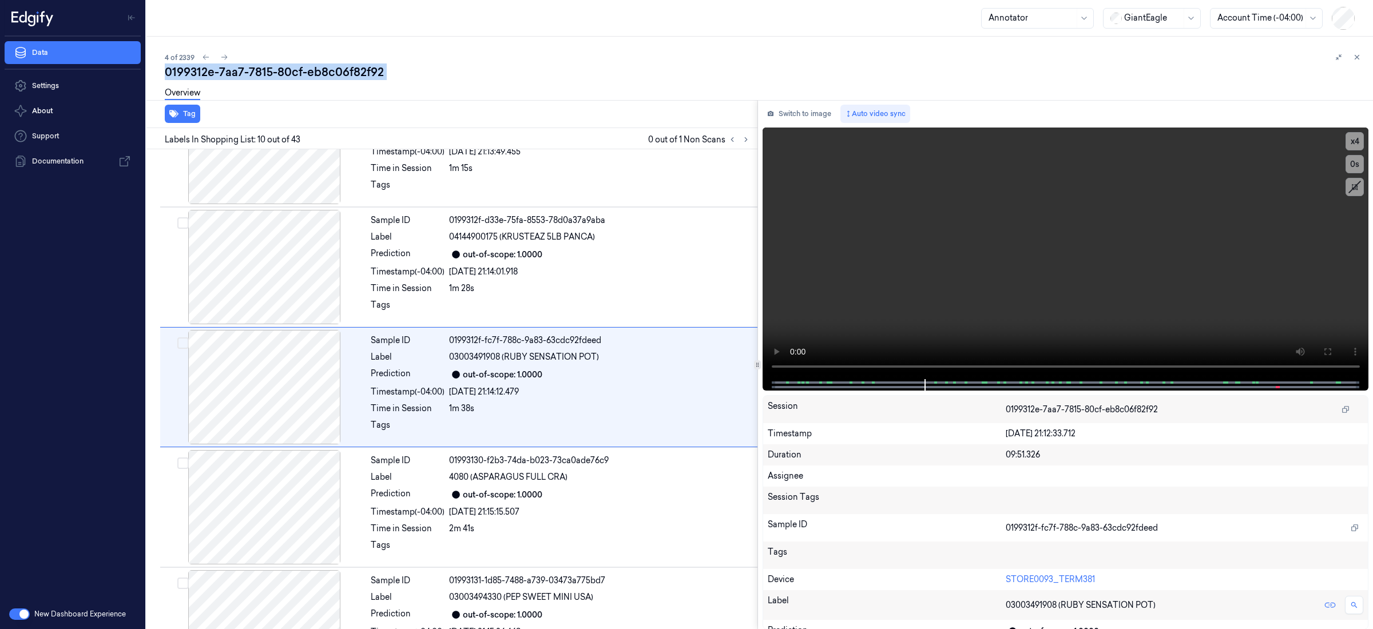
drag, startPoint x: 223, startPoint y: 55, endPoint x: 230, endPoint y: 53, distance: 7.2
click at [224, 55] on icon at bounding box center [224, 57] width 8 height 8
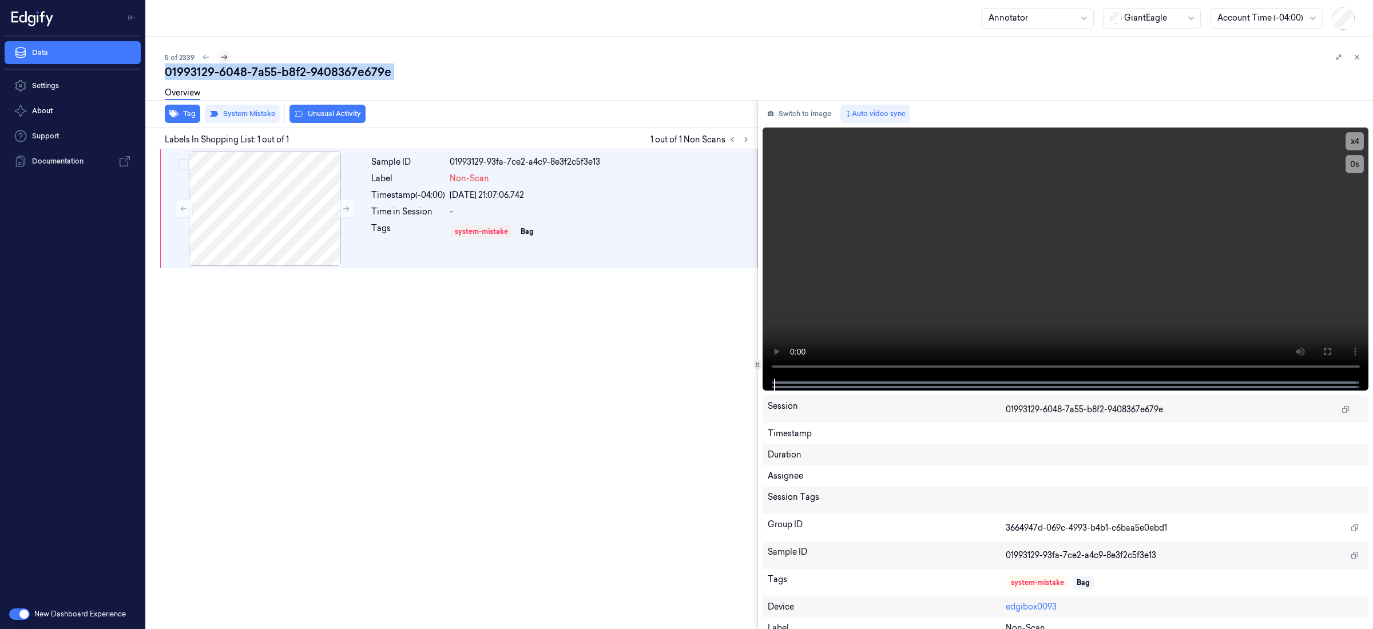
click at [225, 57] on icon at bounding box center [224, 57] width 6 height 5
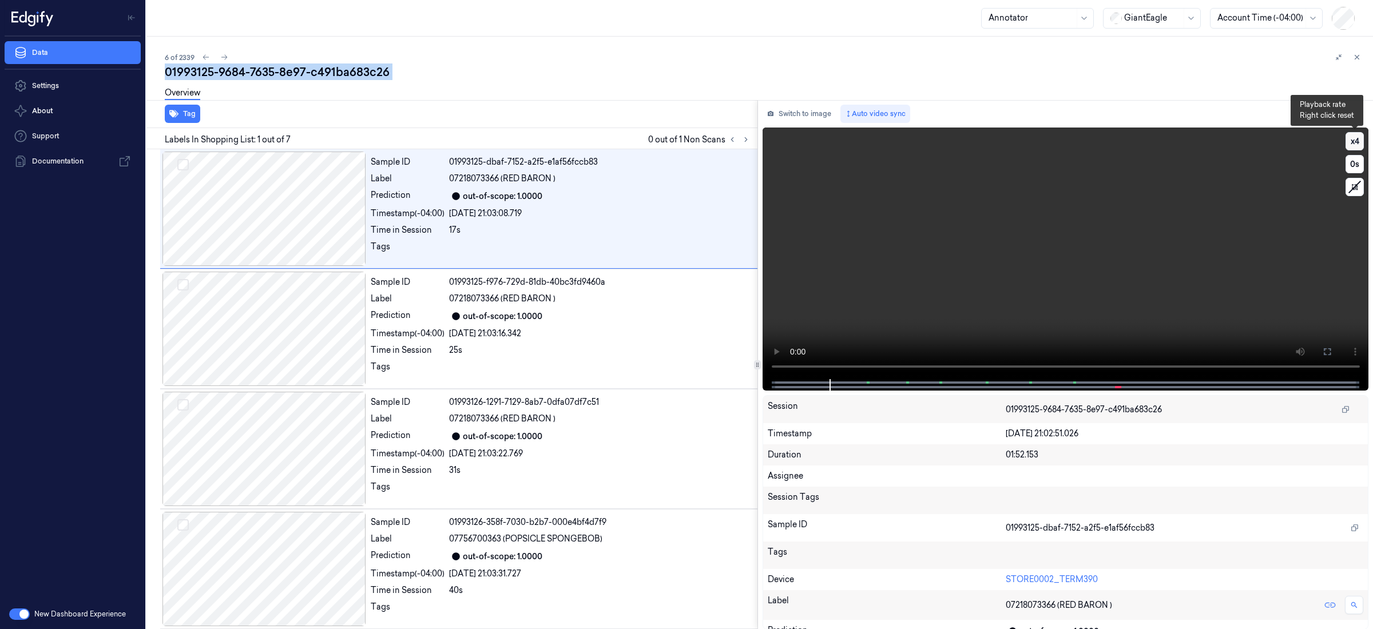
click at [1354, 143] on button "x 4" at bounding box center [1355, 141] width 18 height 18
click at [1353, 146] on button "x 1" at bounding box center [1355, 141] width 18 height 18
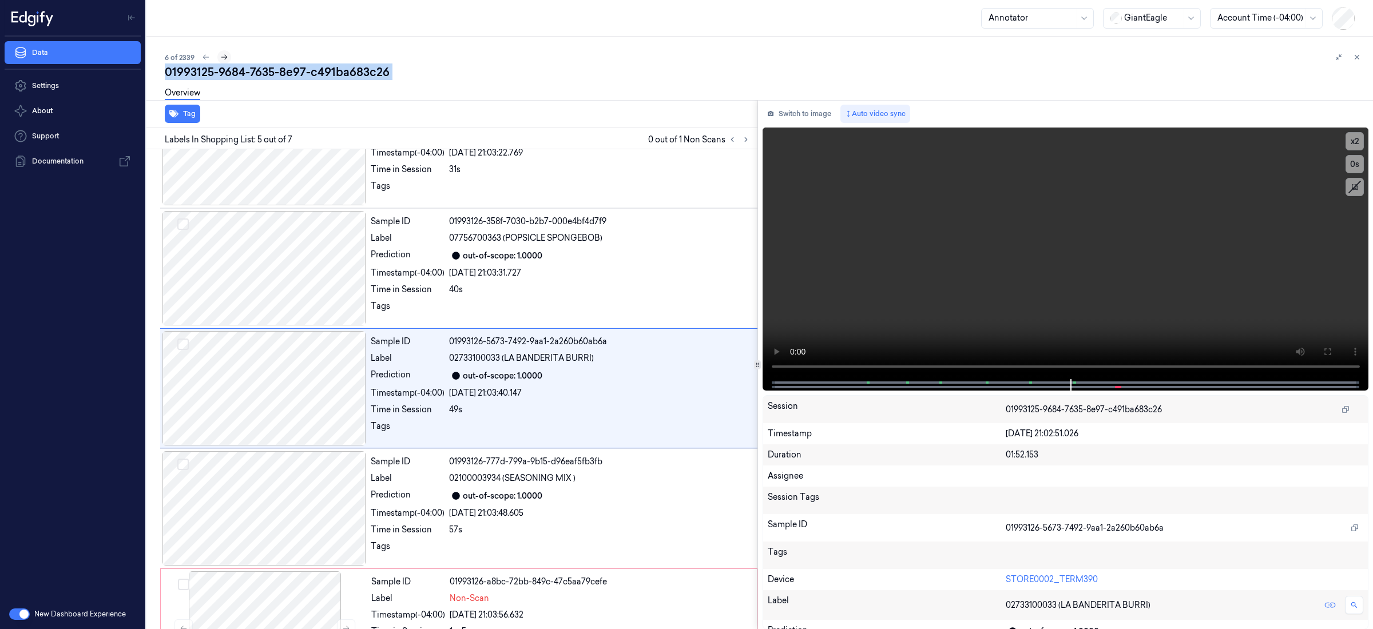
scroll to position [365, 0]
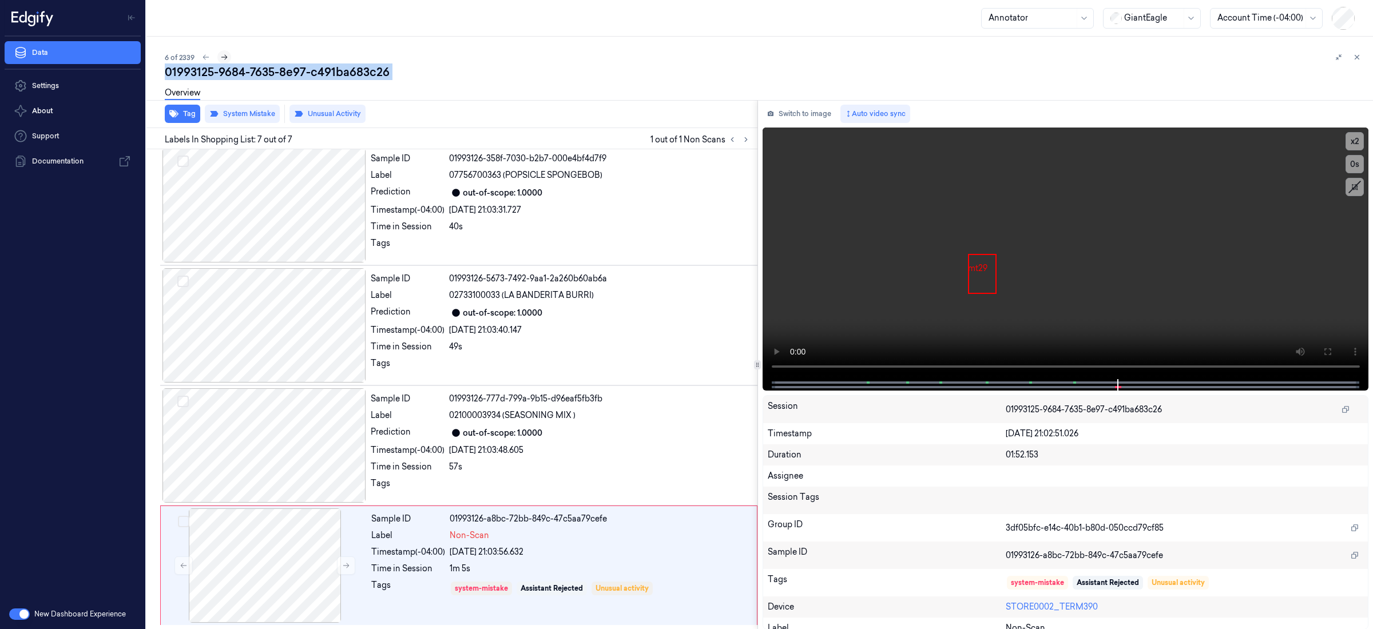
click at [230, 59] on button at bounding box center [224, 57] width 14 height 14
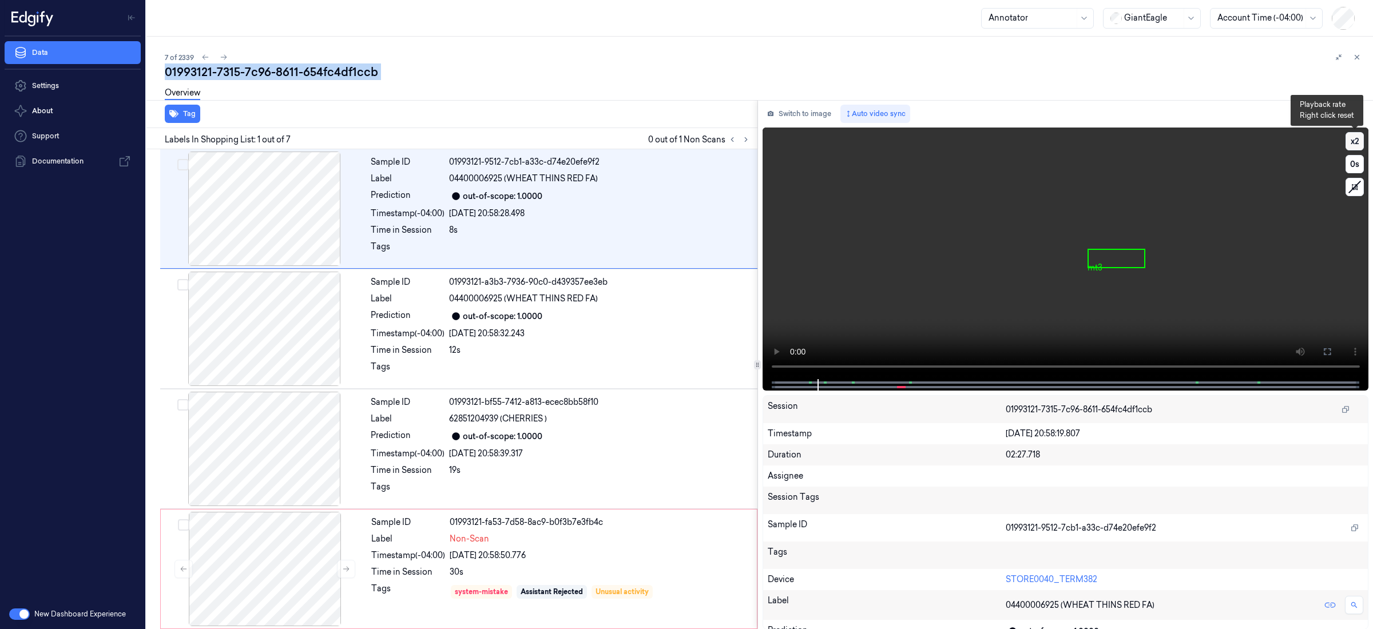
click at [1354, 141] on button "x 2" at bounding box center [1355, 141] width 18 height 18
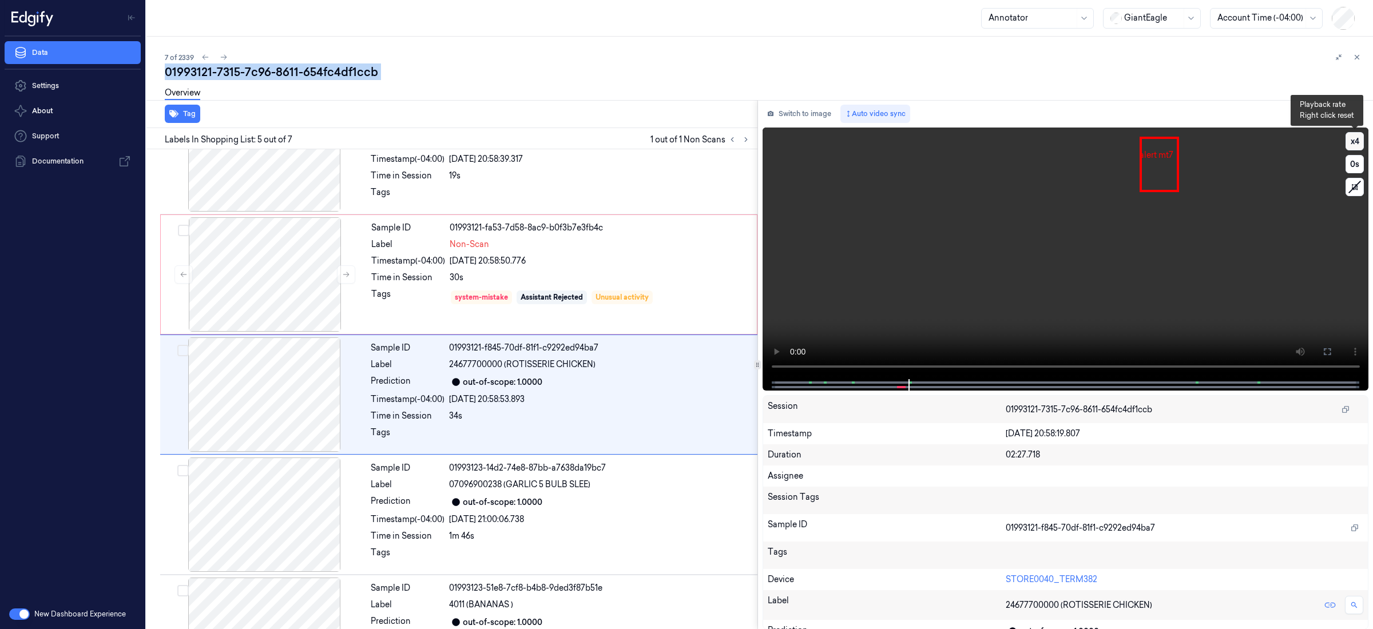
scroll to position [301, 0]
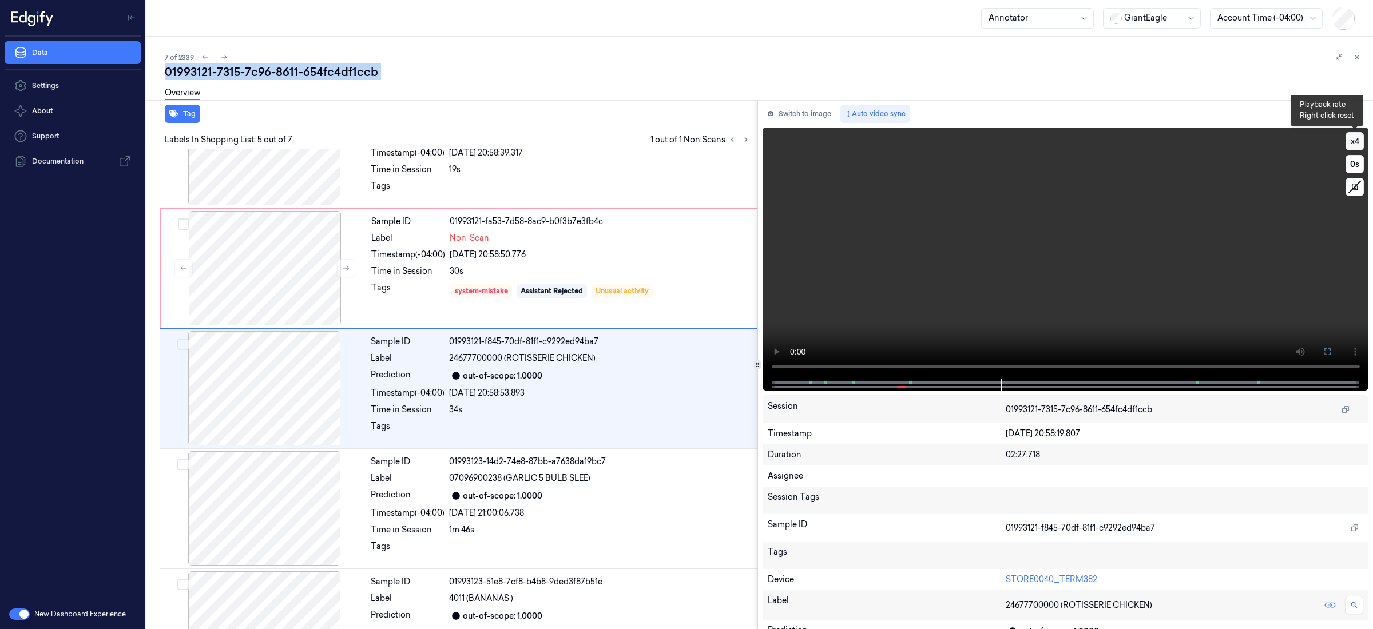
click at [1354, 140] on button "x 4" at bounding box center [1355, 141] width 18 height 18
click at [221, 57] on icon at bounding box center [224, 57] width 8 height 8
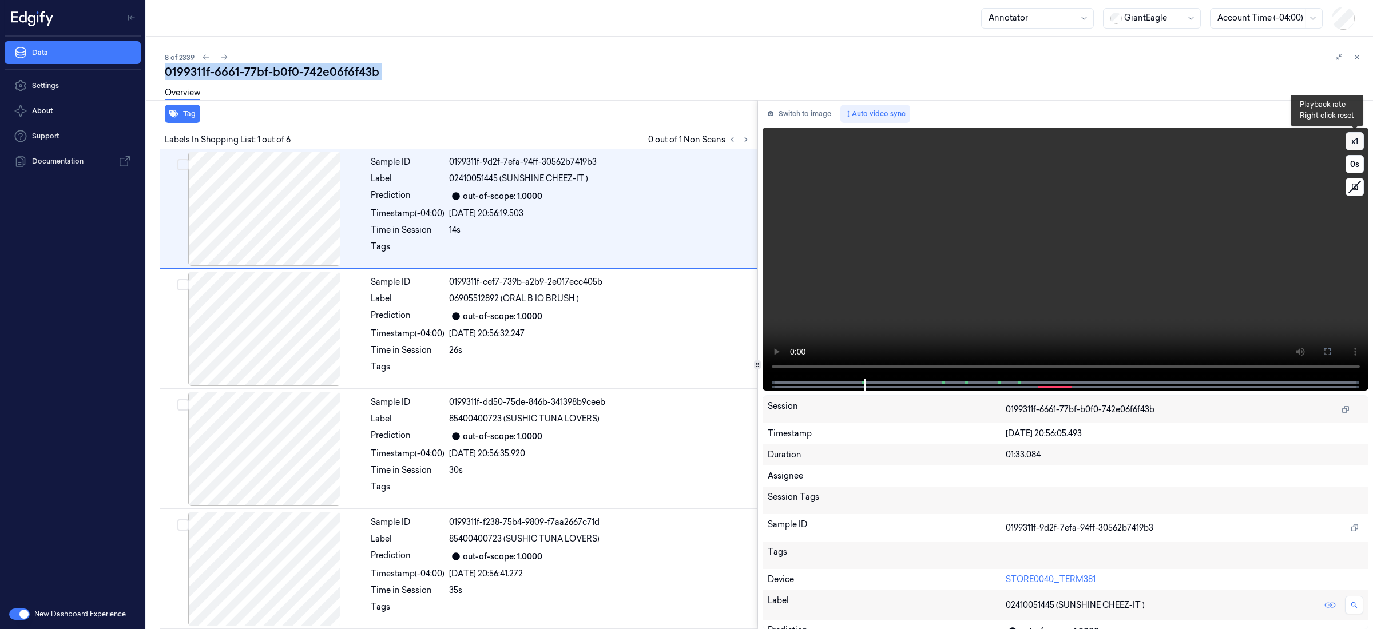
click at [1353, 142] on button "x 1" at bounding box center [1355, 141] width 18 height 18
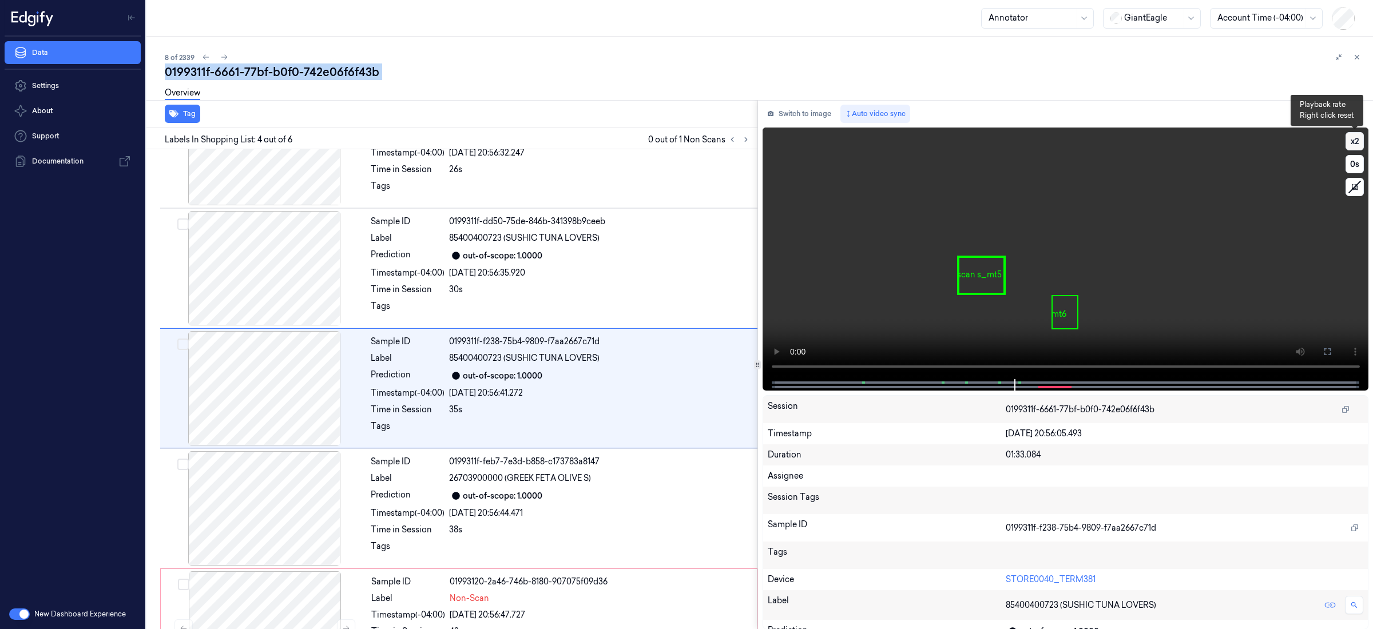
scroll to position [245, 0]
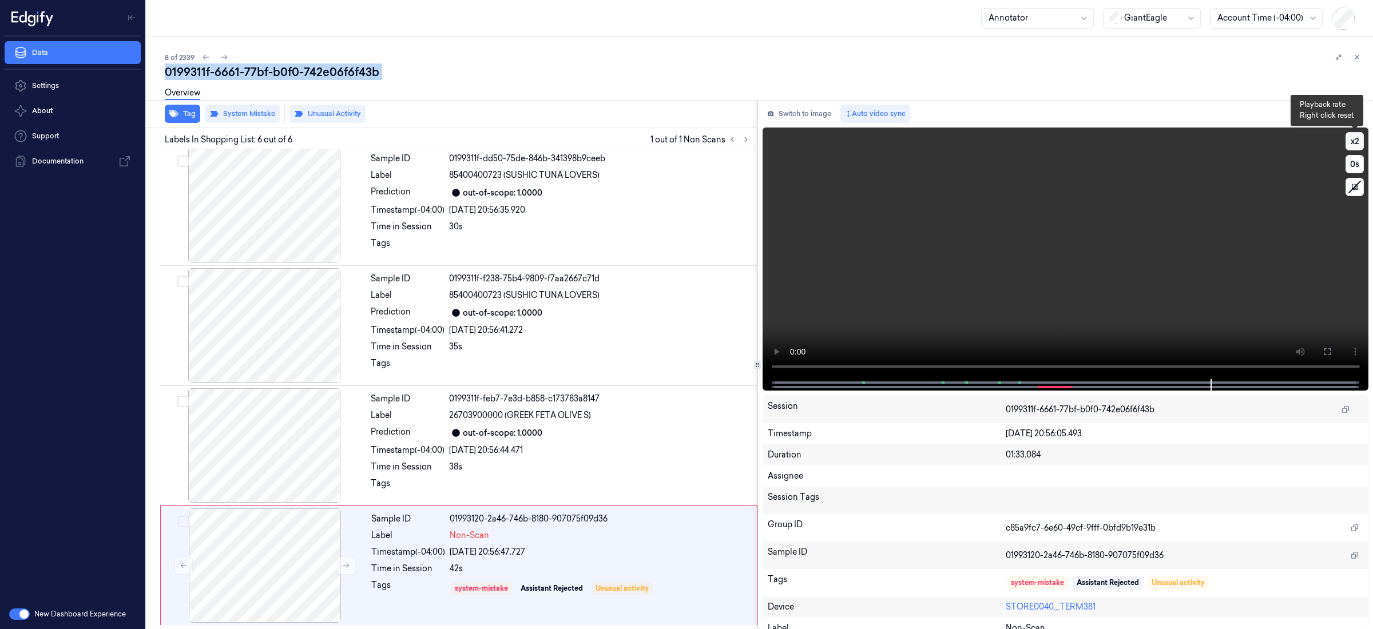
click at [1353, 142] on button "x 2" at bounding box center [1355, 141] width 18 height 18
click at [219, 57] on button at bounding box center [224, 57] width 14 height 14
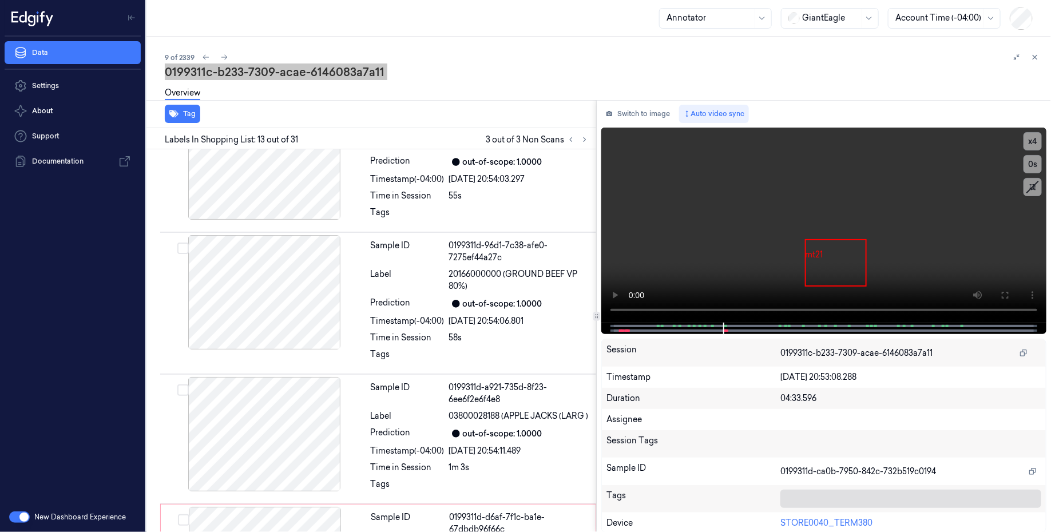
scroll to position [1289, 0]
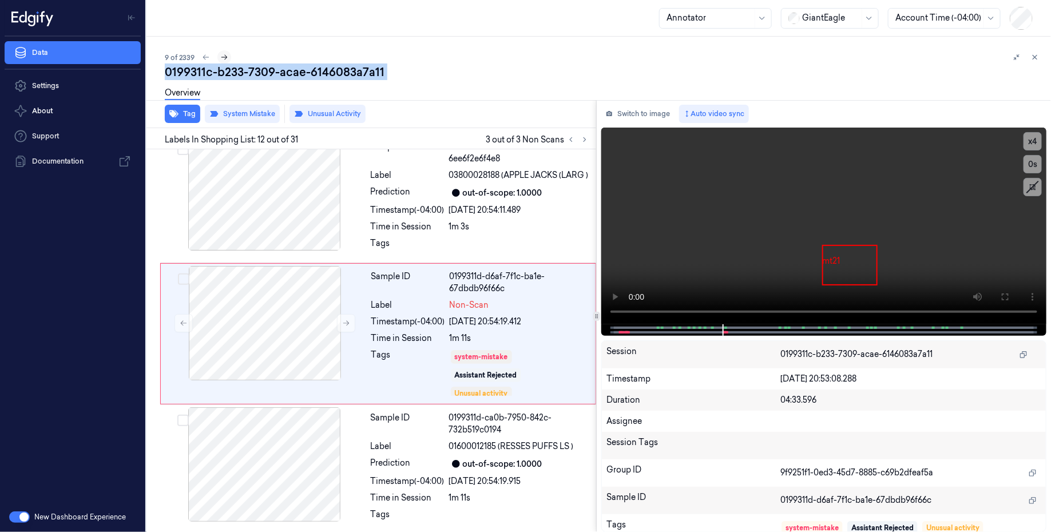
click at [225, 55] on icon at bounding box center [224, 57] width 8 height 8
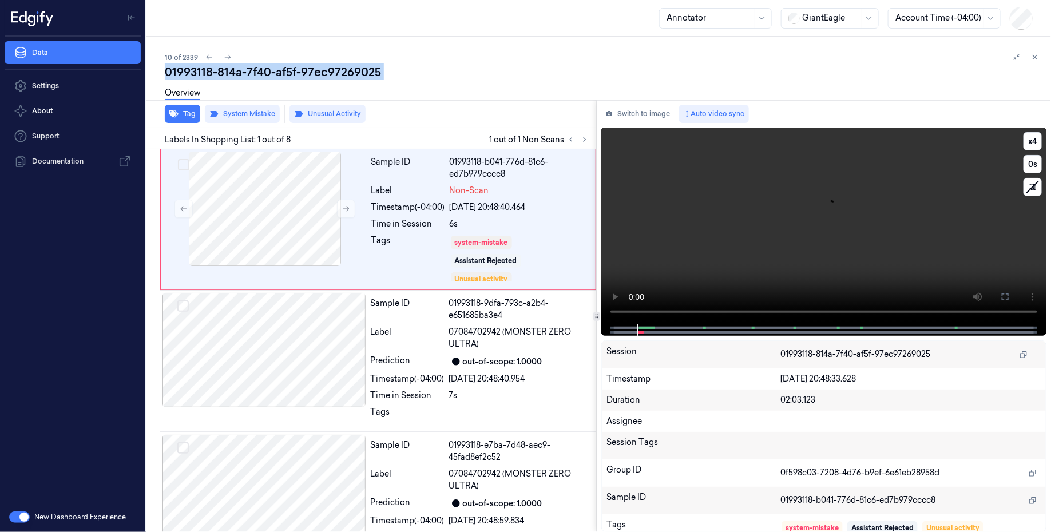
scroll to position [19, 0]
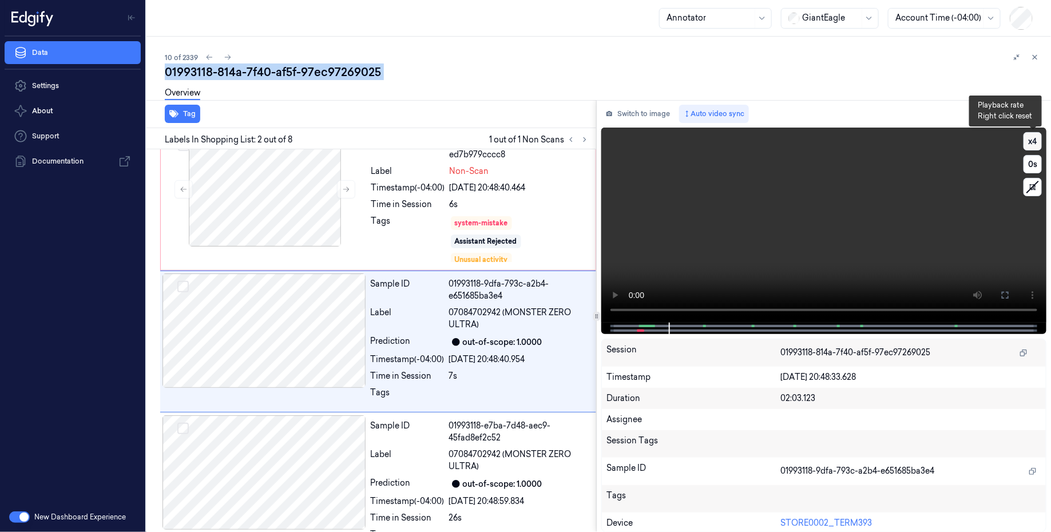
click at [1035, 141] on button "x 4" at bounding box center [1033, 141] width 18 height 18
click at [1035, 141] on button "x 1" at bounding box center [1033, 141] width 18 height 18
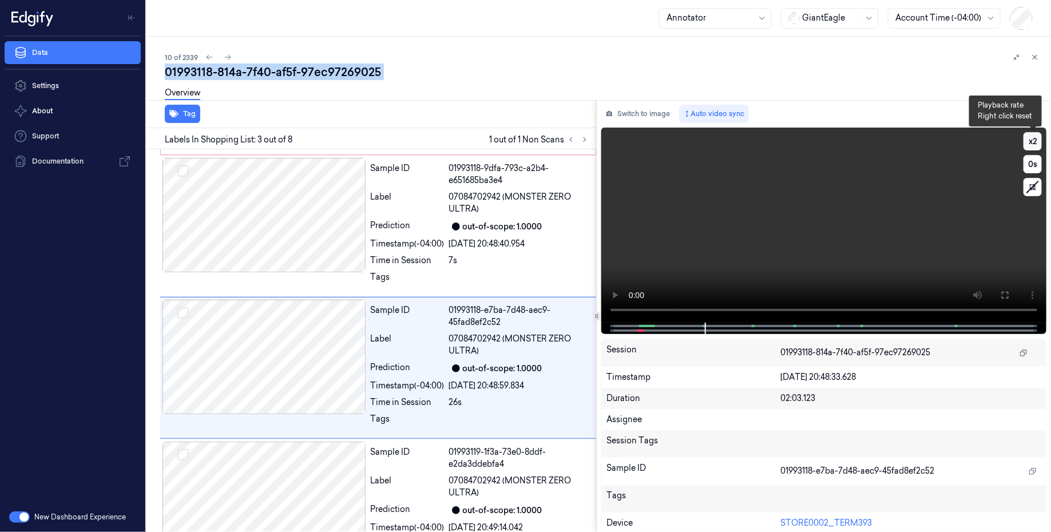
scroll to position [161, 0]
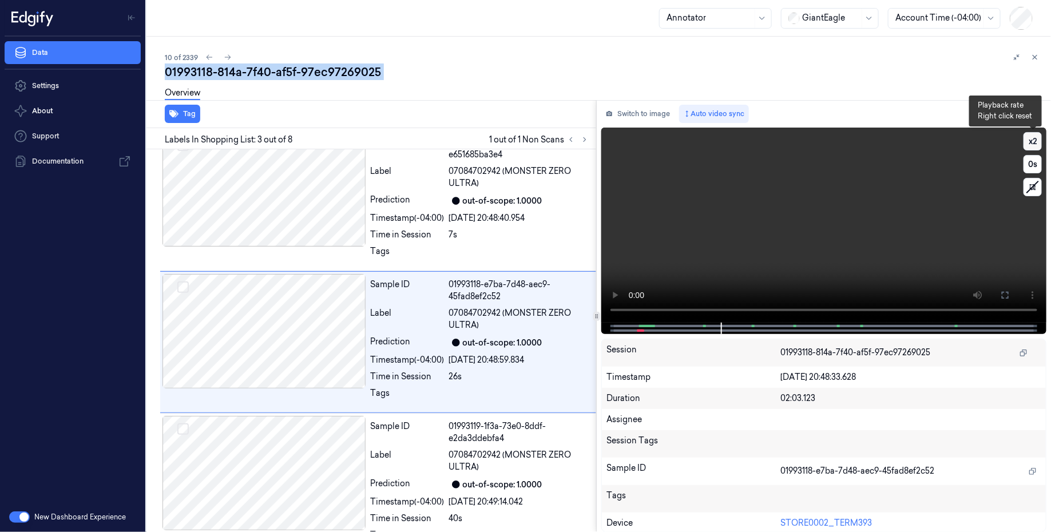
click at [1035, 141] on button "x 2" at bounding box center [1033, 141] width 18 height 18
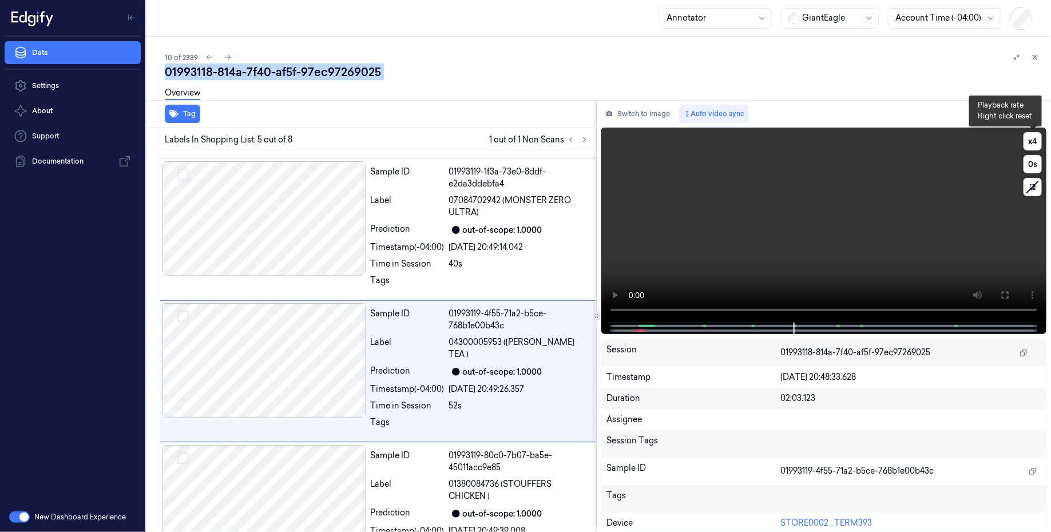
scroll to position [438, 0]
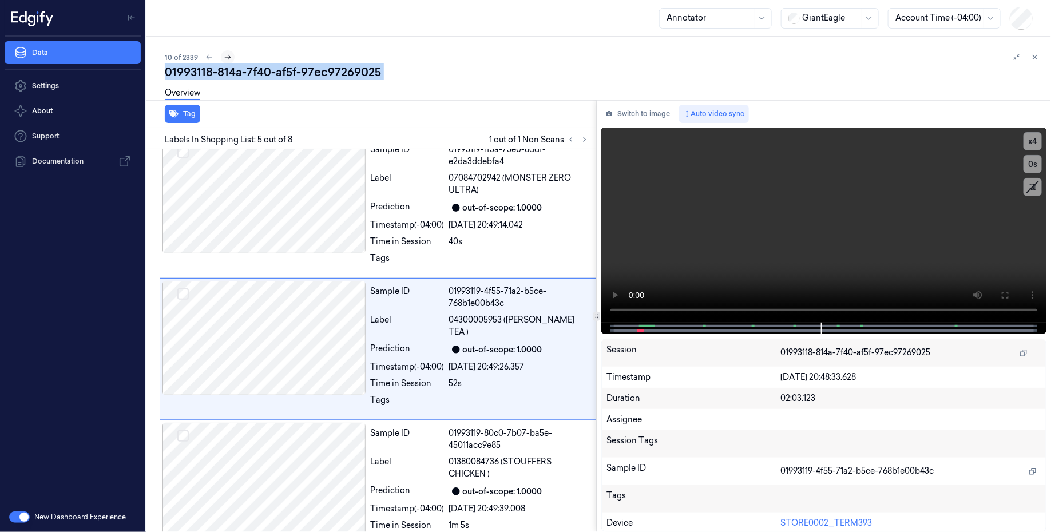
click at [224, 58] on icon at bounding box center [228, 57] width 8 height 8
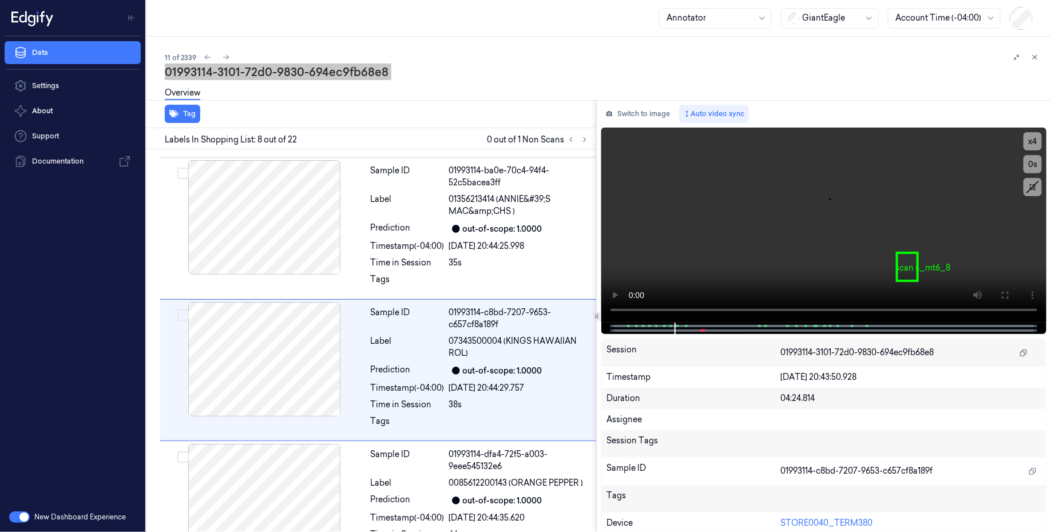
scroll to position [808, 0]
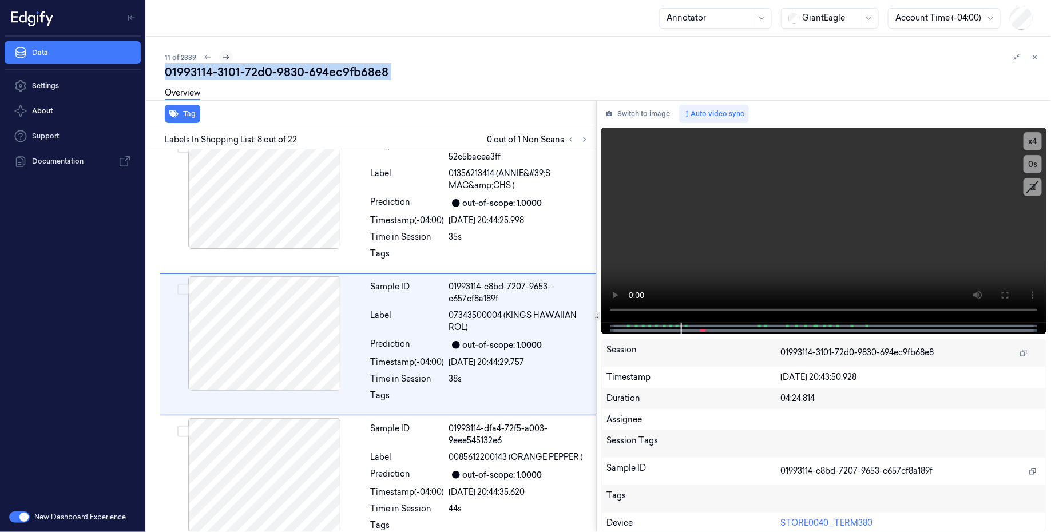
click at [227, 54] on icon at bounding box center [226, 57] width 8 height 8
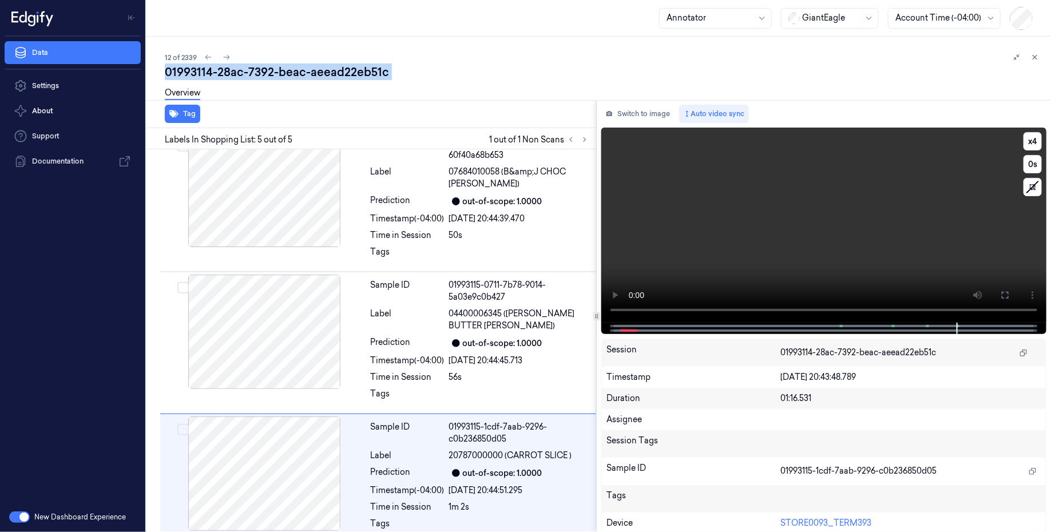
scroll to position [315, 0]
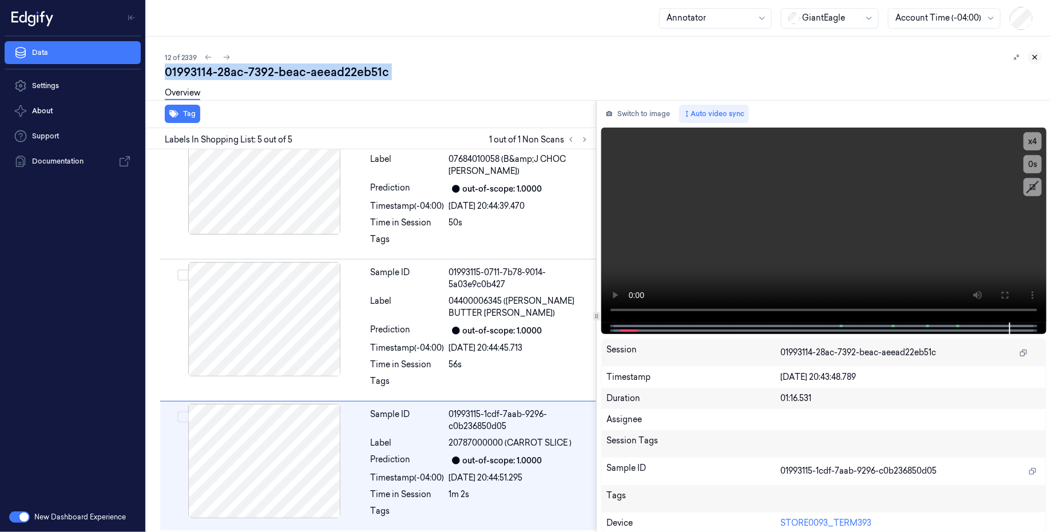
click at [1036, 55] on icon at bounding box center [1035, 57] width 8 height 8
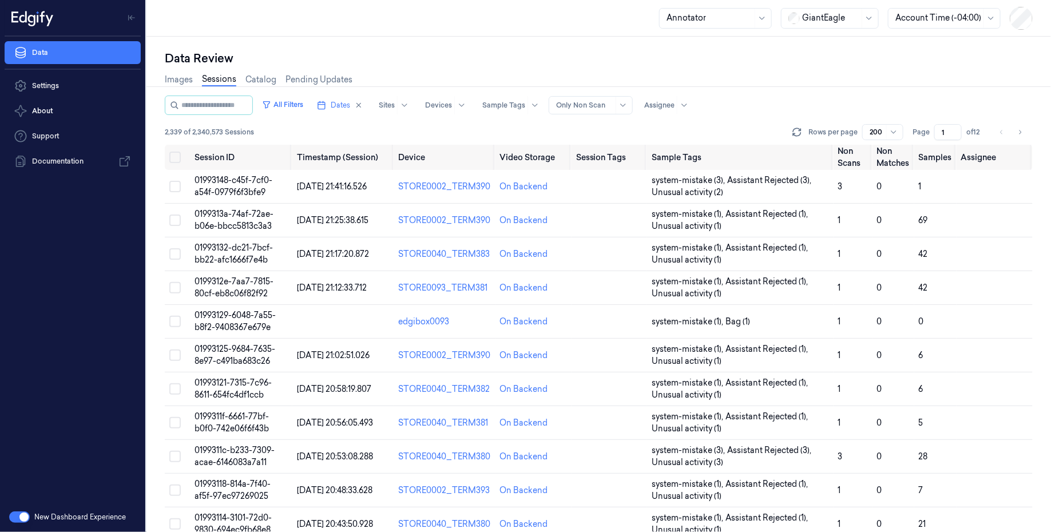
click at [729, 17] on div at bounding box center [710, 18] width 86 height 12
click at [700, 172] on div "SuperAdmin" at bounding box center [692, 175] width 48 height 12
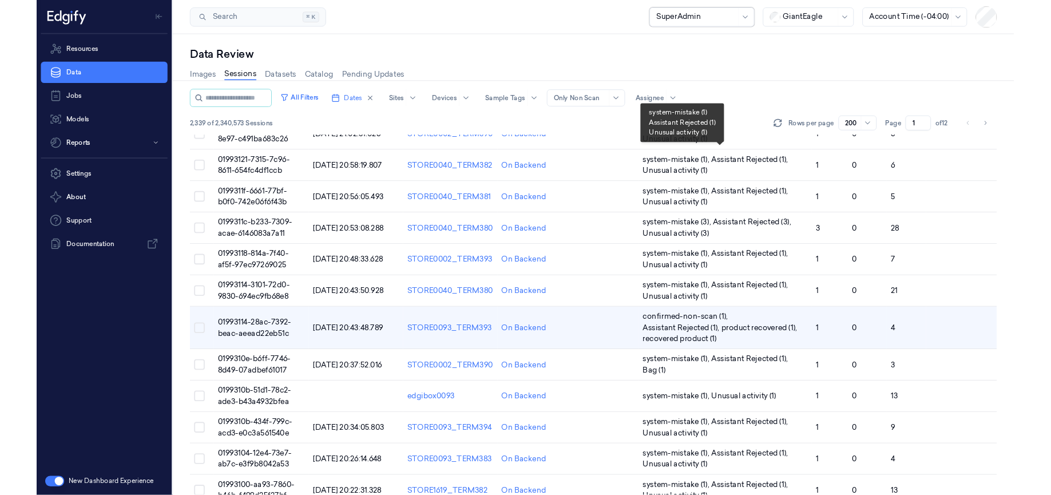
scroll to position [216, 0]
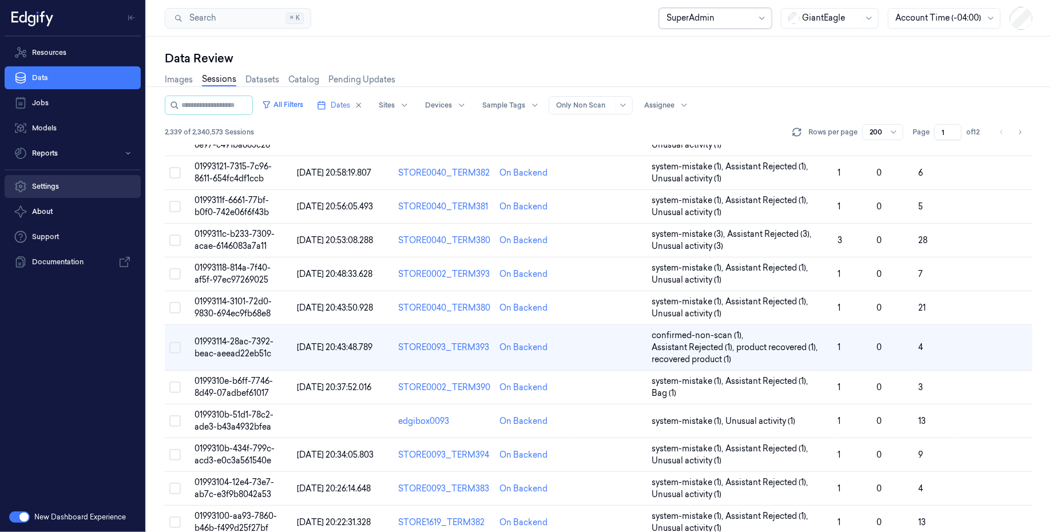
click at [64, 181] on link "Settings" at bounding box center [73, 186] width 136 height 23
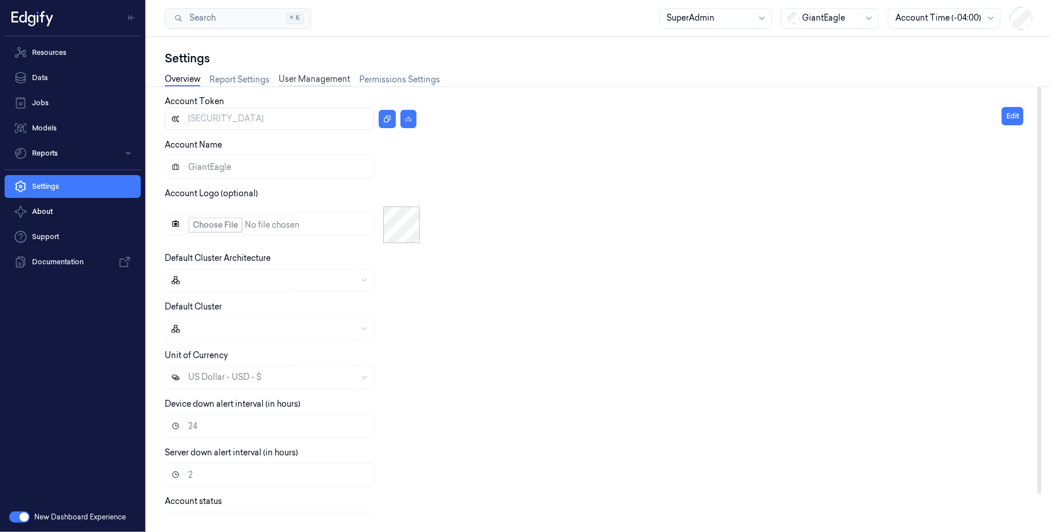
click at [318, 76] on link "User Management" at bounding box center [315, 79] width 72 height 13
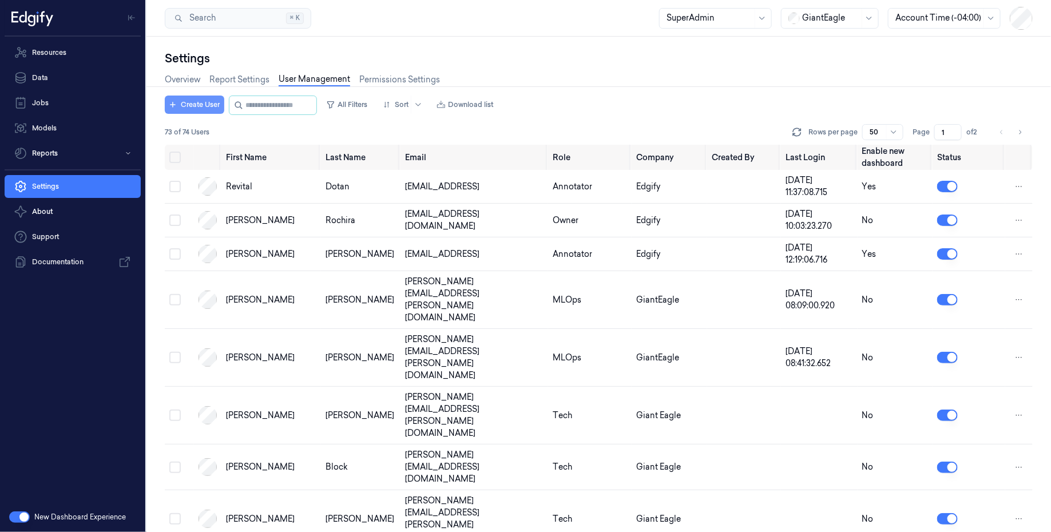
click at [196, 104] on button "Create User" at bounding box center [195, 105] width 60 height 18
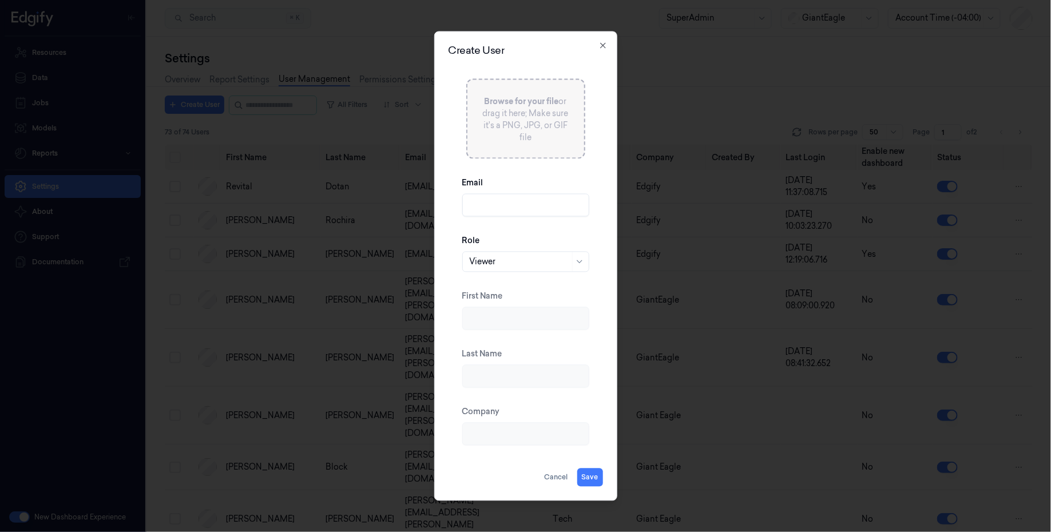
click at [490, 211] on input "Email" at bounding box center [525, 205] width 127 height 23
type input "batelb+annotator@edgify.ai"
click at [520, 266] on div at bounding box center [520, 262] width 100 height 12
click at [508, 301] on div "Annotator" at bounding box center [488, 306] width 39 height 12
click at [528, 259] on div at bounding box center [520, 262] width 100 height 12
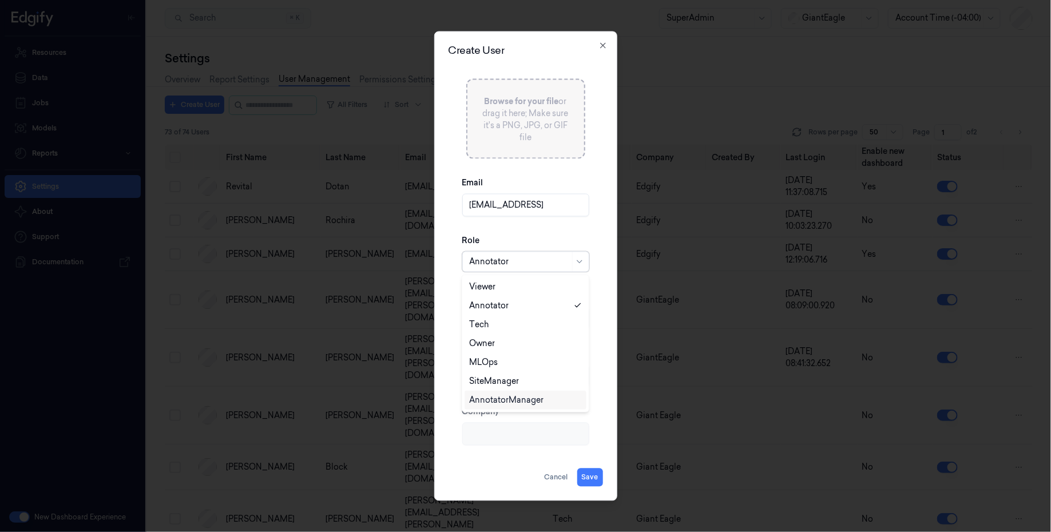
click at [518, 400] on div "AnnotatorManager" at bounding box center [506, 400] width 74 height 12
click at [596, 482] on button "Save" at bounding box center [590, 478] width 26 height 18
click at [503, 307] on input "First Name" at bounding box center [525, 318] width 127 height 23
type input "Batel"
type input "Benborhoum"
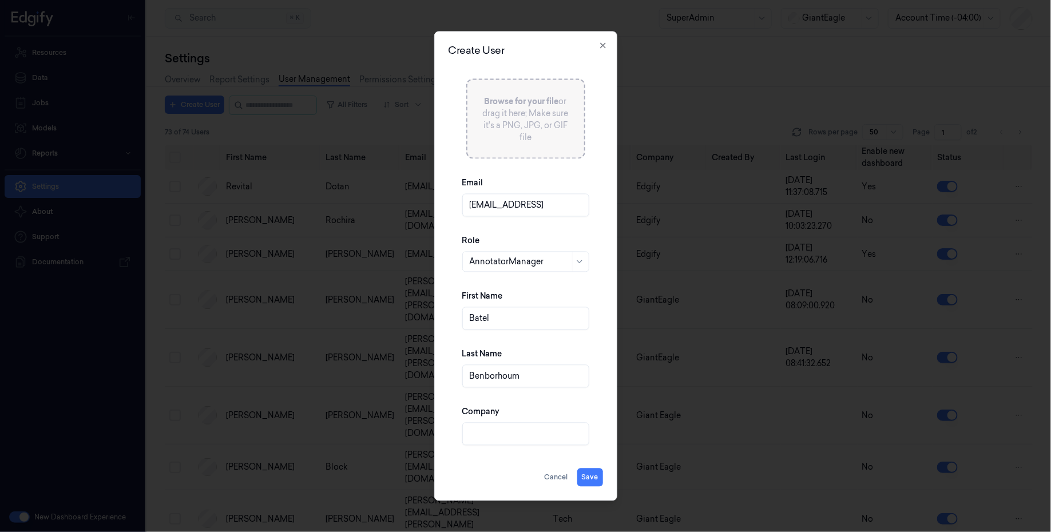
click at [558, 344] on div "Last Name Benborhoum" at bounding box center [525, 368] width 127 height 58
click at [537, 427] on input "Company" at bounding box center [525, 434] width 127 height 23
type input "Edgify"
click at [558, 395] on div "Last Name Benborhoum" at bounding box center [525, 368] width 127 height 58
click at [589, 477] on button "Save" at bounding box center [590, 478] width 26 height 18
